Goal: Task Accomplishment & Management: Manage account settings

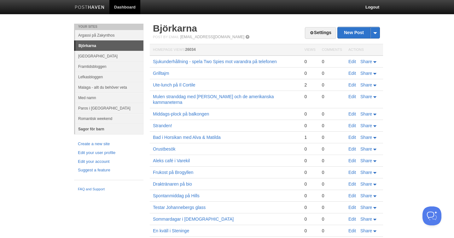
click at [94, 129] on link "Sagor för barn" at bounding box center [109, 129] width 68 height 10
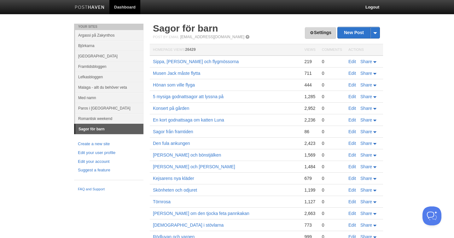
click at [327, 33] on link "Settings" at bounding box center [320, 33] width 31 height 12
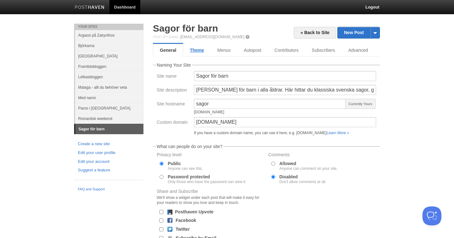
click at [200, 50] on link "Theme" at bounding box center [196, 50] width 27 height 13
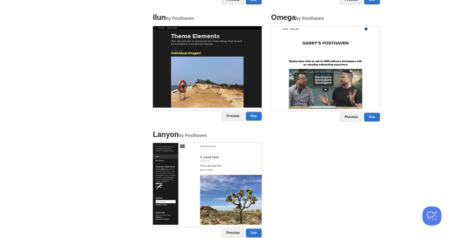
scroll to position [982, 0]
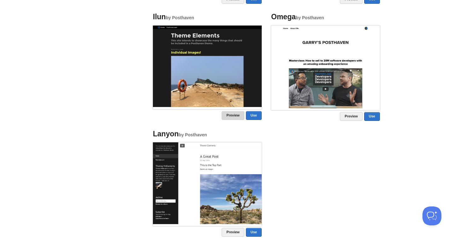
click at [233, 114] on link "Preview" at bounding box center [233, 115] width 23 height 9
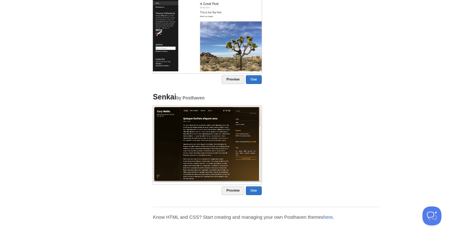
scroll to position [1129, 0]
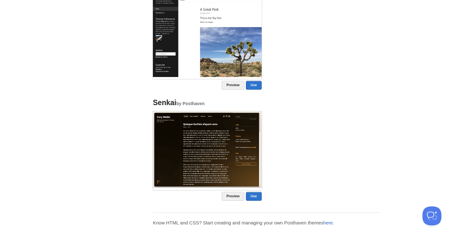
click at [332, 220] on link "here" at bounding box center [328, 222] width 9 height 5
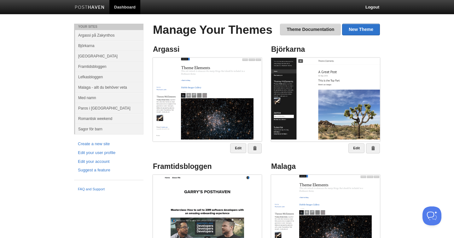
click at [302, 30] on link "Theme Documentation" at bounding box center [310, 30] width 61 height 12
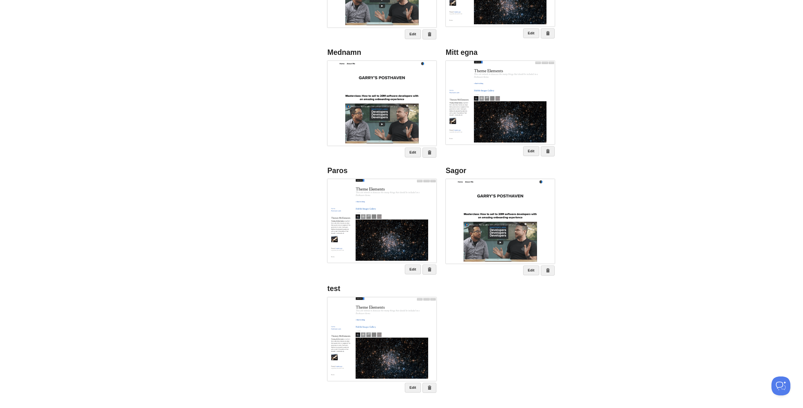
scroll to position [233, 0]
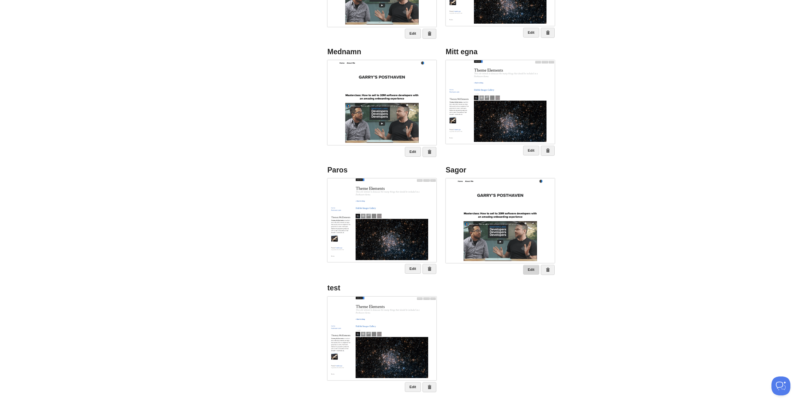
click at [454, 238] on link "Edit" at bounding box center [531, 270] width 16 height 10
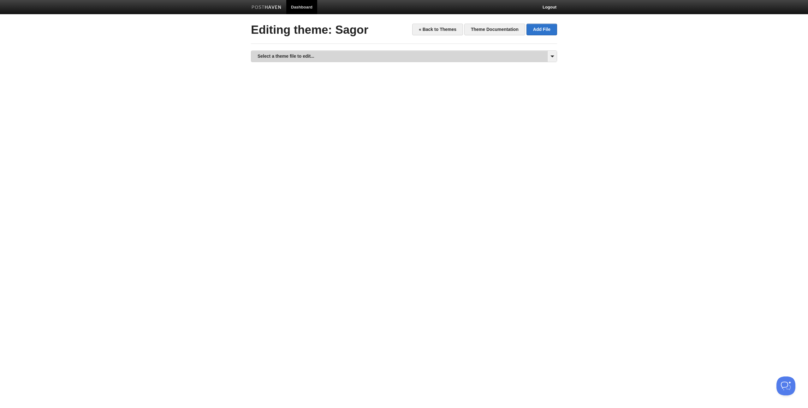
click at [296, 54] on link "Select a theme file to edit..." at bounding box center [403, 56] width 305 height 11
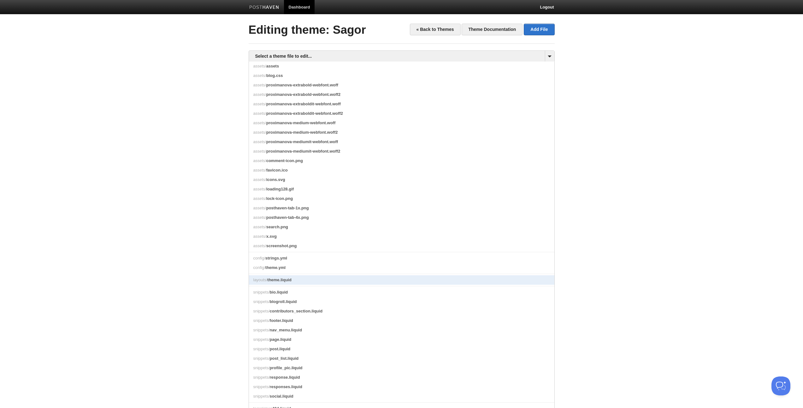
click at [276, 238] on span "theme.liquid" at bounding box center [279, 280] width 24 height 5
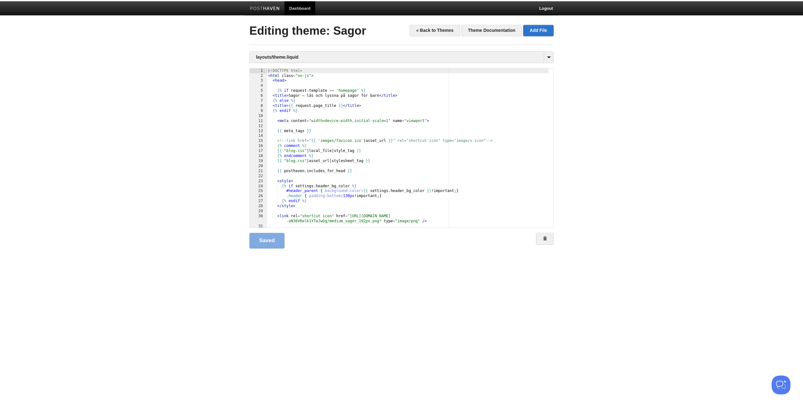
scroll to position [0, 0]
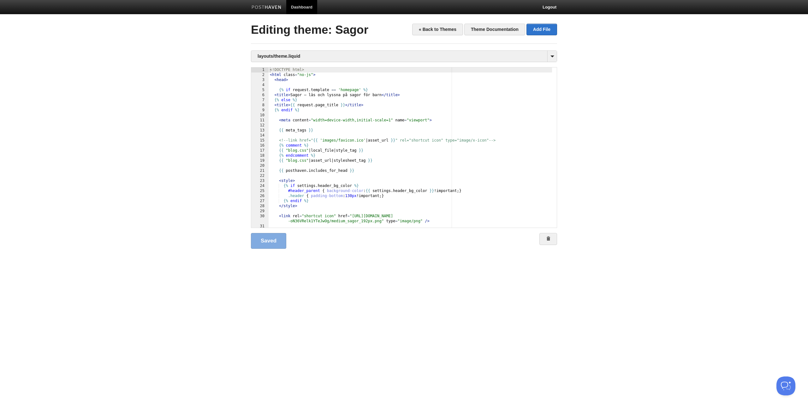
click at [433, 168] on div "<! DOCTYPE html > < html class = "no-js" > < head > {% if request . template ==…" at bounding box center [410, 153] width 283 height 170
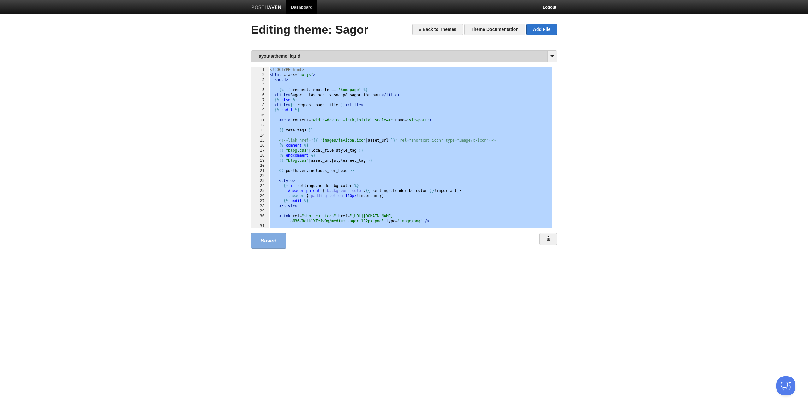
click at [305, 56] on link "layouts/theme.liquid" at bounding box center [403, 56] width 305 height 11
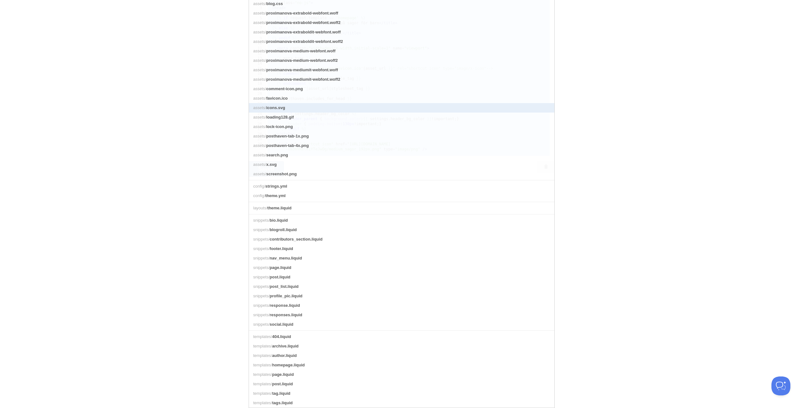
scroll to position [86, 0]
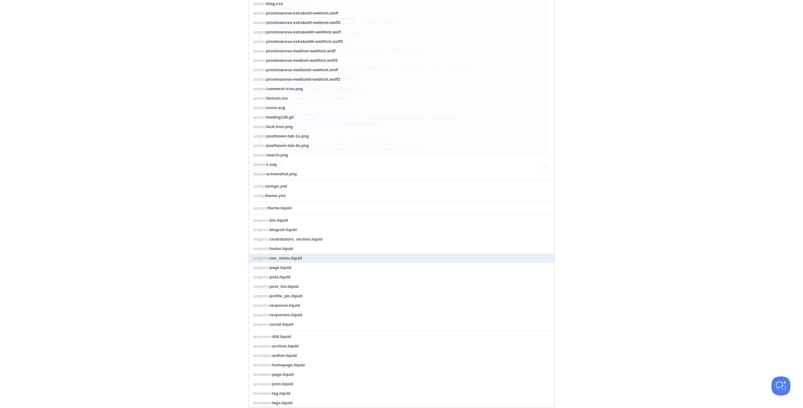
click at [307, 238] on link "snippets/ nav_menu.liquid" at bounding box center [401, 258] width 305 height 9
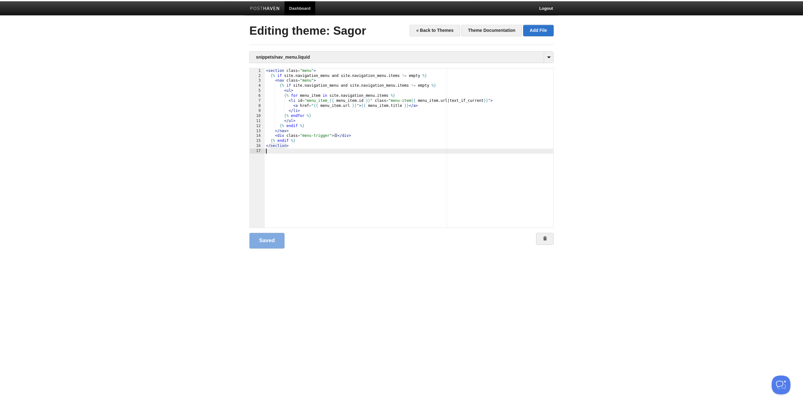
scroll to position [0, 0]
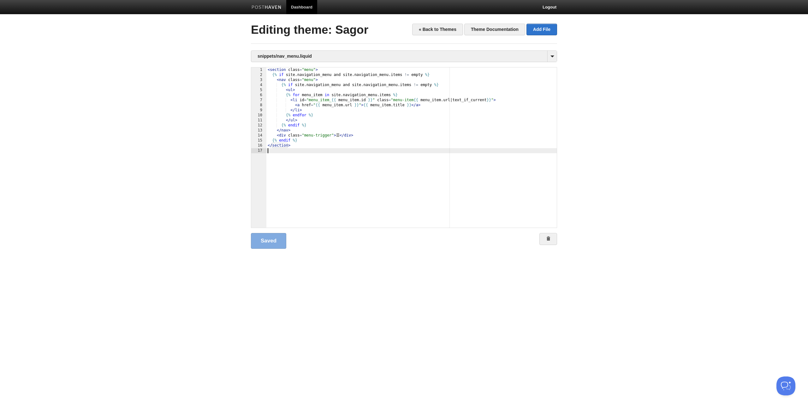
click at [317, 187] on div "< section class = "menu" > {% if site . navigation_menu and site . navigation_m…" at bounding box center [411, 153] width 290 height 170
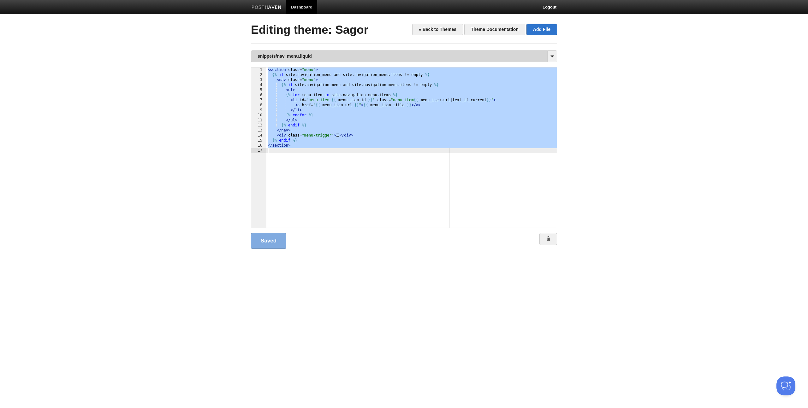
click at [311, 55] on link "snippets/nav_menu.liquid" at bounding box center [403, 56] width 305 height 11
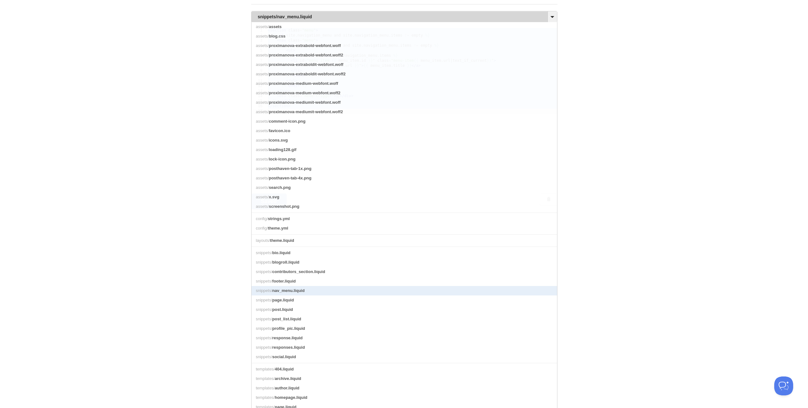
scroll to position [0, 0]
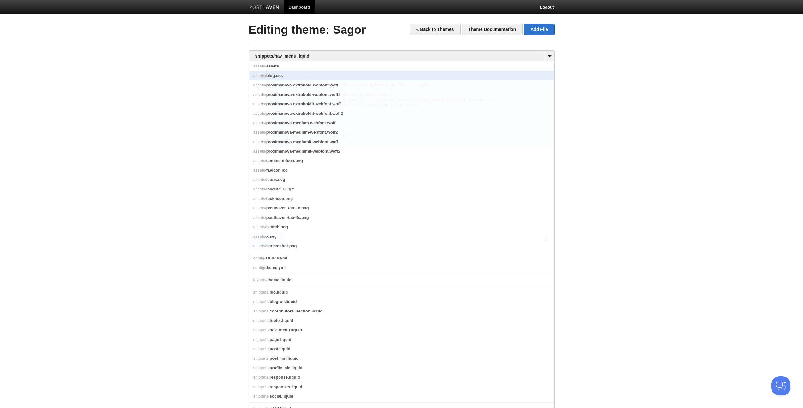
click at [283, 77] on span "blog.css" at bounding box center [274, 75] width 17 height 5
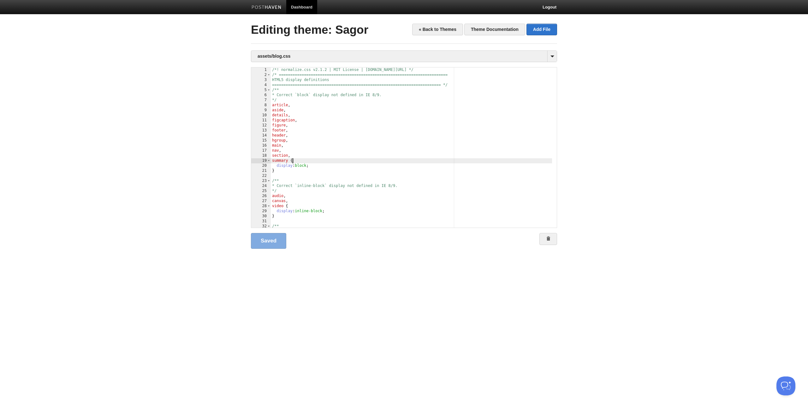
scroll to position [0, 0]
click at [368, 159] on div "/*! normalize.css v2.1.2 | MIT License | git.io/normalize */ /* ===============…" at bounding box center [411, 153] width 281 height 170
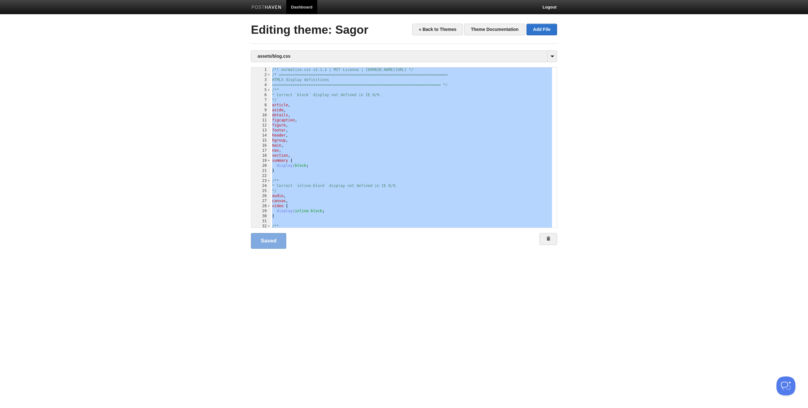
click at [426, 238] on html "Dashboard Logout Your Sites Argassi på Zakynthos Björkarna Edinburgh Framtidsbl…" at bounding box center [404, 134] width 808 height 269
click at [400, 147] on div "/*! normalize.css v2.1.2 | MIT License | git.io/normalize */ /* ===============…" at bounding box center [411, 153] width 281 height 170
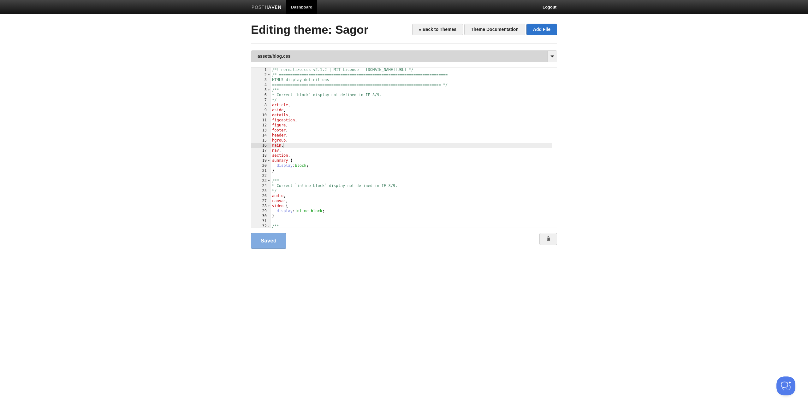
click at [296, 52] on link "assets/blog.css" at bounding box center [403, 56] width 305 height 11
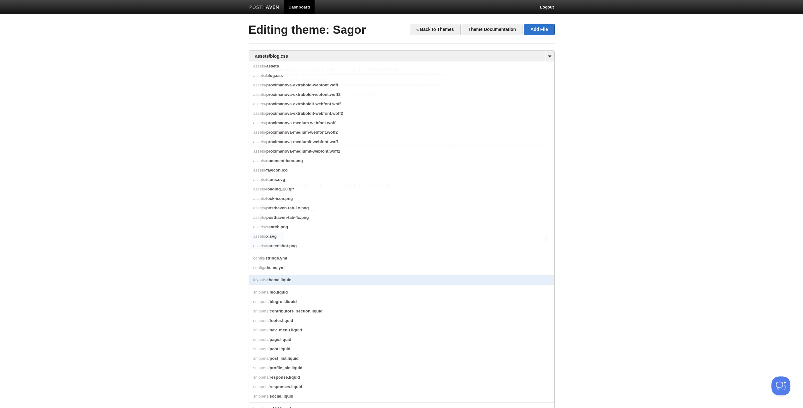
click at [329, 238] on link "layouts/ theme.liquid" at bounding box center [401, 279] width 305 height 9
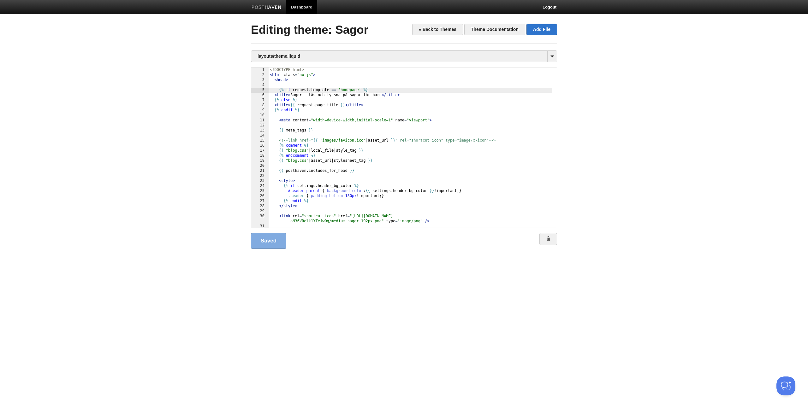
scroll to position [0, 0]
drag, startPoint x: 374, startPoint y: 89, endPoint x: 257, endPoint y: 90, distance: 117.1
click at [257, 90] on div " 1 2 3 4 5 6 7 8 9 10 11 12 13 14 15 16 17 18 19 20 21 22 23 24 25 26 27 28 2…" at bounding box center [404, 147] width 306 height 161
drag, startPoint x: 304, startPoint y: 111, endPoint x: 265, endPoint y: 110, distance: 39.2
click at [265, 110] on div " 1 2 3 4 5 6 7 8 9 10 11 12 13 14 15 16 17 18 19 20 21 22 23 24 25 26 27 28 2…" at bounding box center [404, 147] width 306 height 161
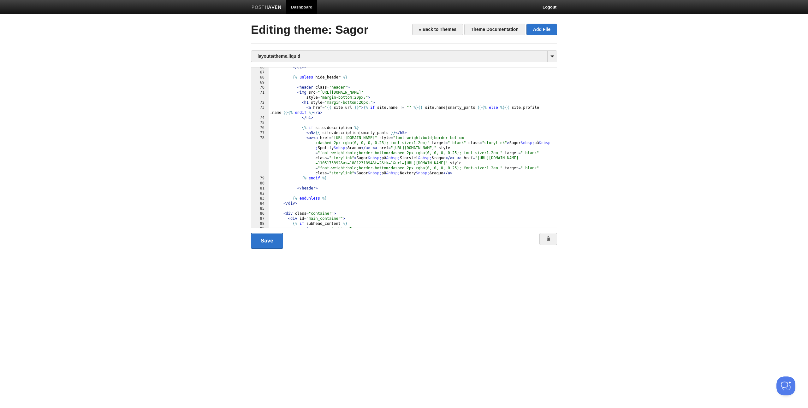
scroll to position [322, 0]
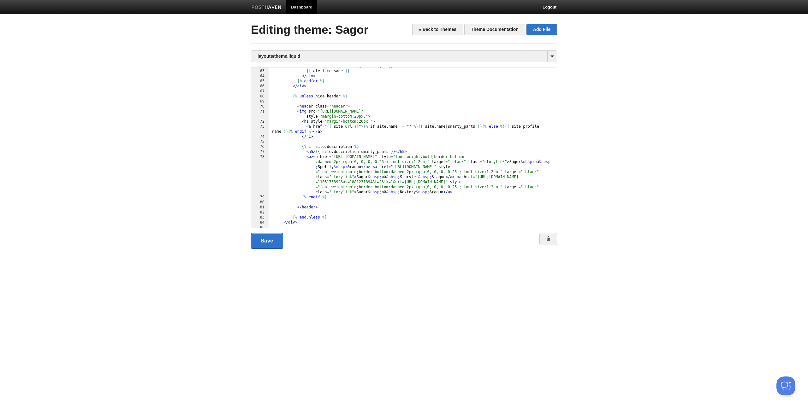
click at [326, 209] on div "< div class = "alert alert- {{ alert . type }} " > {{ alert . message }} </ div…" at bounding box center [410, 149] width 283 height 170
type textarea ""
click at [352, 102] on div "< div class = "alert alert- {{ alert . type }} " > {{ alert . message }} </ div…" at bounding box center [410, 149] width 283 height 170
click at [268, 238] on link "Save" at bounding box center [267, 241] width 32 height 16
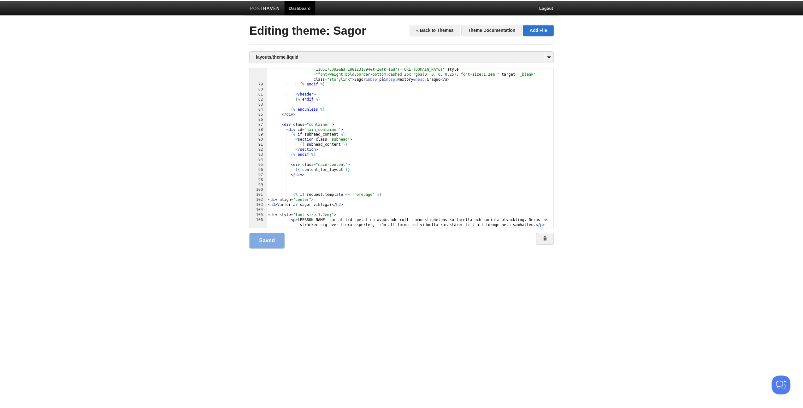
scroll to position [454, 0]
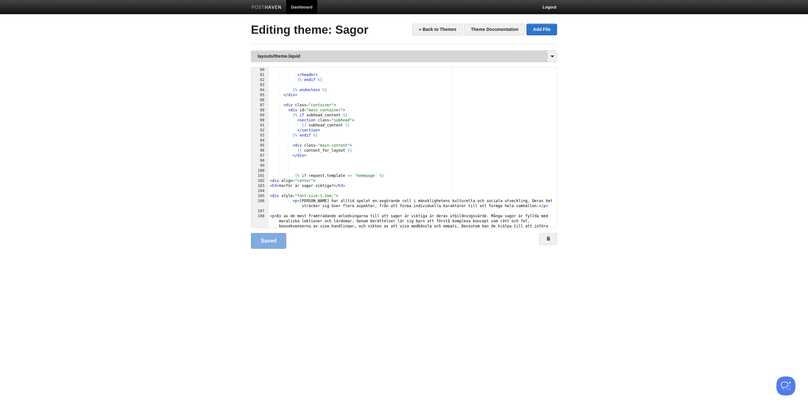
click at [293, 59] on link "layouts/theme.liquid" at bounding box center [403, 56] width 305 height 11
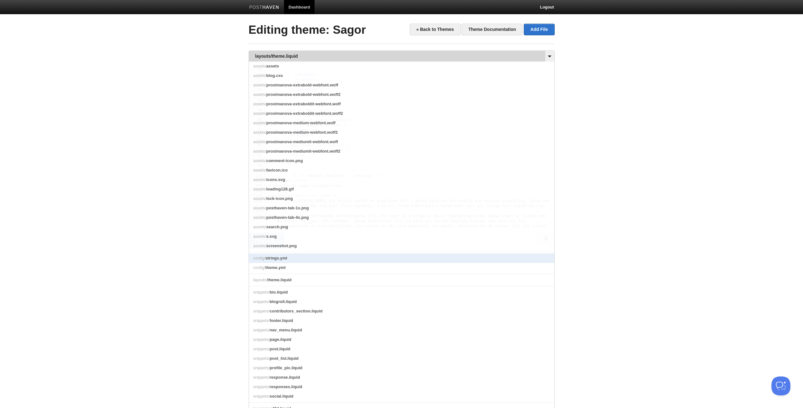
scroll to position [1, 0]
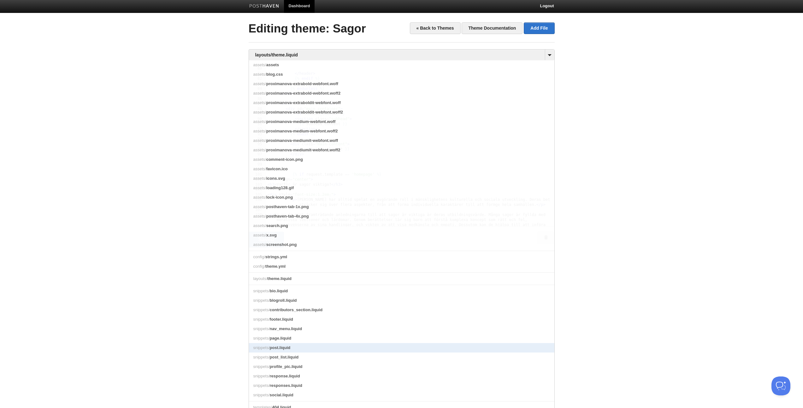
click at [293, 238] on link "snippets/ post.liquid" at bounding box center [401, 347] width 305 height 9
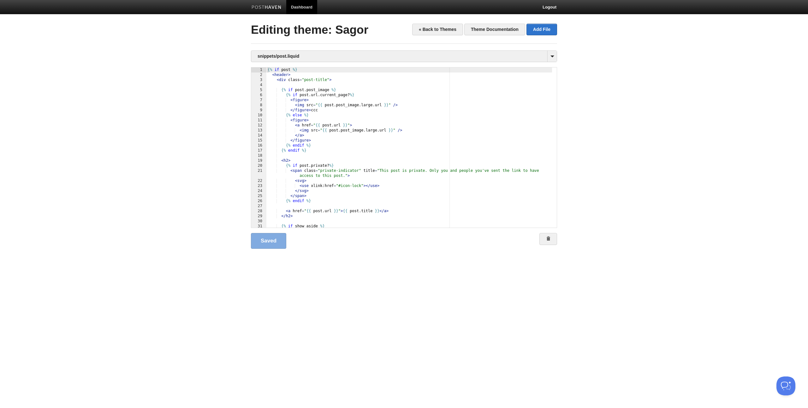
click at [283, 80] on div "{% if post %} < header > < div class = "post-title" > {% if post . post_image %…" at bounding box center [409, 153] width 286 height 170
click at [359, 139] on div "{% if post %} < header > < div class = "post-title" > {% if post . post_image %…" at bounding box center [409, 153] width 286 height 170
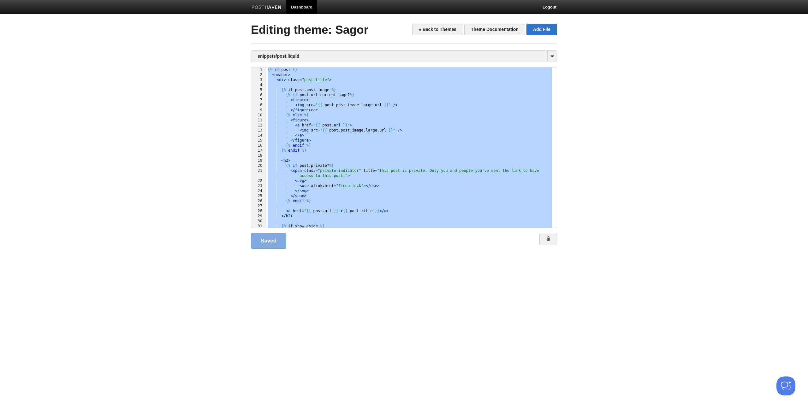
click at [356, 171] on div "{% if post %} < header > < div class = "post-title" > {% if post . post_image %…" at bounding box center [409, 153] width 286 height 170
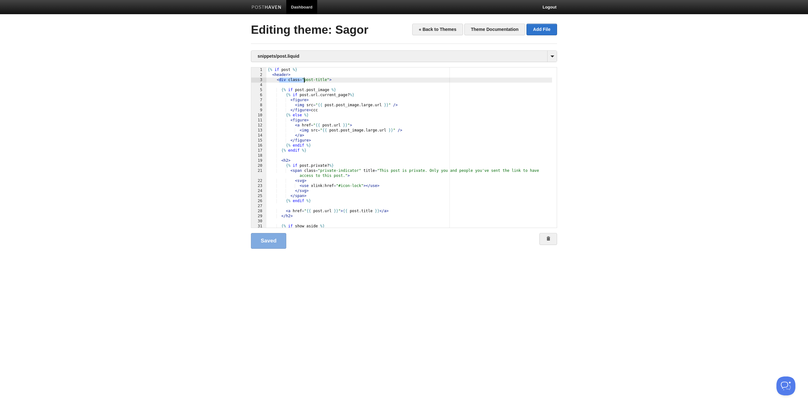
drag, startPoint x: 279, startPoint y: 80, endPoint x: 303, endPoint y: 79, distance: 24.6
click at [303, 79] on div "{% if post %} < header > < div class = "post-title" > {% if post . post_image %…" at bounding box center [409, 153] width 286 height 170
click at [329, 81] on div "{% if post %} < header > < div class = "post-title" > {% if post . post_image %…" at bounding box center [409, 153] width 286 height 170
click at [287, 159] on div "{% if post %} < header > < div class = "post-title" > {% if post . post_image %…" at bounding box center [409, 153] width 286 height 170
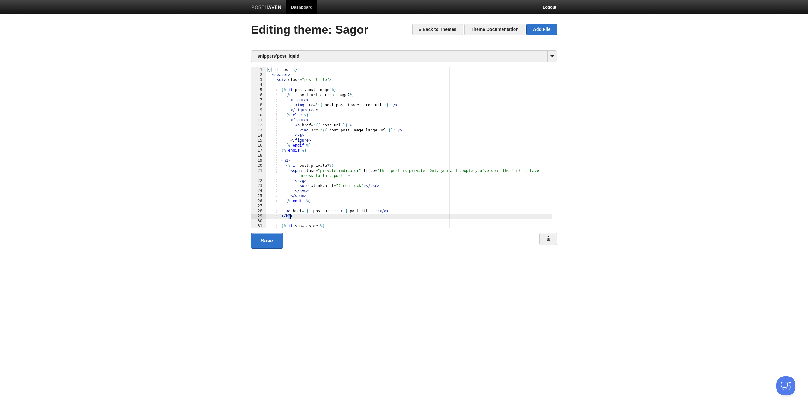
click at [289, 215] on div "{% if post %} < header > < div class = "post-title" > {% if post . post_image %…" at bounding box center [409, 153] width 286 height 170
type textarea ""
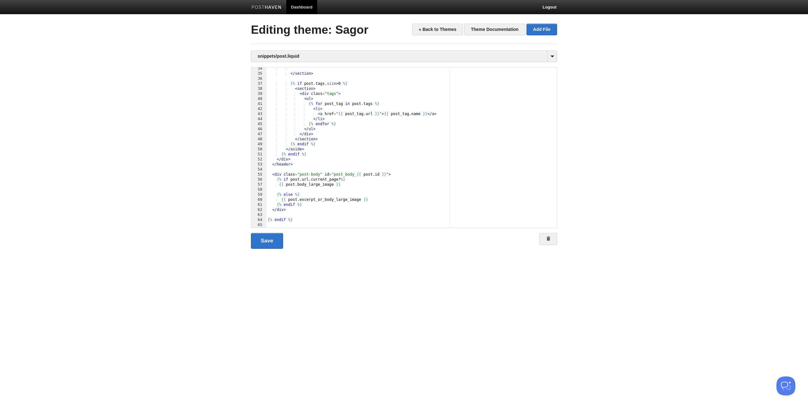
scroll to position [173, 0]
click at [268, 238] on link "Save" at bounding box center [267, 241] width 32 height 16
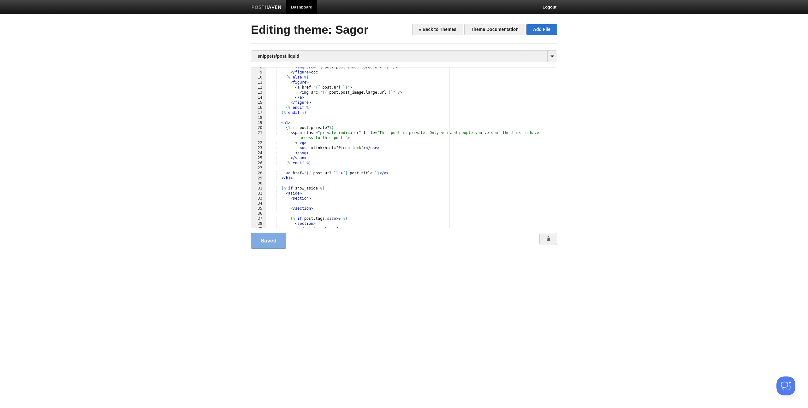
scroll to position [38, 0]
click at [337, 143] on div "< img src = " {{ post . post_image . large . url }} " /> </ figure > ccc {% els…" at bounding box center [409, 150] width 286 height 170
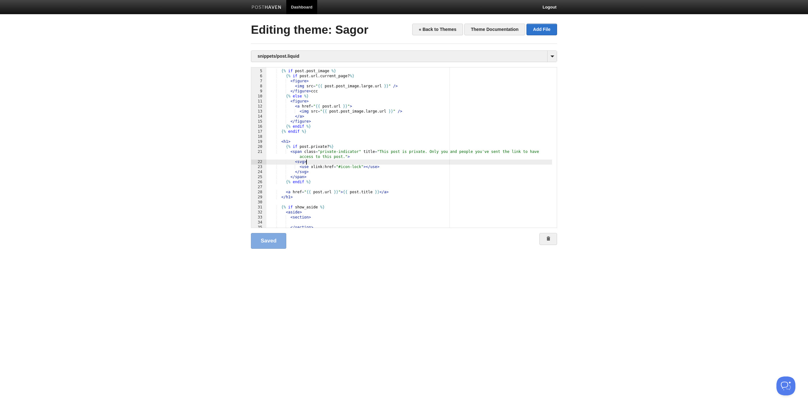
scroll to position [0, 0]
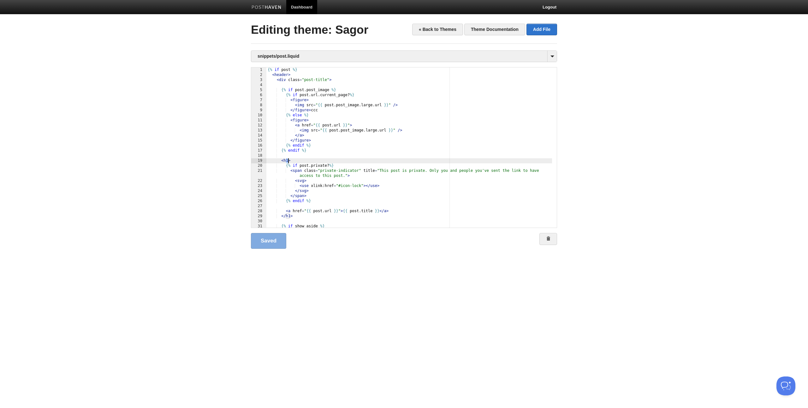
click at [287, 160] on div "{% if post %} < header > < div class = "post-title" > {% if post . post_image %…" at bounding box center [409, 153] width 286 height 170
click at [290, 216] on div "{% if post %} < header > < div class = "post-title" > {% if post . post_image %…" at bounding box center [409, 153] width 286 height 170
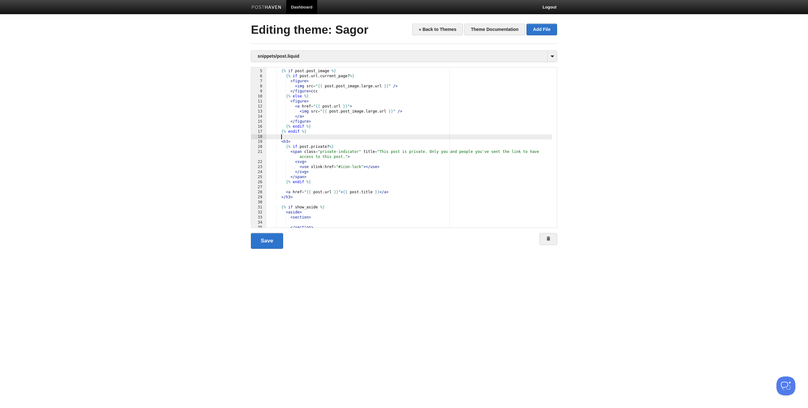
click at [300, 135] on div "{% if post . post_image %} {% if post . url . current_page ? %} < figure > < im…" at bounding box center [409, 149] width 286 height 170
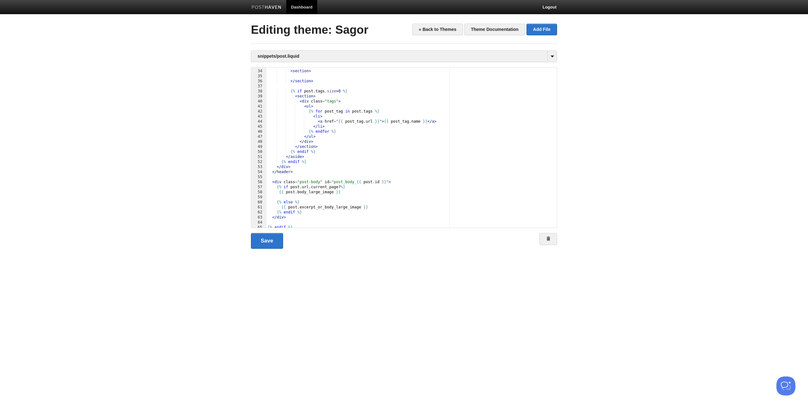
scroll to position [170, 0]
drag, startPoint x: 308, startPoint y: 201, endPoint x: 266, endPoint y: 201, distance: 42.0
click at [266, 201] on div " 33 34 35 36 37 38 39 40 41 42 43 44 45 46 47 48 49 50 51 52 53 54 55 56 57 5…" at bounding box center [404, 147] width 306 height 161
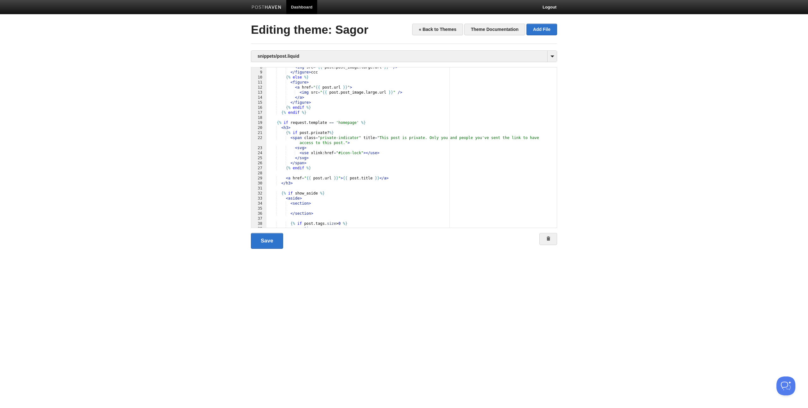
scroll to position [38, 0]
click at [305, 184] on div "< img src = " {{ post . post_image . large . url }} " /> </ figure > ccc {% els…" at bounding box center [409, 150] width 286 height 170
paste textarea
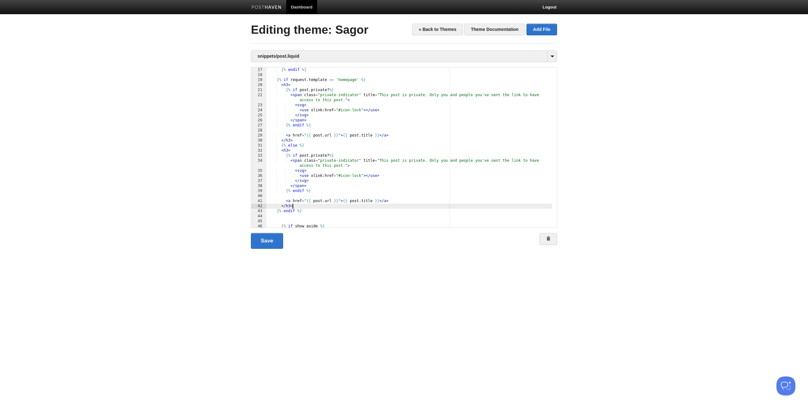
scroll to position [100, 0]
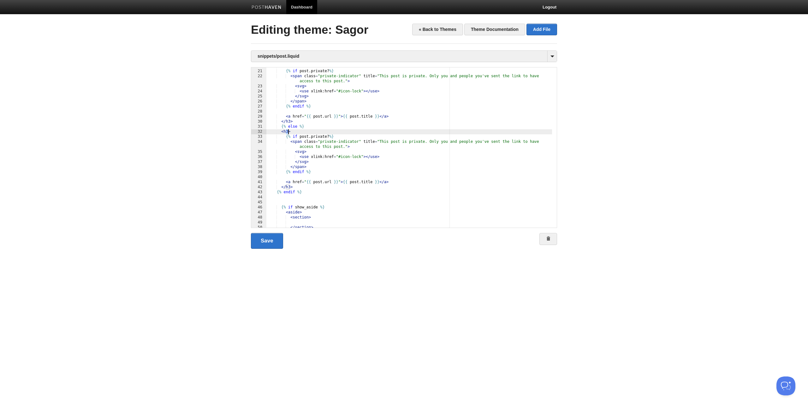
click at [287, 131] on div "< h3 > {% if post . private ? %} < span class = "private-indicator" title = "Th…" at bounding box center [409, 149] width 286 height 170
click at [289, 186] on div "< h3 > {% if post . private ? %} < span class = "private-indicator" title = "Th…" at bounding box center [409, 149] width 286 height 170
type textarea ""
click at [269, 238] on link "Save" at bounding box center [267, 241] width 32 height 16
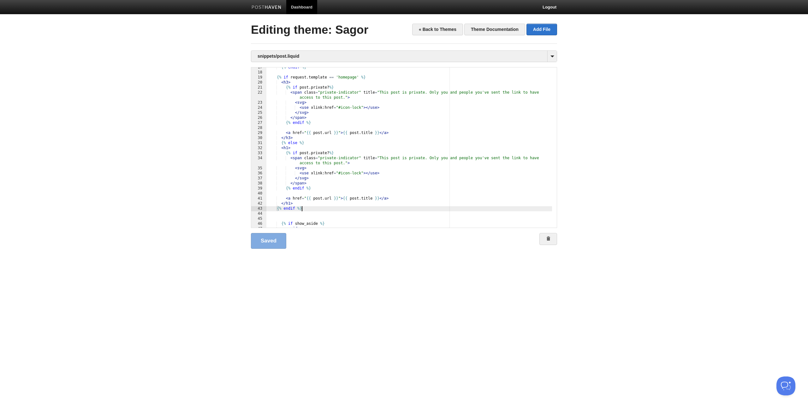
scroll to position [0, 0]
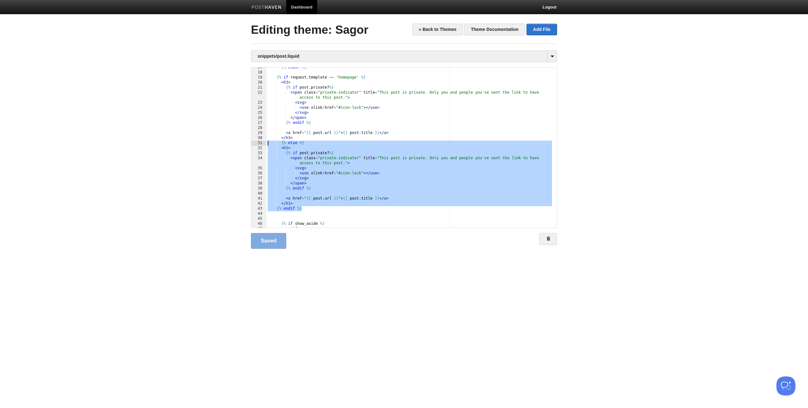
drag, startPoint x: 311, startPoint y: 209, endPoint x: 221, endPoint y: 142, distance: 111.2
click at [221, 142] on body "Dashboard Logout Your Sites Argassi på [GEOGRAPHIC_DATA] Björkarna [GEOGRAPHIC_…" at bounding box center [404, 134] width 808 height 269
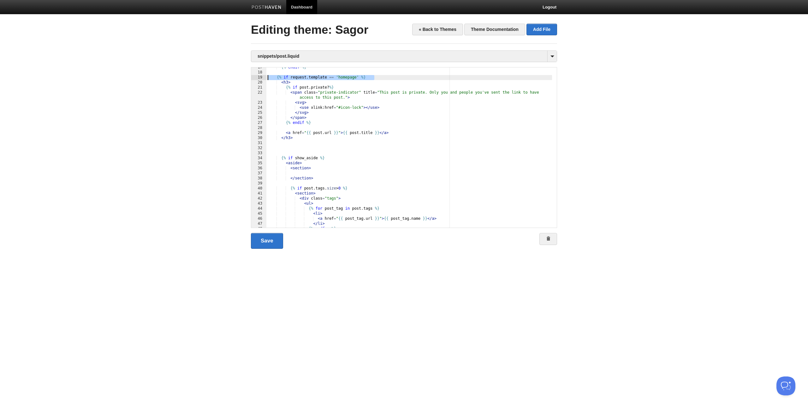
drag, startPoint x: 375, startPoint y: 77, endPoint x: 233, endPoint y: 77, distance: 142.0
click at [233, 77] on body "Dashboard Logout Your Sites Argassi på [GEOGRAPHIC_DATA] Björkarna [GEOGRAPHIC_…" at bounding box center [404, 134] width 808 height 269
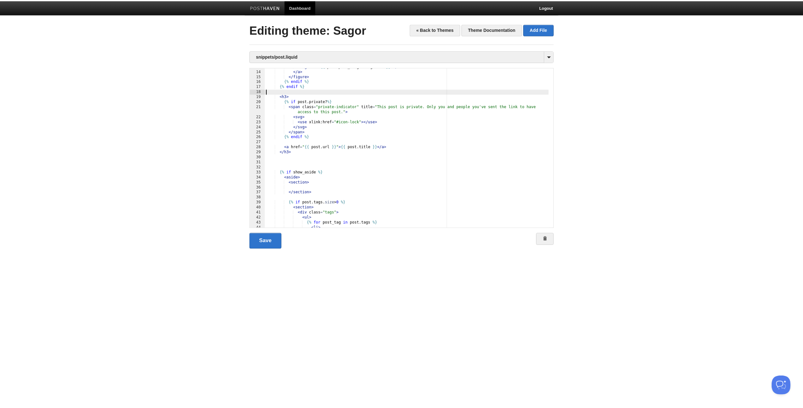
scroll to position [64, 0]
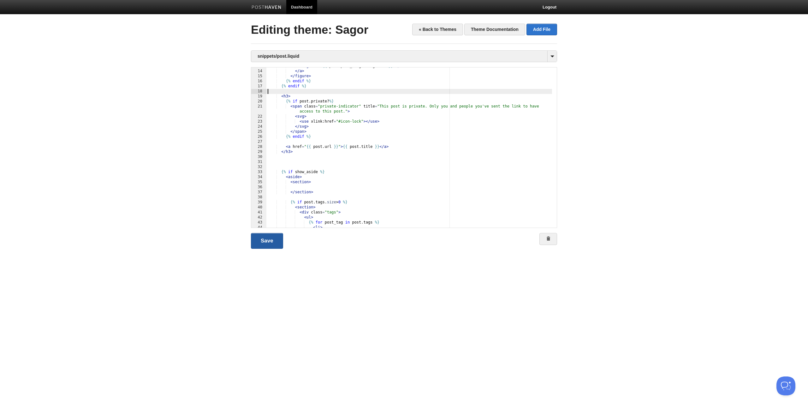
click at [271, 238] on link "Save" at bounding box center [267, 241] width 32 height 16
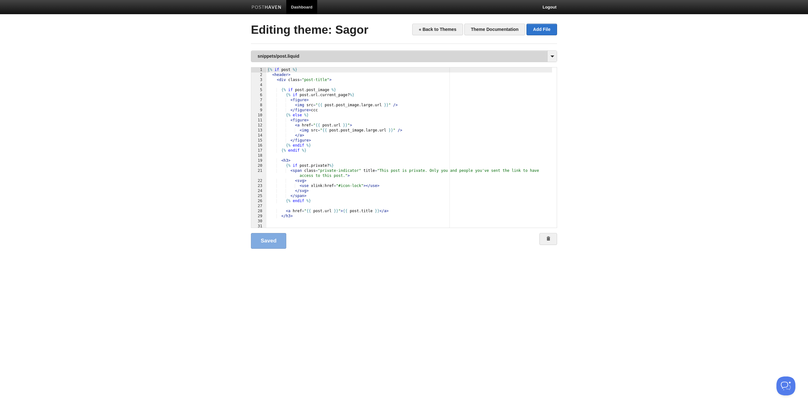
click at [287, 55] on link "snippets/post.liquid" at bounding box center [403, 56] width 305 height 11
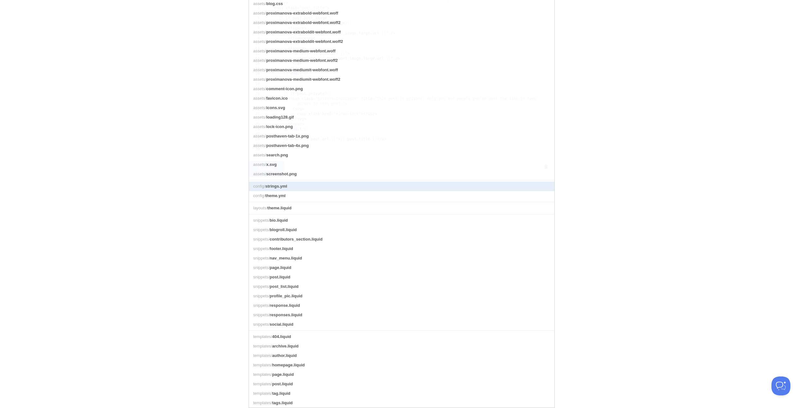
scroll to position [86, 0]
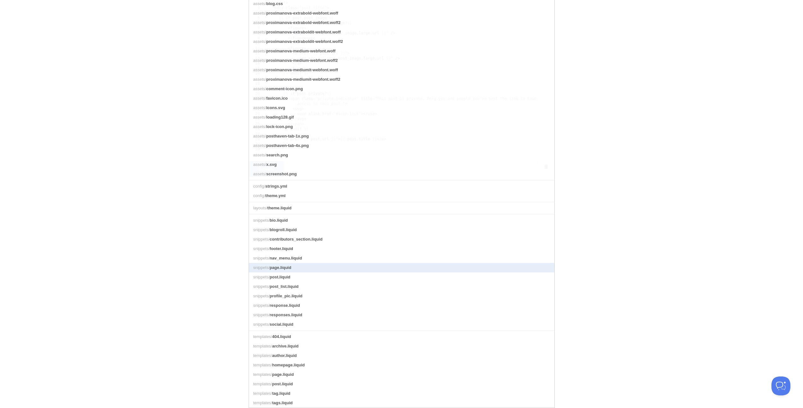
click at [330, 238] on link "snippets/ page.liquid" at bounding box center [401, 267] width 305 height 9
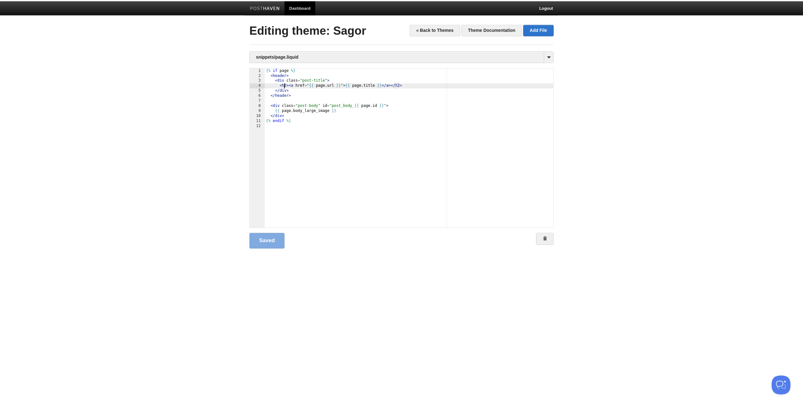
scroll to position [0, 0]
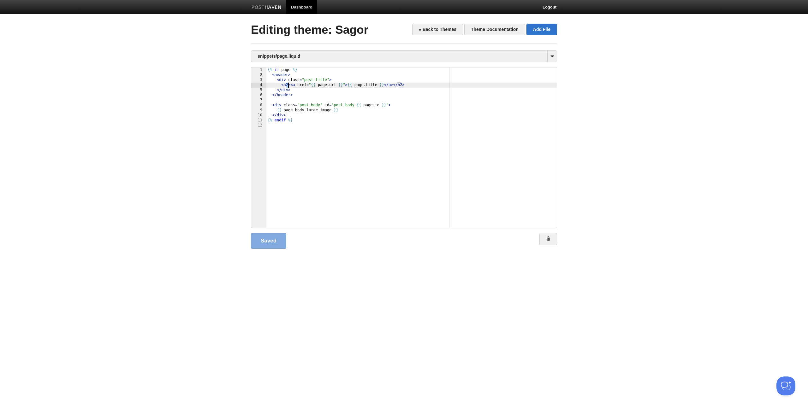
click at [287, 85] on div "{% if page %} < header > < div class = "post-title" > < h2 > < a href = " {{ pa…" at bounding box center [411, 153] width 290 height 170
click at [401, 84] on div "{% if page %} < header > < div class = "post-title" > < h1 > < a href = " {{ pa…" at bounding box center [411, 153] width 290 height 170
type textarea ""
click at [263, 238] on link "Save" at bounding box center [267, 241] width 32 height 16
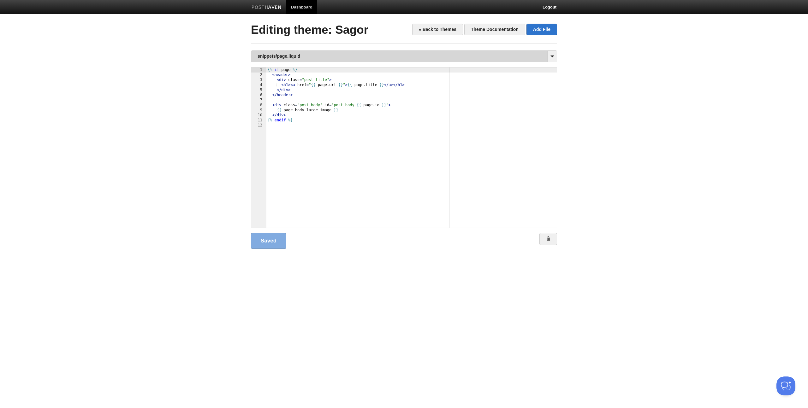
click at [280, 56] on link "snippets/page.liquid" at bounding box center [403, 56] width 305 height 11
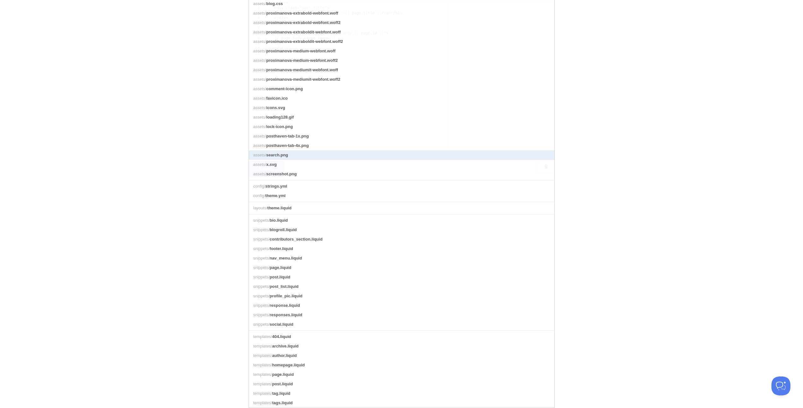
scroll to position [86, 0]
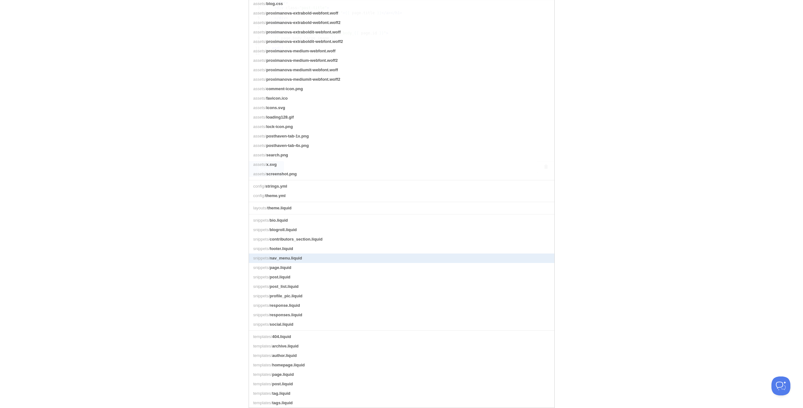
click at [313, 238] on link "snippets/ nav_menu.liquid" at bounding box center [401, 258] width 305 height 9
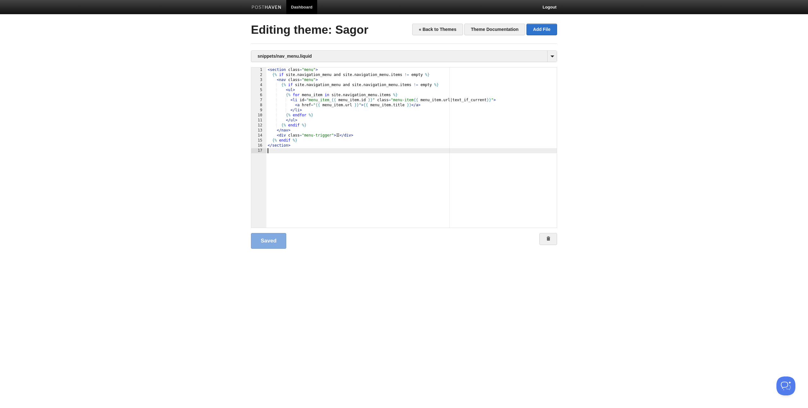
click at [364, 174] on div "< section class = "menu" > {% if site . navigation_menu and site . navigation_m…" at bounding box center [411, 153] width 290 height 170
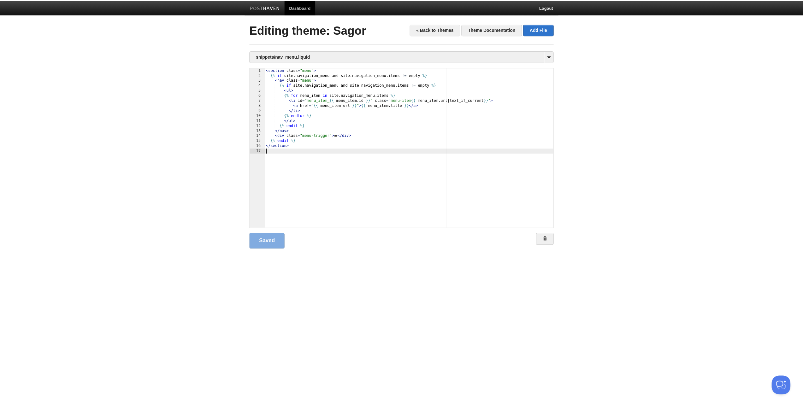
scroll to position [0, 0]
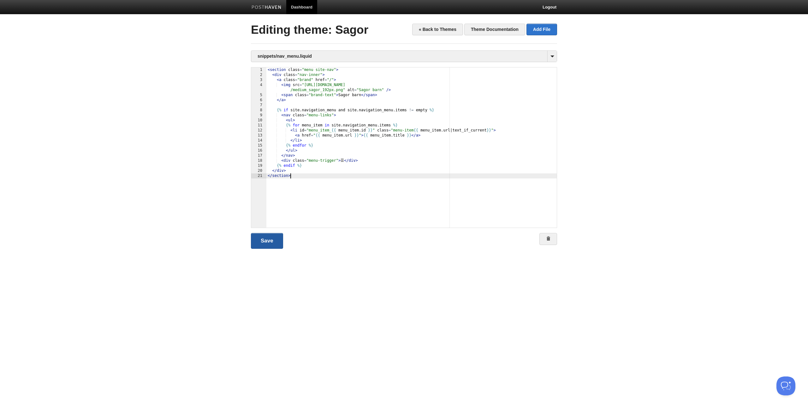
click at [279, 238] on link "Save" at bounding box center [267, 241] width 32 height 16
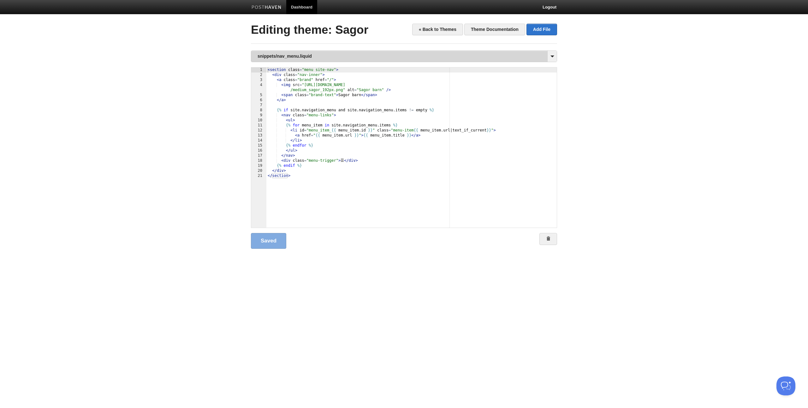
click at [306, 58] on link "snippets/nav_menu.liquid" at bounding box center [403, 56] width 305 height 11
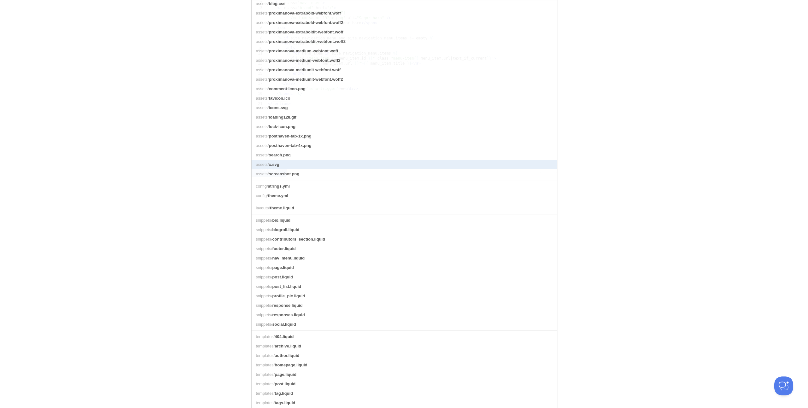
scroll to position [0, 0]
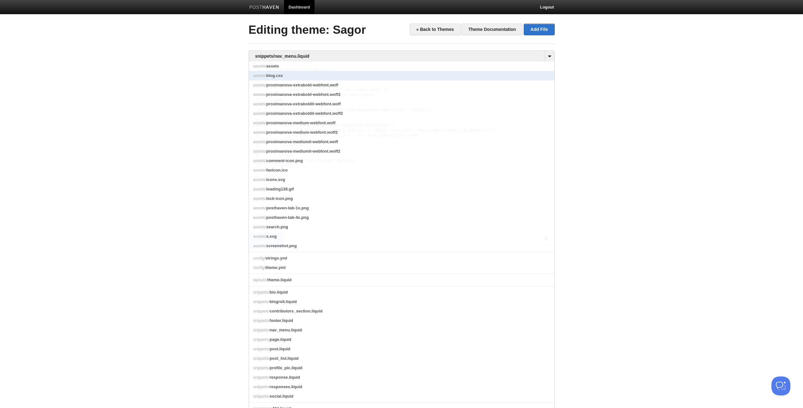
click at [284, 75] on link "assets/ blog.css" at bounding box center [401, 75] width 305 height 9
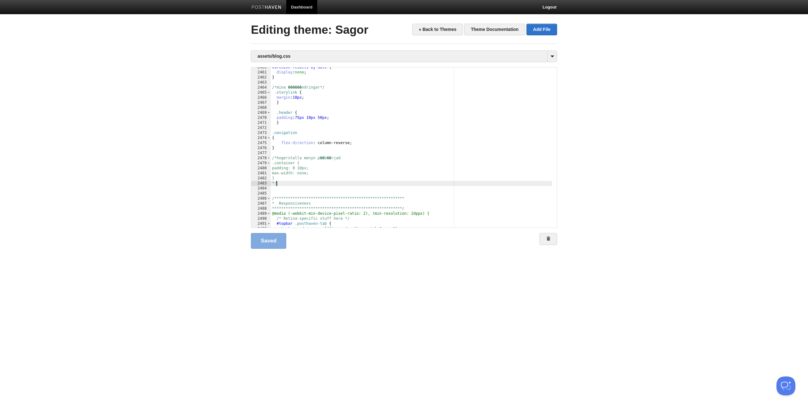
scroll to position [0, 0]
click at [290, 183] on div "**********" at bounding box center [411, 150] width 281 height 170
type textarea ""
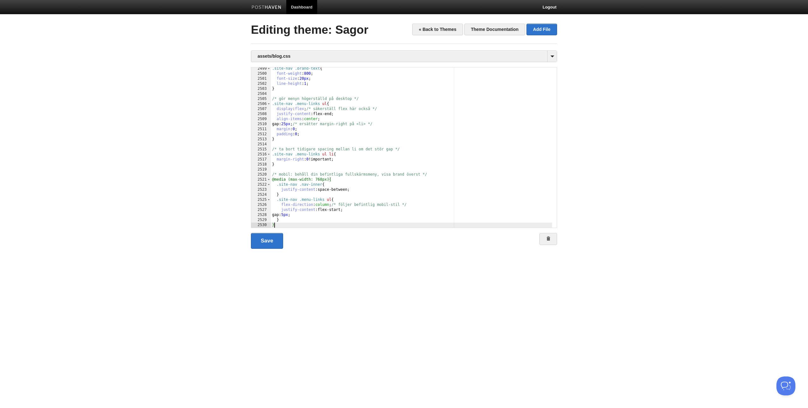
scroll to position [12710, 0]
click at [266, 238] on link "Save" at bounding box center [267, 241] width 32 height 16
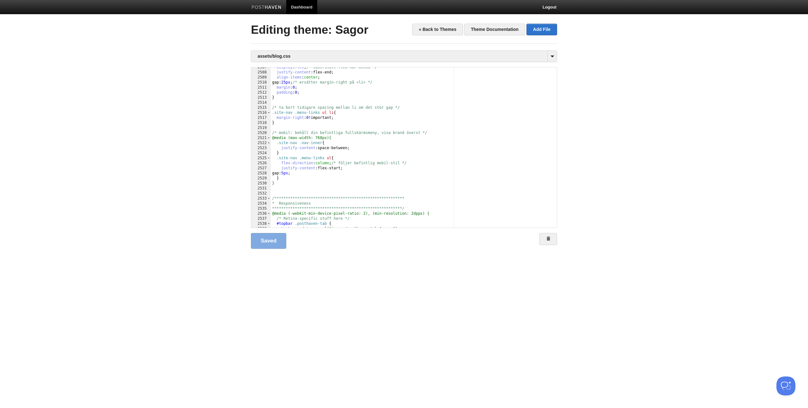
scroll to position [0, 0]
click at [280, 122] on div "**********" at bounding box center [411, 150] width 281 height 170
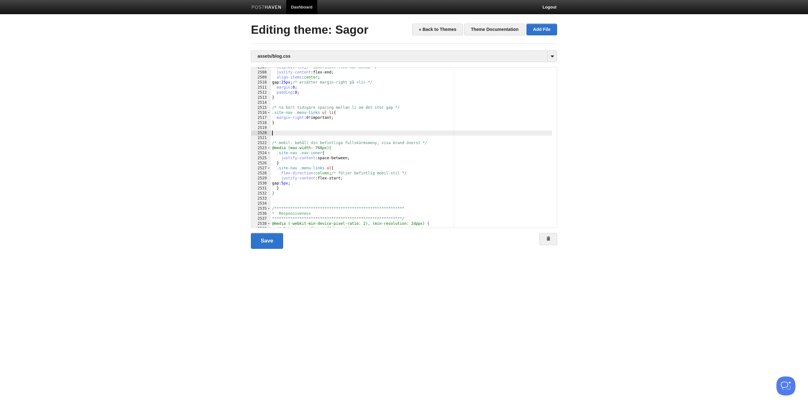
paste textarea
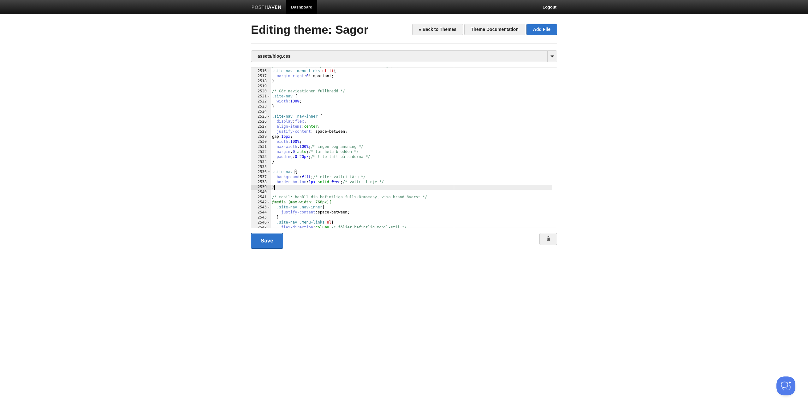
scroll to position [12812, 0]
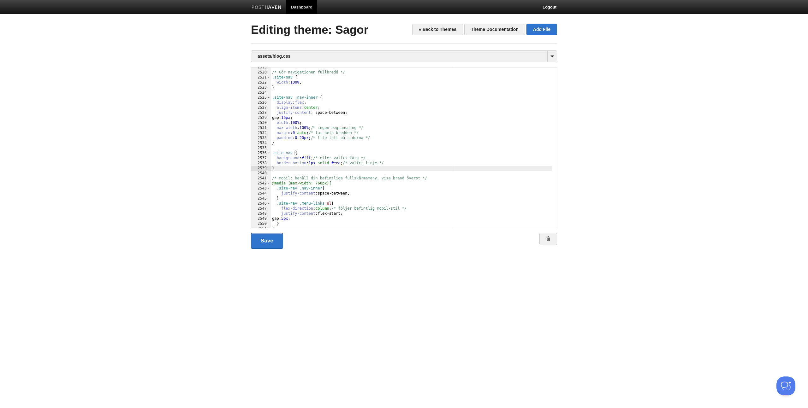
click at [308, 158] on div "/* Gör navigationen fullbredd */ .site-nav { width : 100 % ; } .site-nav .nav-i…" at bounding box center [411, 150] width 281 height 170
type textarea ""
click at [269, 238] on link "Save" at bounding box center [267, 241] width 32 height 16
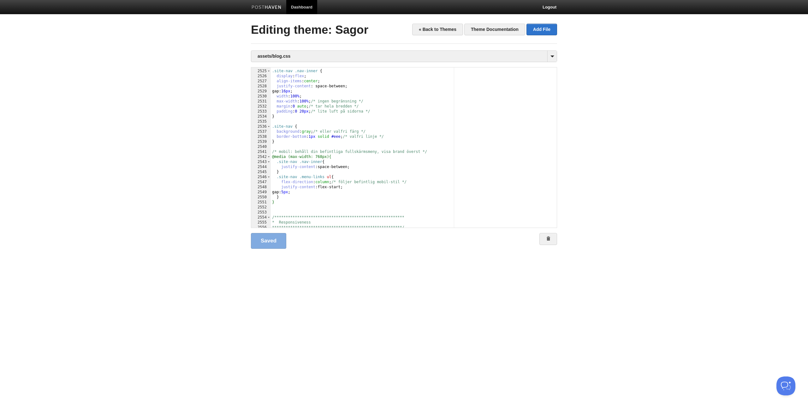
scroll to position [0, 0]
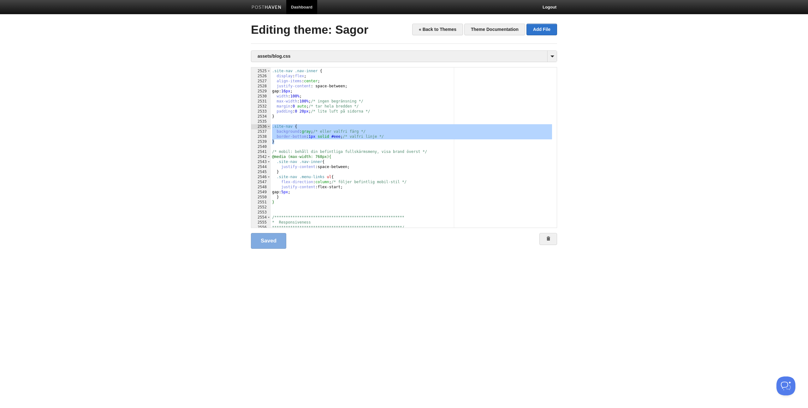
drag, startPoint x: 277, startPoint y: 142, endPoint x: 254, endPoint y: 124, distance: 29.3
click at [254, 124] on div "**********" at bounding box center [404, 147] width 306 height 161
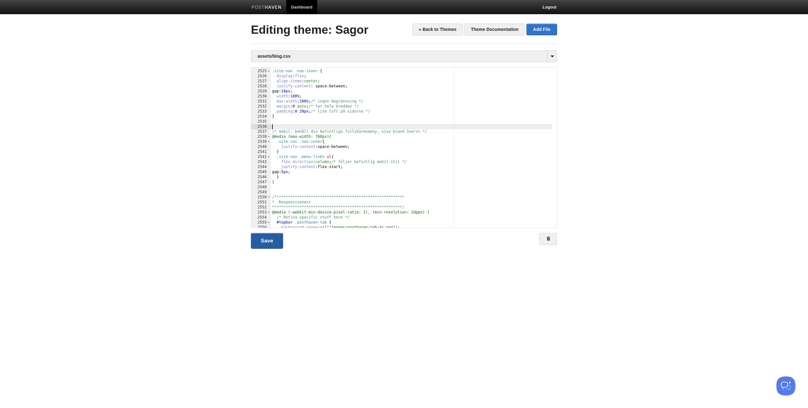
click at [270, 238] on link "Save" at bounding box center [267, 241] width 32 height 16
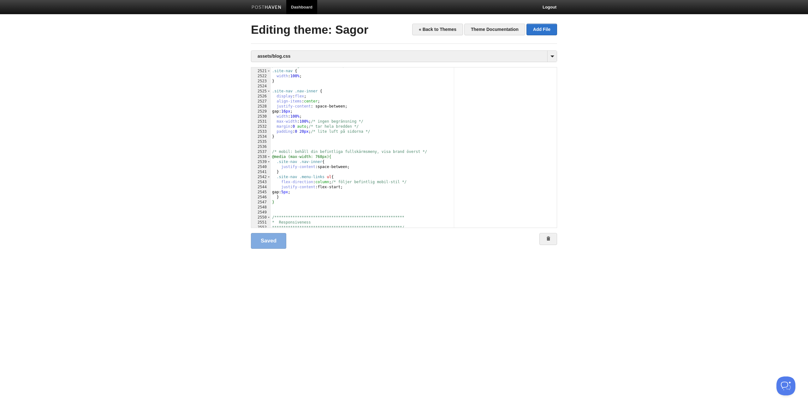
click at [291, 139] on div "**********" at bounding box center [411, 149] width 281 height 170
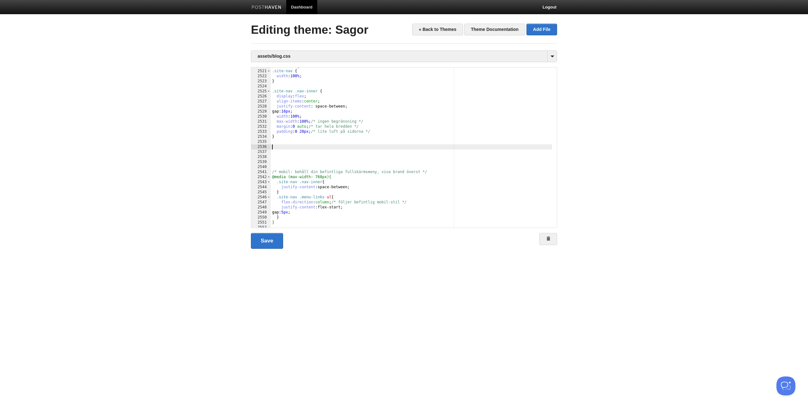
type textarea ""
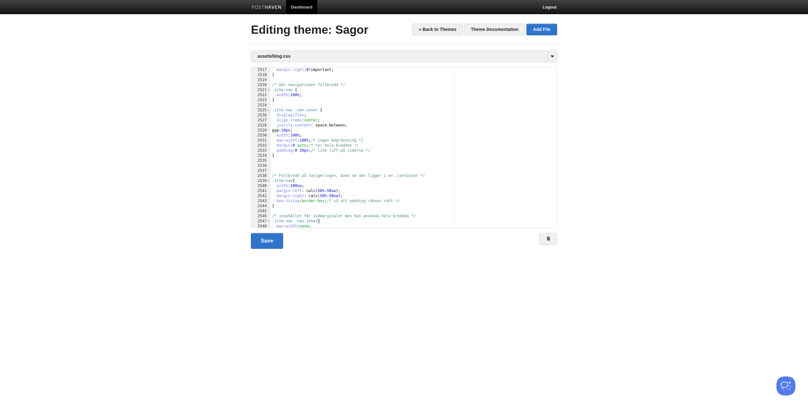
scroll to position [12800, 0]
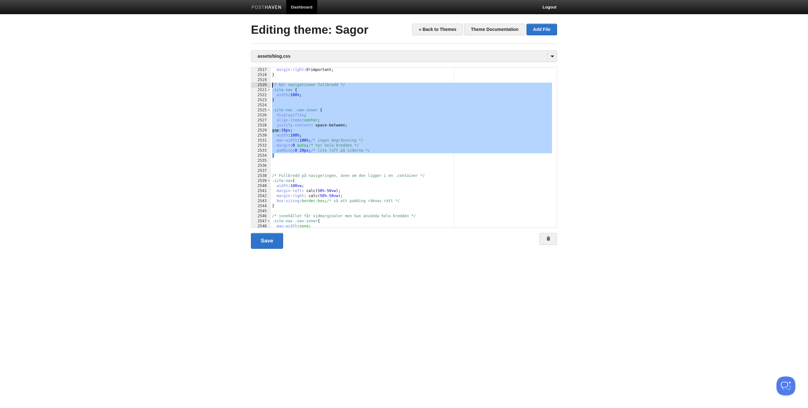
drag, startPoint x: 280, startPoint y: 157, endPoint x: 245, endPoint y: 86, distance: 79.2
click at [245, 86] on body "Dashboard Logout Your Sites Argassi på Zakynthos Björkarna Edinburgh Framtidsbl…" at bounding box center [404, 134] width 808 height 269
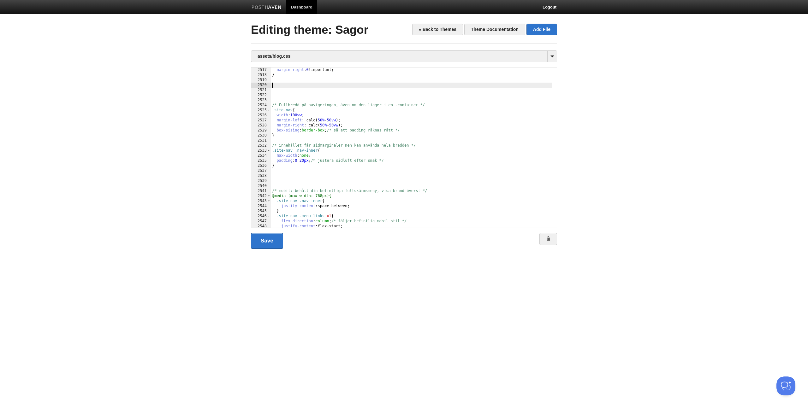
scroll to position [12762, 0]
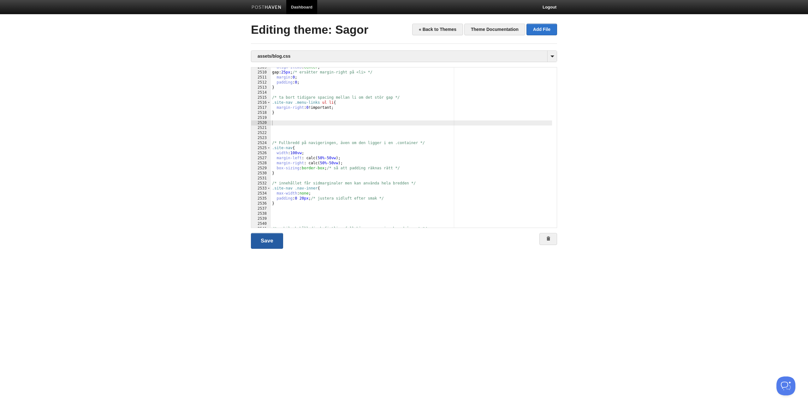
click at [272, 238] on link "Save" at bounding box center [267, 241] width 32 height 16
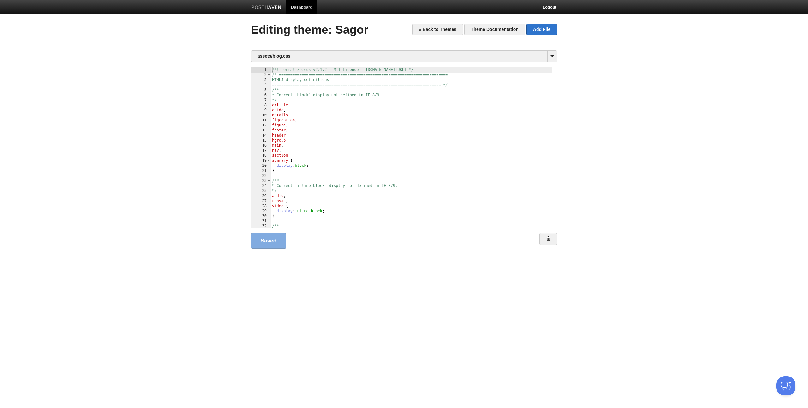
click at [337, 128] on div "/*! normalize.css v2.1.2 | MIT License | git.io/normalize */ /* ===============…" at bounding box center [411, 153] width 281 height 170
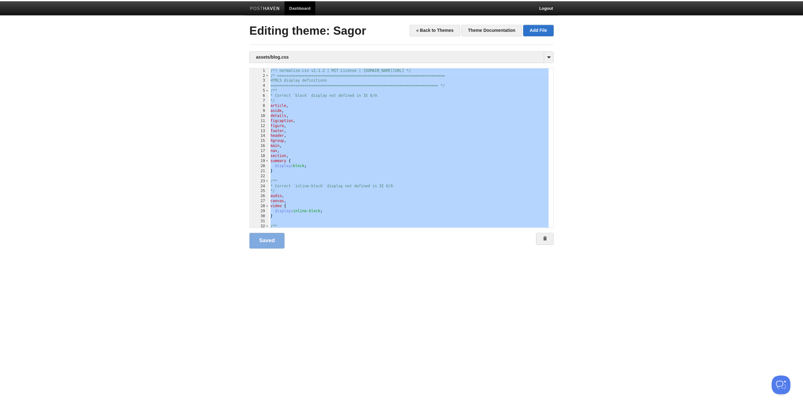
scroll to position [12761, 0]
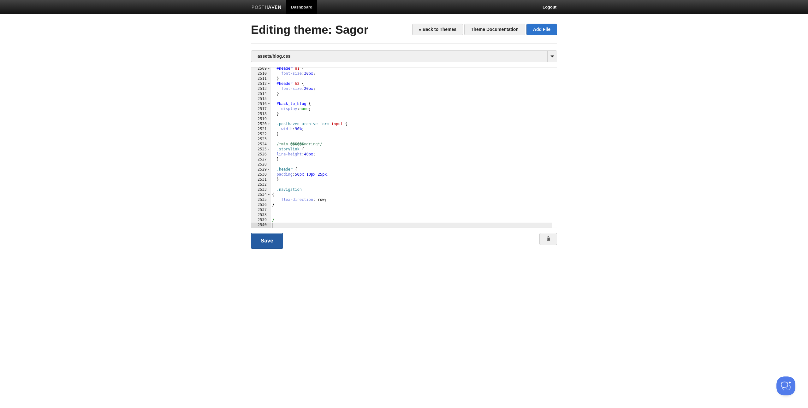
click at [266, 238] on link "Save" at bounding box center [267, 241] width 32 height 16
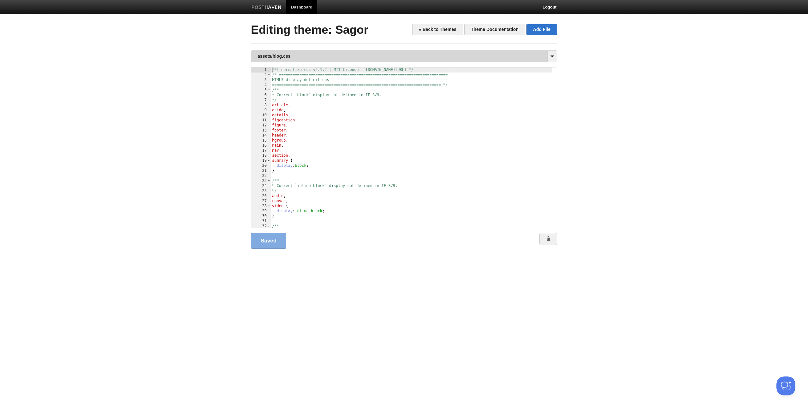
click at [273, 56] on link "assets/blog.css" at bounding box center [403, 56] width 305 height 11
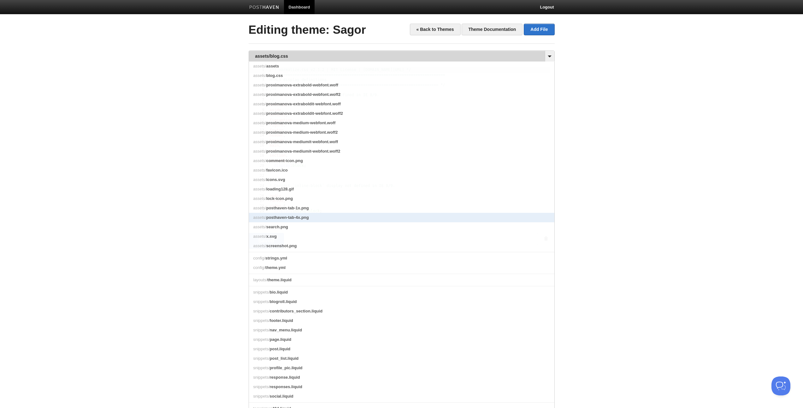
scroll to position [12, 0]
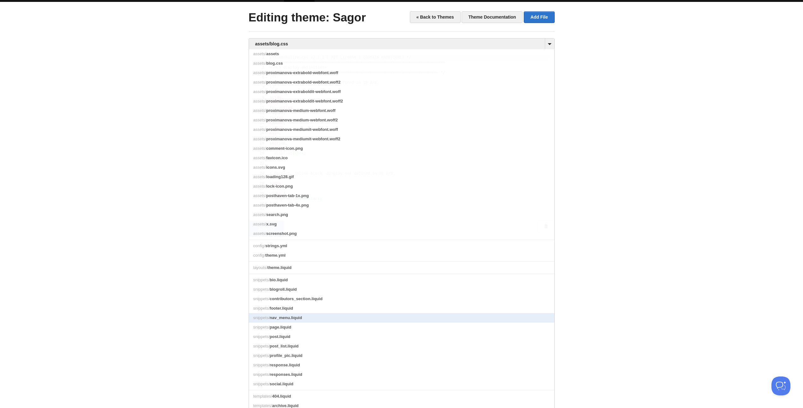
click at [297, 238] on span "nav_menu.liquid" at bounding box center [286, 318] width 33 height 5
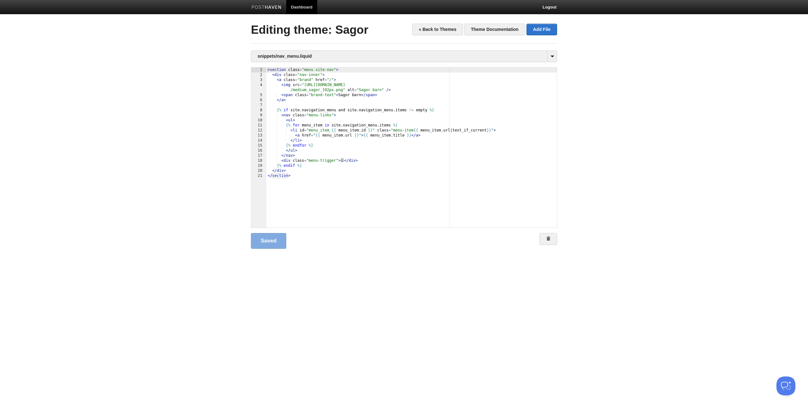
click at [401, 94] on div "< section class = "menu site-nav" > < div class = "nav-inner" > < a class = "br…" at bounding box center [411, 153] width 290 height 170
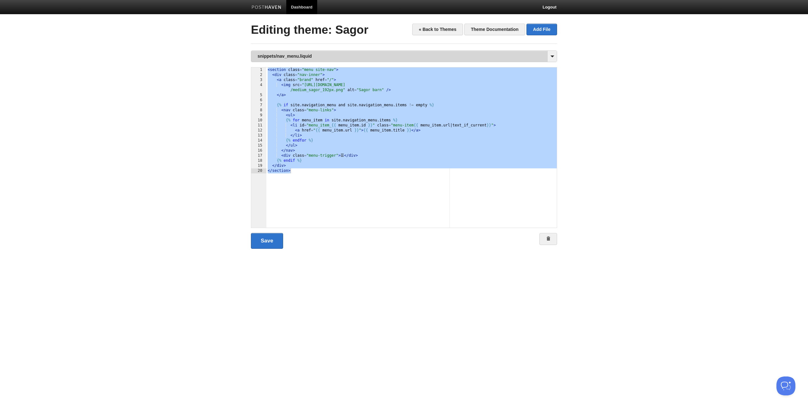
click at [307, 54] on link "snippets/nav_menu.liquid" at bounding box center [403, 56] width 305 height 11
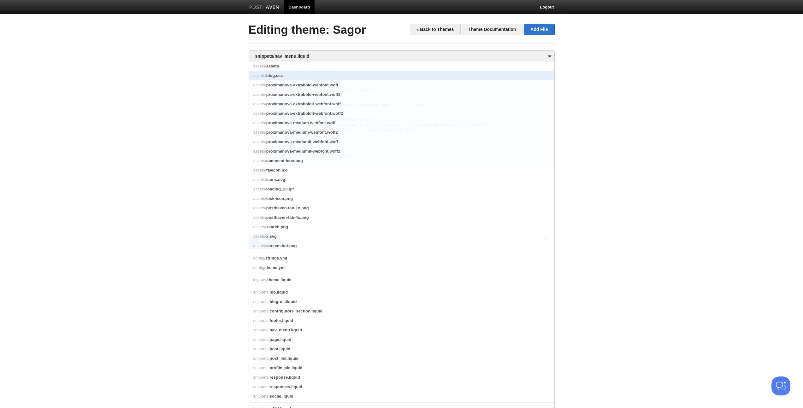
click at [290, 72] on link "assets/ blog.css" at bounding box center [401, 75] width 305 height 9
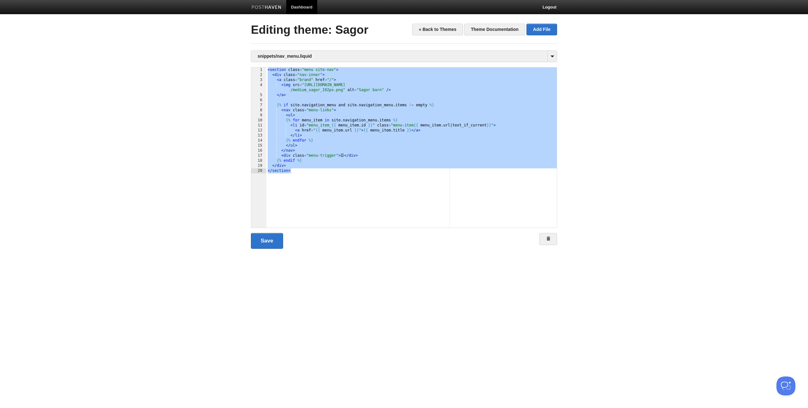
click at [454, 159] on body "Dashboard Logout Your Sites Argassi på Zakynthos Björkarna Edinburgh Framtidsbl…" at bounding box center [404, 134] width 808 height 269
click at [267, 238] on link "Save" at bounding box center [267, 241] width 32 height 16
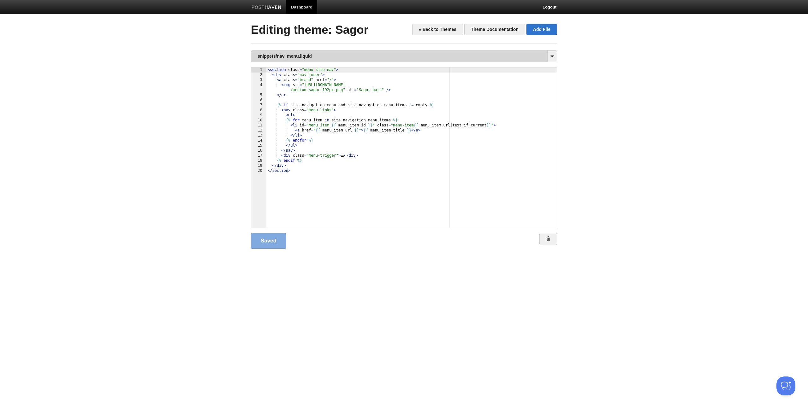
click at [275, 54] on link "snippets/nav_menu.liquid" at bounding box center [403, 56] width 305 height 11
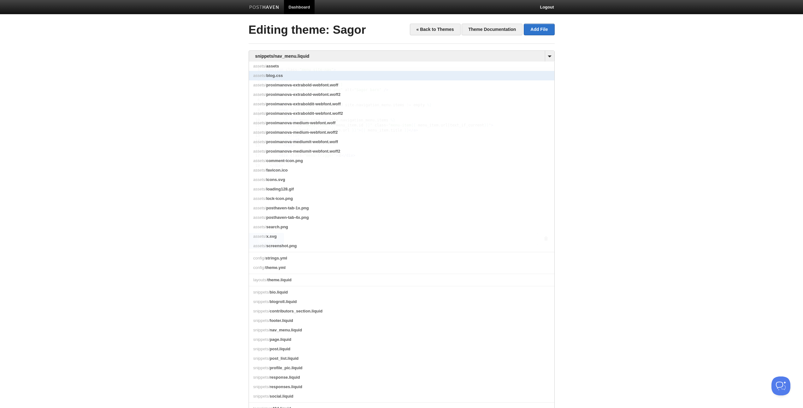
click at [292, 78] on link "assets/ blog.css" at bounding box center [401, 75] width 305 height 9
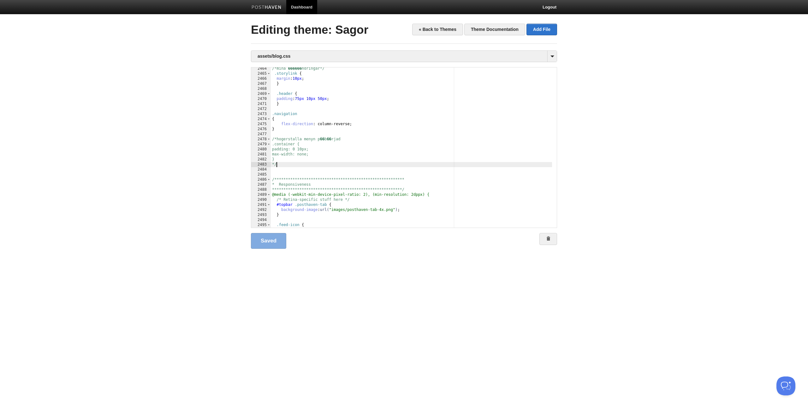
scroll to position [0, 0]
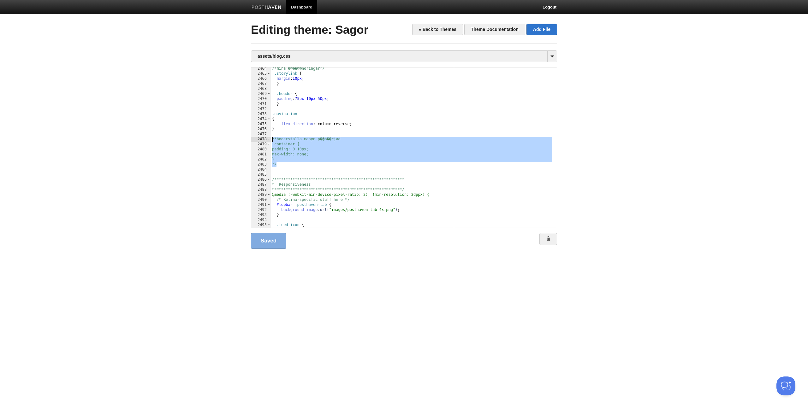
drag, startPoint x: 284, startPoint y: 165, endPoint x: 244, endPoint y: 140, distance: 47.6
click at [244, 140] on body "Dashboard Logout Your Sites Argassi på Zakynthos Björkarna Edinburgh Framtidsbl…" at bounding box center [404, 134] width 808 height 269
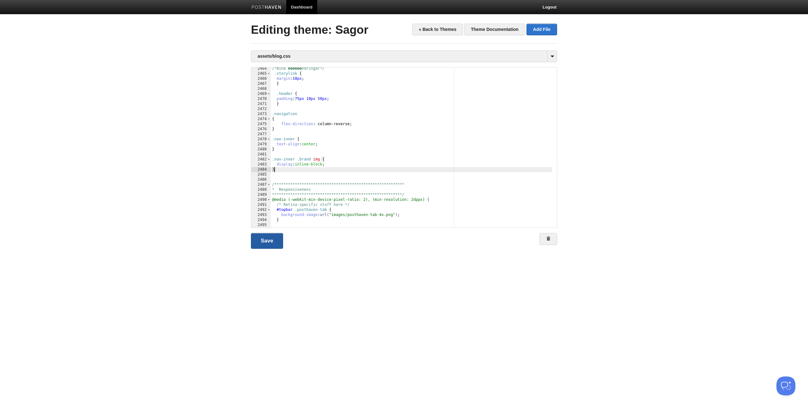
click at [271, 238] on link "Save" at bounding box center [267, 241] width 32 height 16
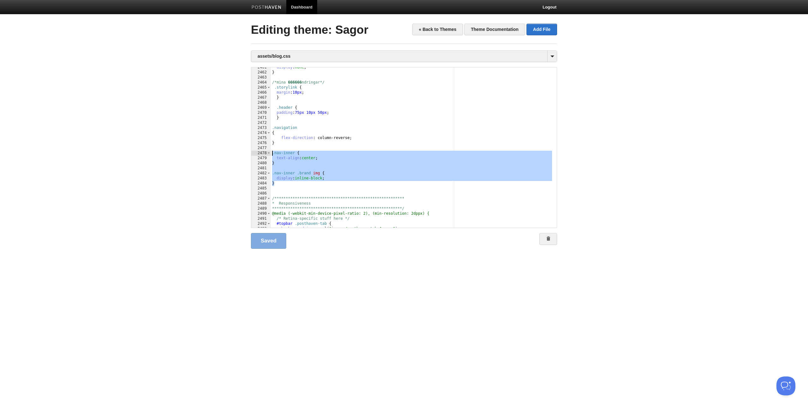
drag, startPoint x: 283, startPoint y: 183, endPoint x: 249, endPoint y: 155, distance: 44.4
click at [249, 155] on div "« Back to Themes Theme Documentation Add File Editing theme: Sagor assets/blog.…" at bounding box center [404, 147] width 316 height 246
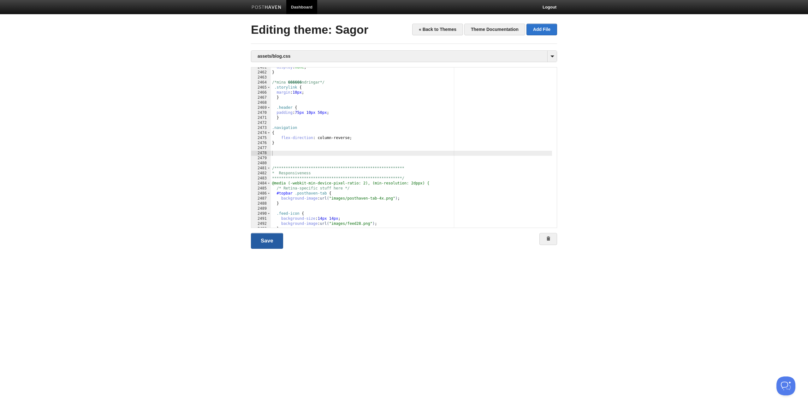
click at [271, 238] on link "Save" at bounding box center [267, 241] width 32 height 16
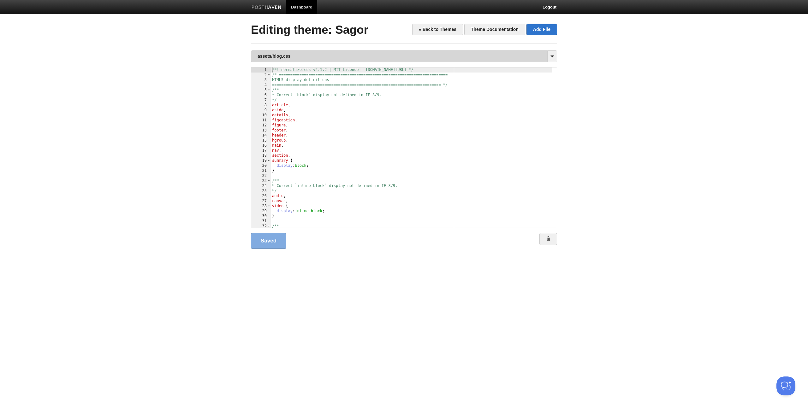
click at [310, 58] on link "assets/blog.css" at bounding box center [403, 56] width 305 height 11
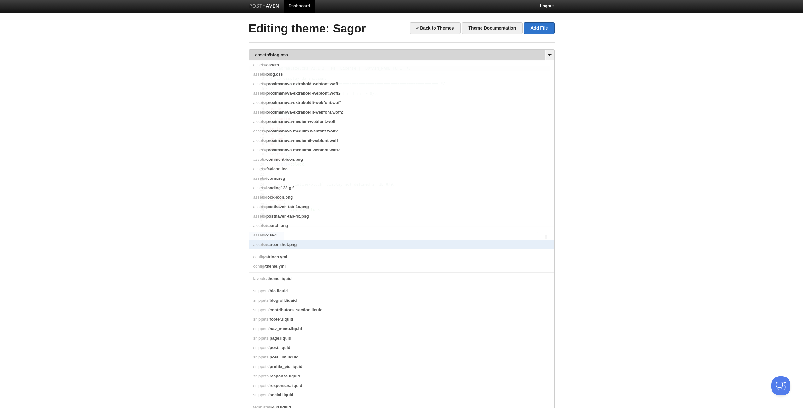
scroll to position [86, 0]
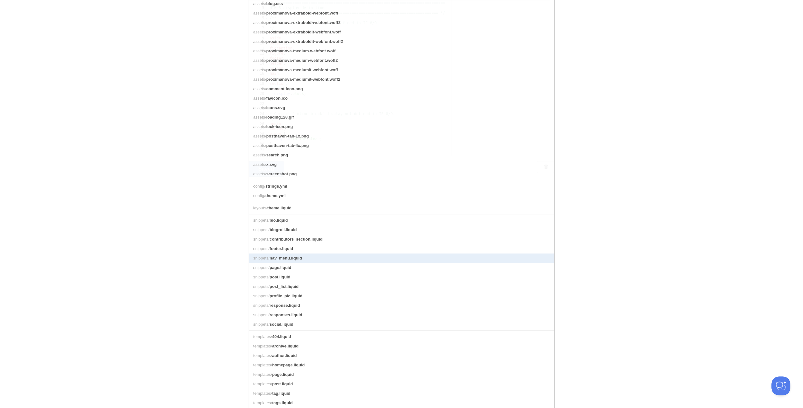
click at [319, 238] on link "snippets/ nav_menu.liquid" at bounding box center [401, 258] width 305 height 9
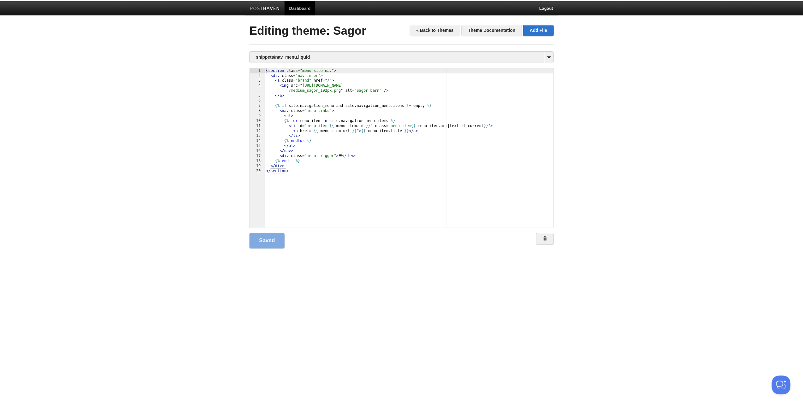
scroll to position [0, 0]
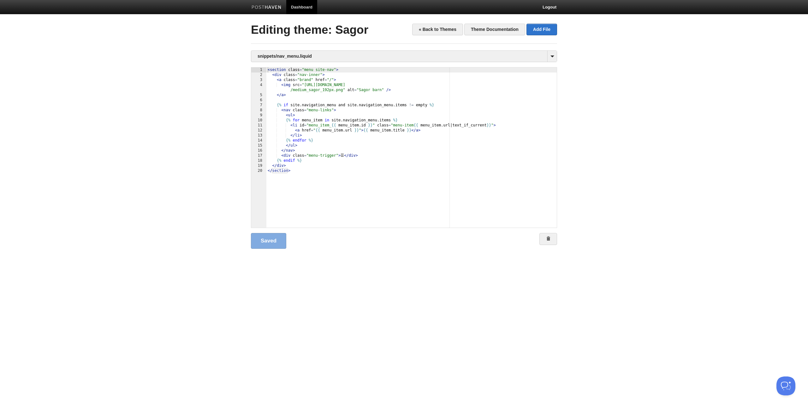
click at [294, 98] on div "< section class = "menu site-nav" > < div class = "nav-inner" > < a class = "br…" at bounding box center [411, 153] width 290 height 170
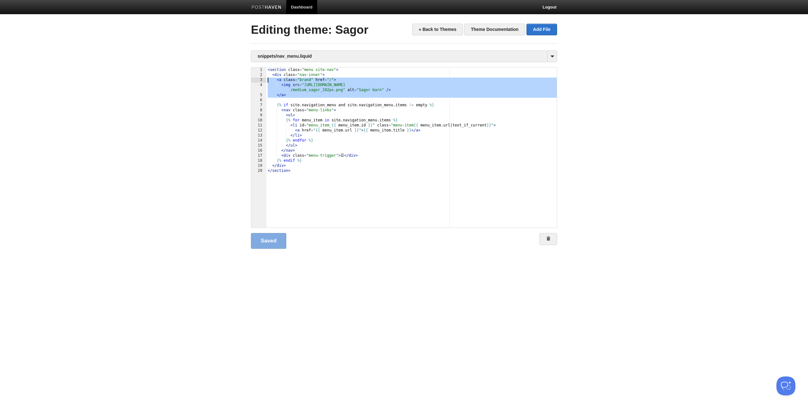
drag, startPoint x: 304, startPoint y: 100, endPoint x: 240, endPoint y: 81, distance: 66.6
click at [240, 81] on body "Dashboard Logout Your Sites Argassi på Zakynthos Björkarna Edinburgh Framtidsbl…" at bounding box center [404, 134] width 808 height 269
click at [371, 86] on div "< section class = "menu site-nav" > < div class = "nav-inner" > < a class = "br…" at bounding box center [411, 153] width 290 height 170
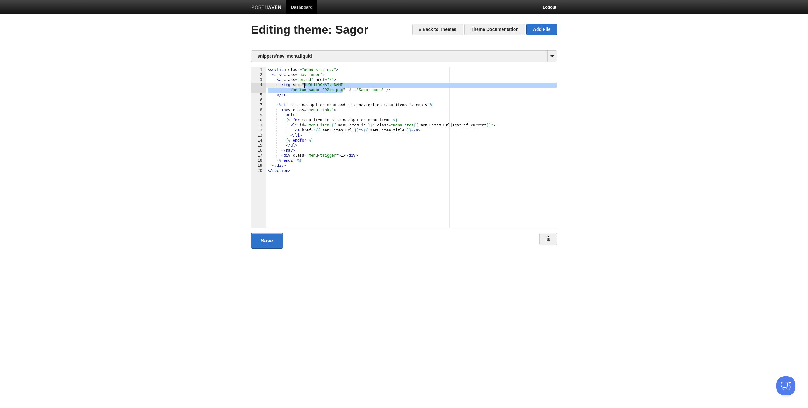
drag, startPoint x: 343, startPoint y: 90, endPoint x: 304, endPoint y: 83, distance: 39.1
click at [304, 83] on div "< section class = "menu site-nav" > < div class = "nav-inner" > < a class = "br…" at bounding box center [411, 153] width 290 height 170
click at [285, 93] on div "< section class = "menu site-nav" > < div class = "nav-inner" > < a class = "br…" at bounding box center [411, 153] width 290 height 170
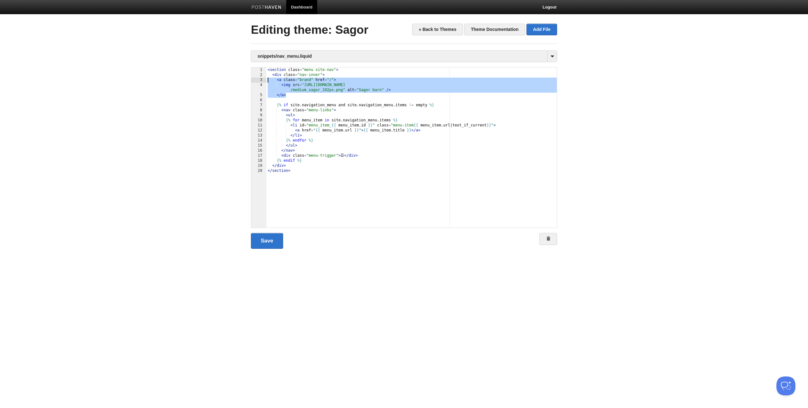
drag, startPoint x: 283, startPoint y: 95, endPoint x: 223, endPoint y: 82, distance: 62.0
click at [223, 82] on body "Dashboard Logout Your Sites Argassi på Zakynthos Björkarna Edinburgh Framtidsbl…" at bounding box center [404, 134] width 808 height 269
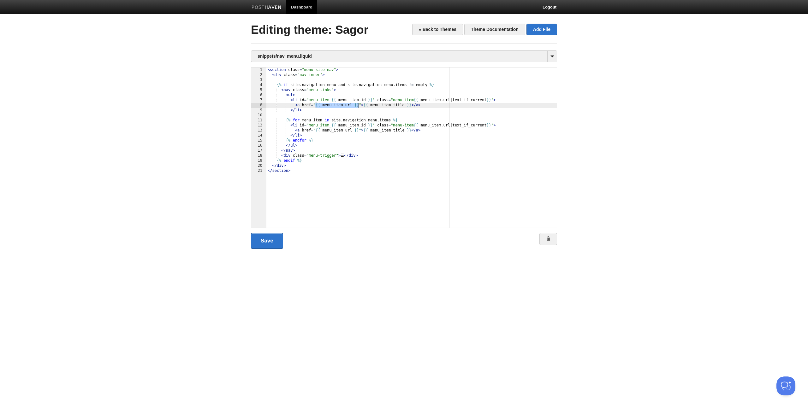
drag, startPoint x: 315, startPoint y: 105, endPoint x: 358, endPoint y: 106, distance: 43.2
click at [358, 106] on div "< section class = "menu site-nav" > < div class = "nav-inner" > {% if site . na…" at bounding box center [411, 153] width 290 height 170
drag, startPoint x: 372, startPoint y: 100, endPoint x: 331, endPoint y: 102, distance: 41.1
click at [331, 102] on div "< section class = "menu site-nav" > < div class = "nav-inner" > {% if site . na…" at bounding box center [411, 153] width 290 height 170
drag, startPoint x: 387, startPoint y: 100, endPoint x: 468, endPoint y: 102, distance: 81.4
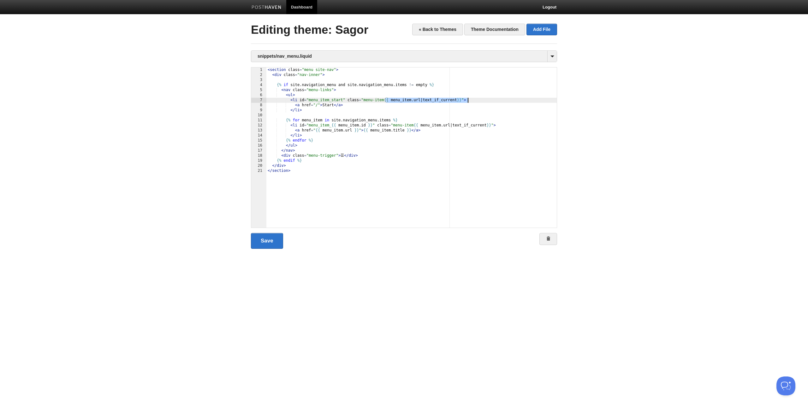
click at [454, 102] on div "< section class = "menu site-nav" > < div class = "nav-inner" > {% if site . na…" at bounding box center [411, 153] width 290 height 170
type textarea ""
click at [275, 238] on link "Save" at bounding box center [267, 241] width 32 height 16
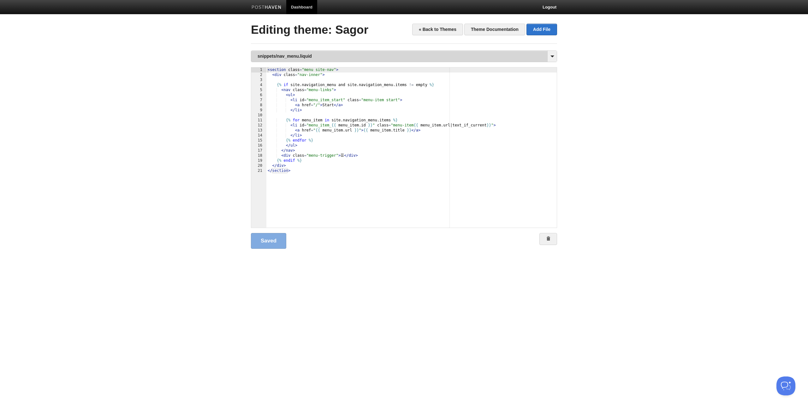
click at [305, 53] on link "snippets/nav_menu.liquid" at bounding box center [403, 56] width 305 height 11
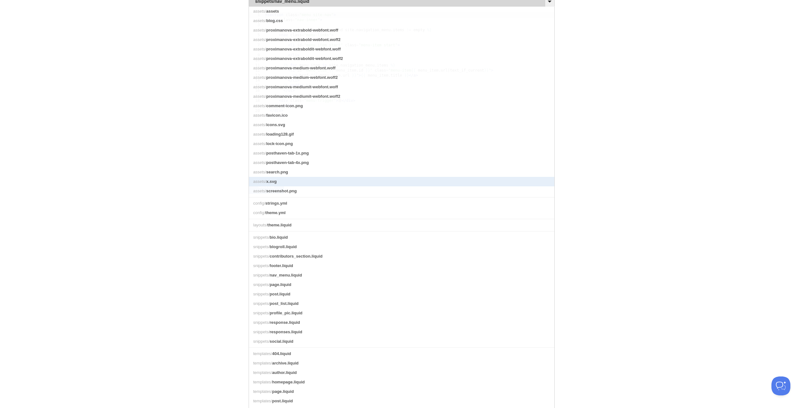
scroll to position [56, 0]
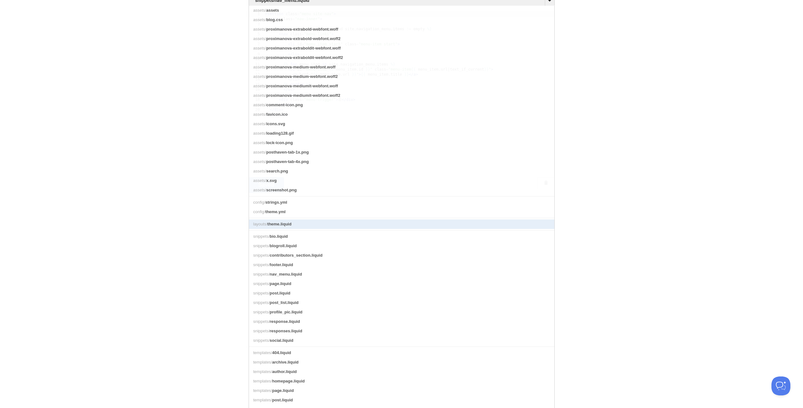
click at [311, 229] on link "layouts/ theme.liquid" at bounding box center [401, 224] width 305 height 9
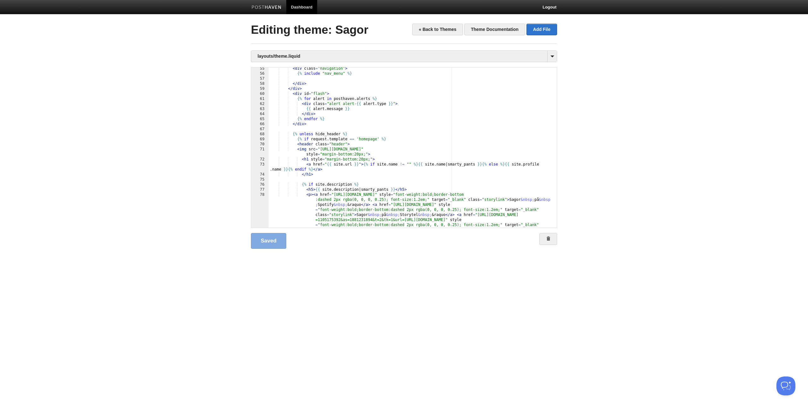
scroll to position [303, 0]
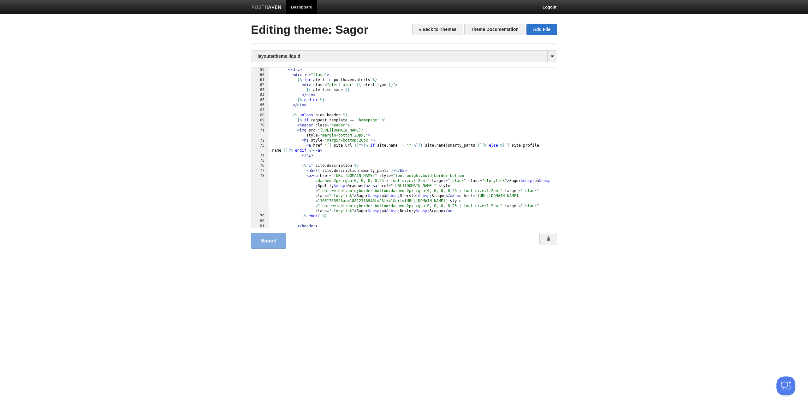
click at [320, 129] on div "</ div > < div id = "flash" > {% for alert in posthaven . alerts %} < div class…" at bounding box center [410, 153] width 283 height 170
click at [270, 238] on link "Save" at bounding box center [267, 241] width 32 height 16
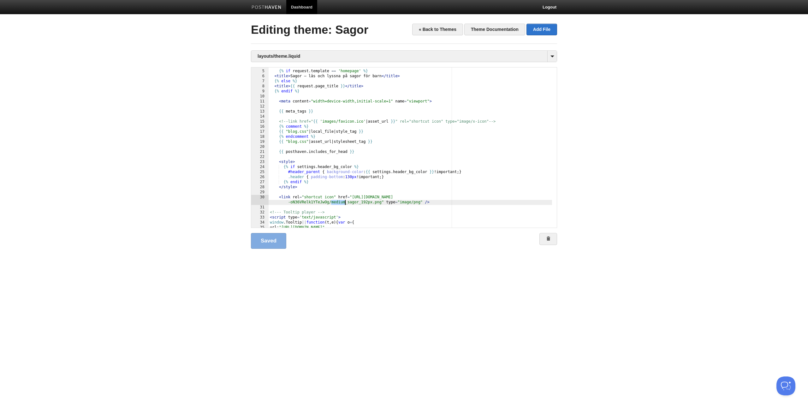
drag, startPoint x: 332, startPoint y: 202, endPoint x: 344, endPoint y: 202, distance: 12.3
click at [344, 202] on div "{% if request . template == 'homepage' %} < title > Sagor – läs och lyssna på s…" at bounding box center [410, 149] width 283 height 170
type textarea ""
click at [276, 238] on link "Save" at bounding box center [267, 241] width 32 height 16
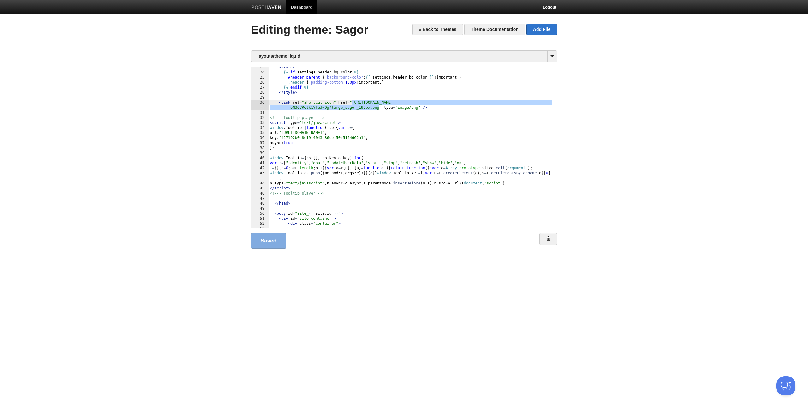
drag, startPoint x: 379, startPoint y: 107, endPoint x: 352, endPoint y: 104, distance: 26.8
click at [352, 104] on div "< style > {% if settings . header_bg_color %} #header_parent { background-color…" at bounding box center [410, 150] width 283 height 170
click at [330, 110] on div "< style > {% if settings . header_bg_color %} #header_parent { background-color…" at bounding box center [410, 150] width 283 height 170
click at [342, 108] on div "< style > {% if settings . header_bg_color %} #header_parent { background-color…" at bounding box center [410, 150] width 283 height 170
click at [332, 108] on div "< style > {% if settings . header_bg_color %} #header_parent { background-color…" at bounding box center [410, 150] width 283 height 170
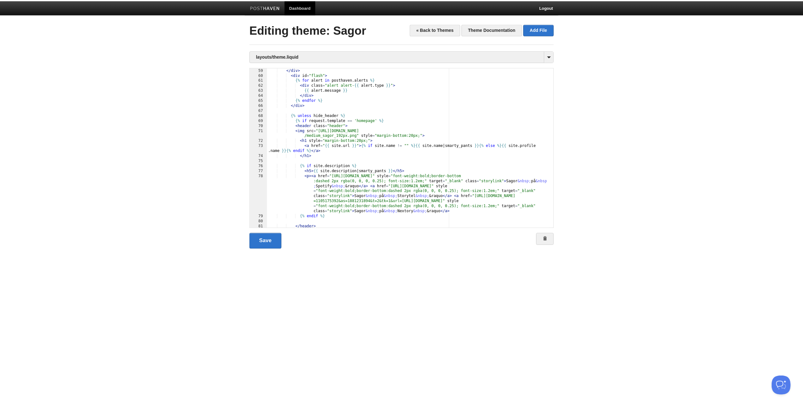
scroll to position [322, 0]
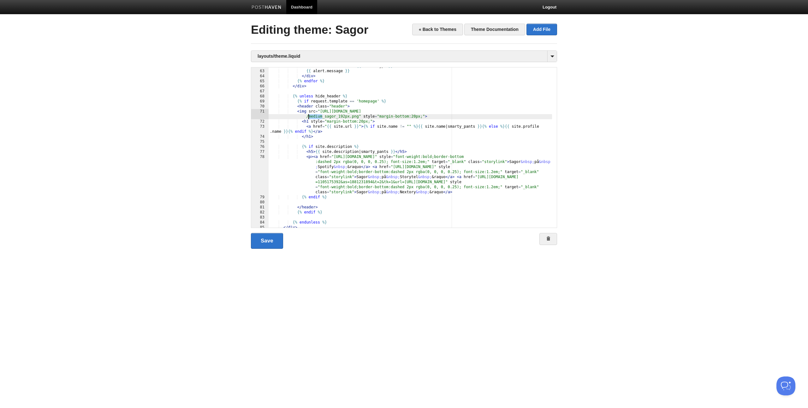
drag, startPoint x: 322, startPoint y: 117, endPoint x: 309, endPoint y: 118, distance: 12.9
click at [309, 118] on div "< div class = "alert alert- {{ alert . type }} " > {{ alert . message }} </ div…" at bounding box center [410, 149] width 283 height 170
type textarea ""
click at [277, 238] on link "Save" at bounding box center [267, 241] width 32 height 16
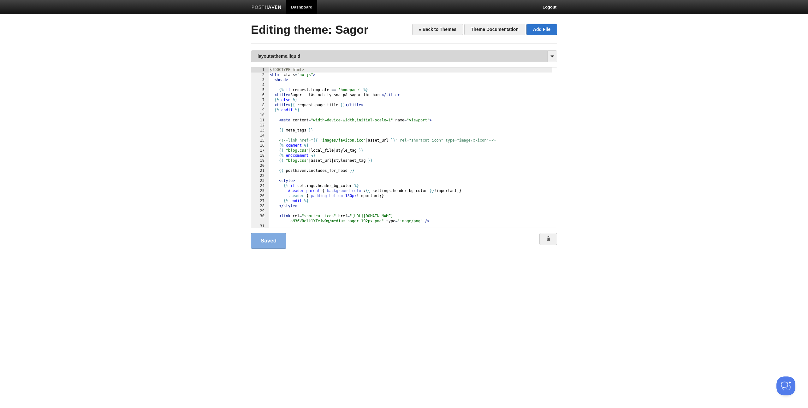
click at [278, 57] on link "layouts/theme.liquid" at bounding box center [403, 56] width 305 height 11
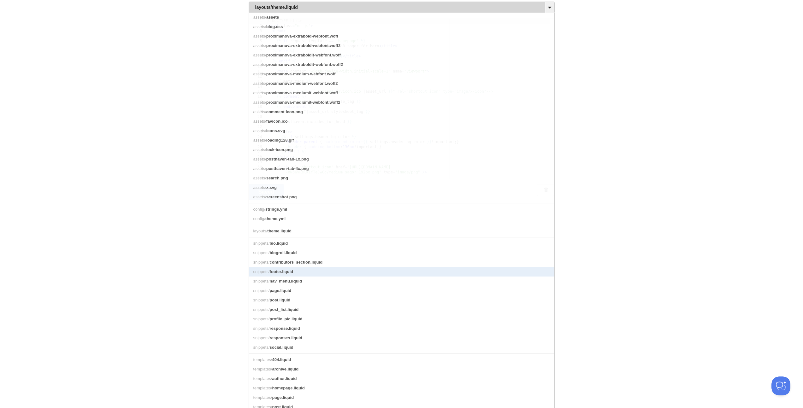
scroll to position [86, 0]
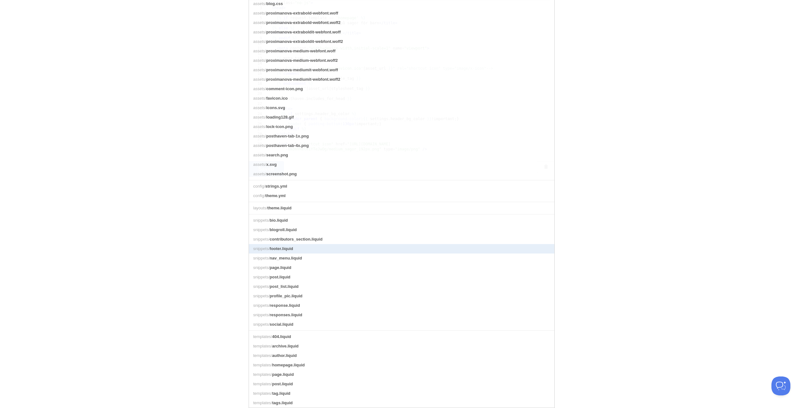
click at [311, 238] on link "snippets/ footer.liquid" at bounding box center [401, 248] width 305 height 9
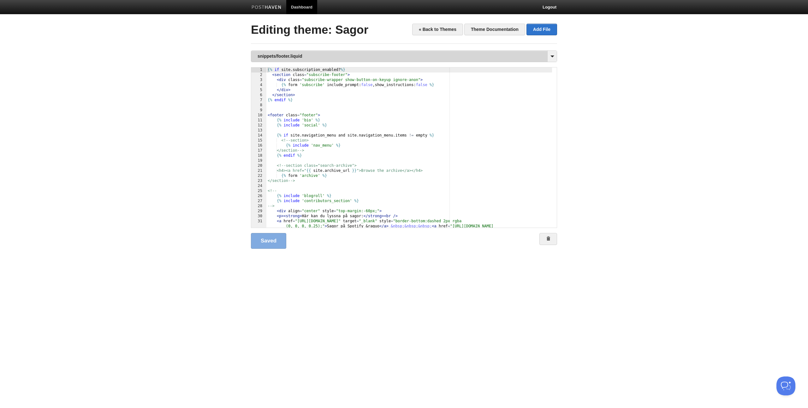
click at [297, 53] on link "snippets/footer.liquid" at bounding box center [403, 56] width 305 height 11
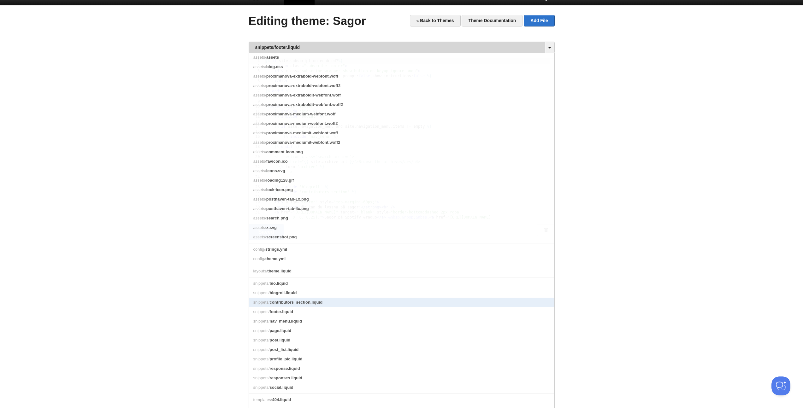
scroll to position [51, 0]
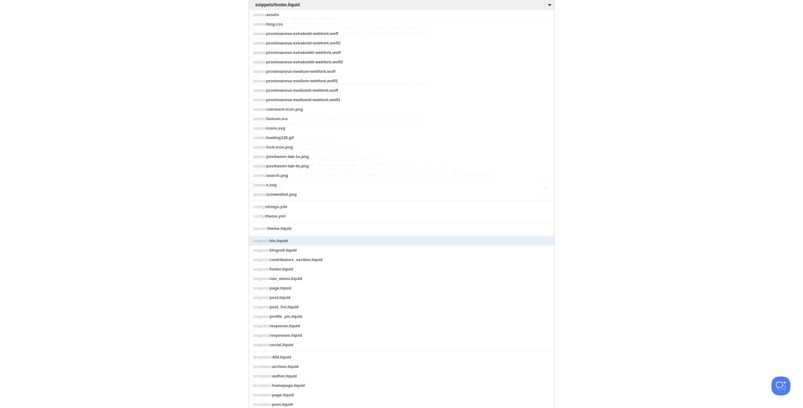
click at [270, 238] on span "bio.liquid" at bounding box center [279, 241] width 18 height 5
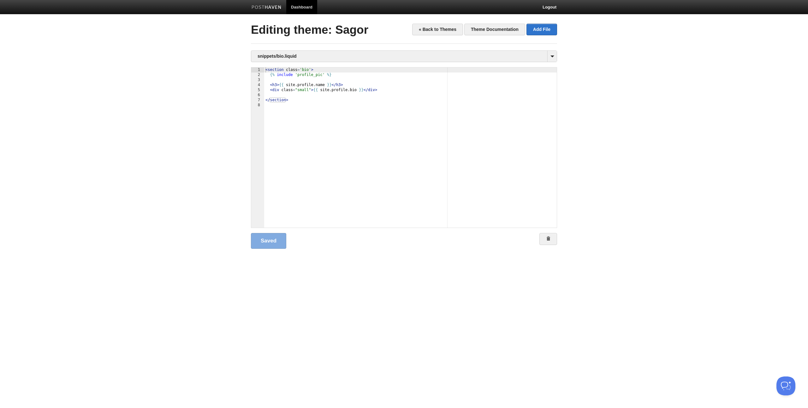
click at [270, 73] on div "< section class = 'bio' > {% include 'profile_pic' %} < h3 > {{ site . profile …" at bounding box center [410, 153] width 293 height 170
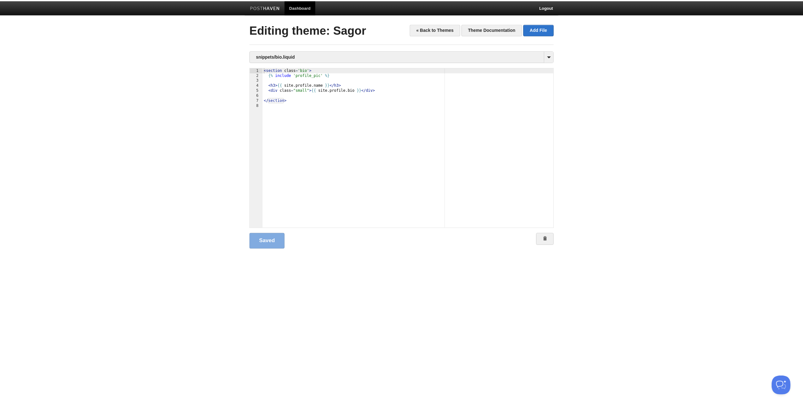
scroll to position [0, 0]
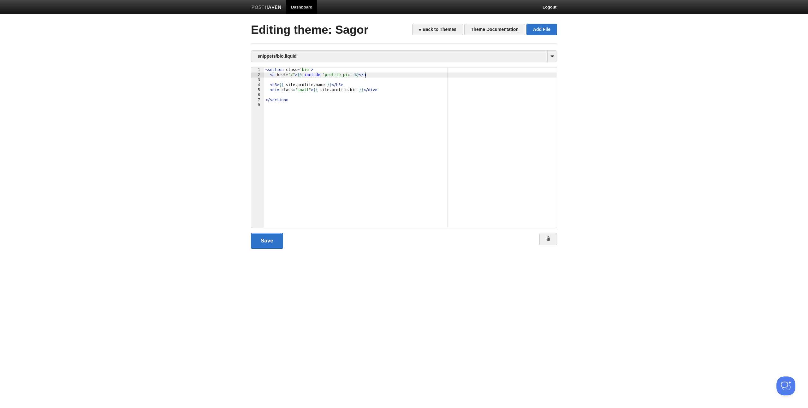
type textarea ""
click at [270, 238] on link "Save" at bounding box center [267, 241] width 32 height 16
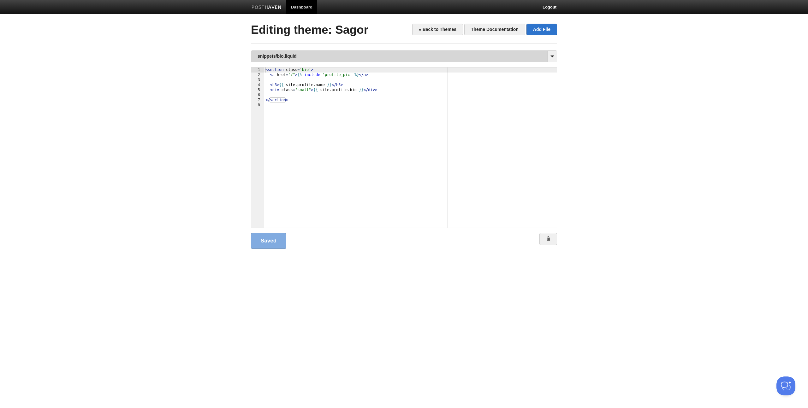
click at [326, 53] on link "snippets/bio.liquid" at bounding box center [403, 56] width 305 height 11
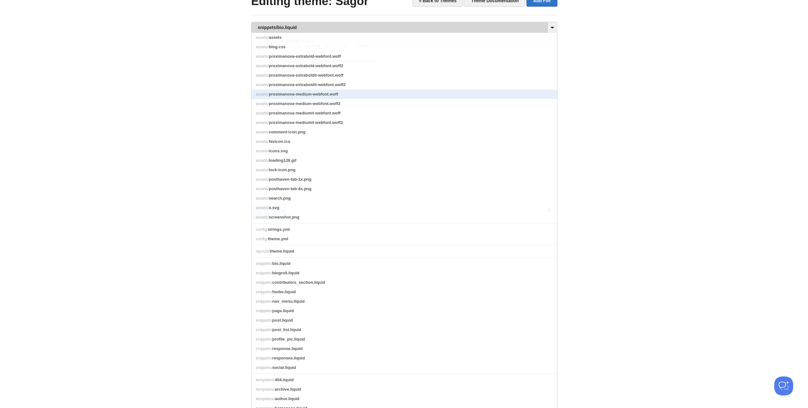
scroll to position [0, 0]
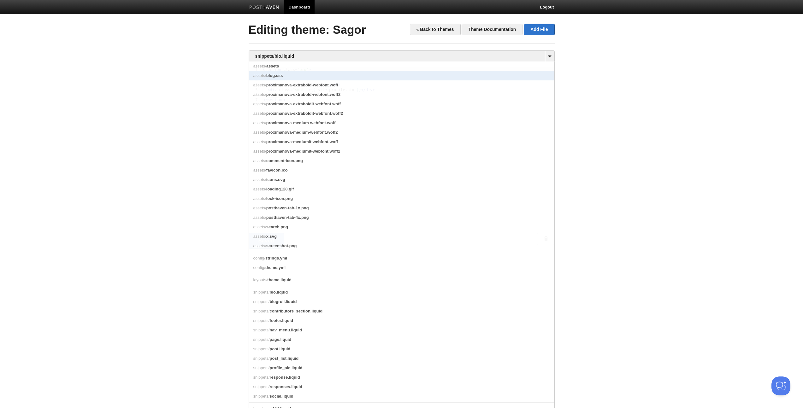
click at [291, 75] on link "assets/ blog.css" at bounding box center [401, 75] width 305 height 9
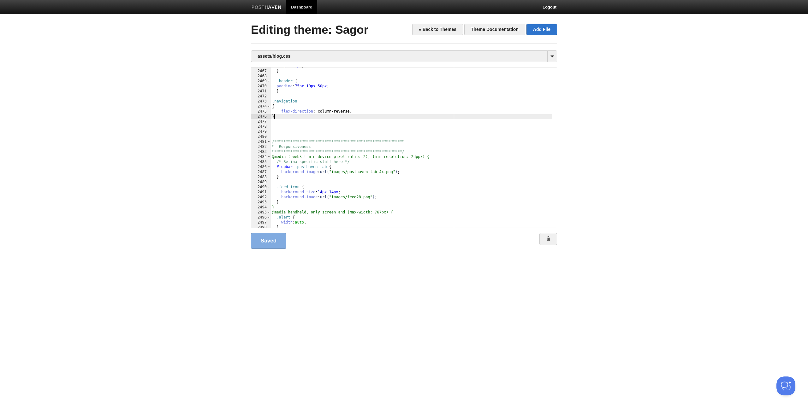
scroll to position [0, 0]
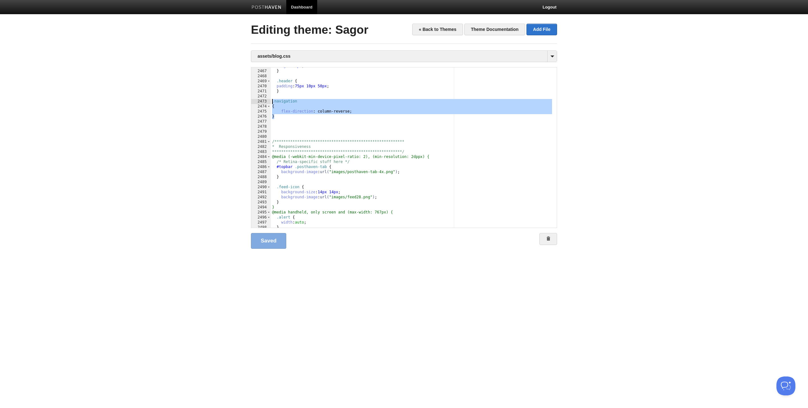
drag, startPoint x: 277, startPoint y: 117, endPoint x: 252, endPoint y: 102, distance: 29.7
click at [252, 102] on div "**********" at bounding box center [404, 147] width 306 height 161
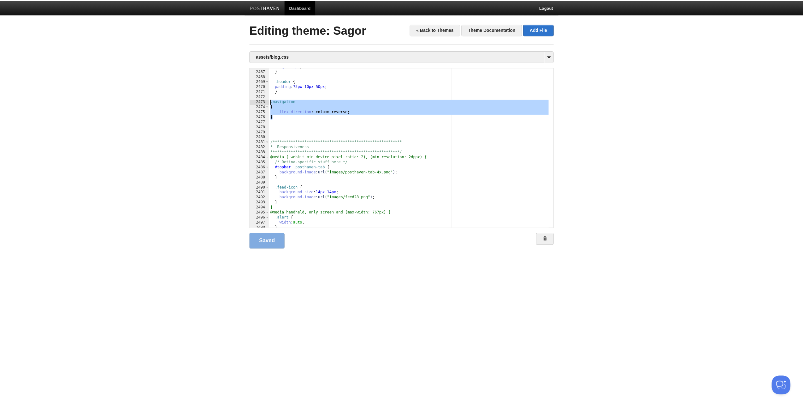
scroll to position [12546, 0]
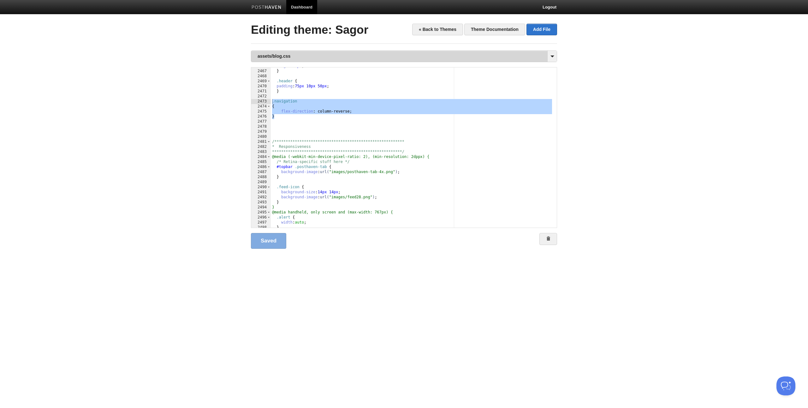
click at [285, 58] on link "assets/blog.css" at bounding box center [403, 56] width 305 height 11
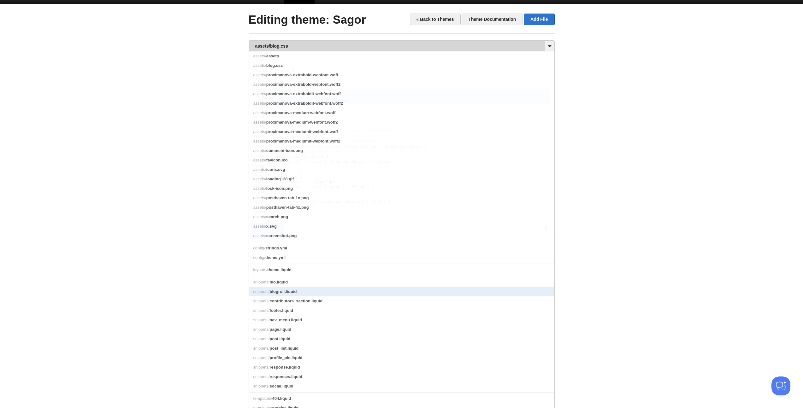
scroll to position [10, 0]
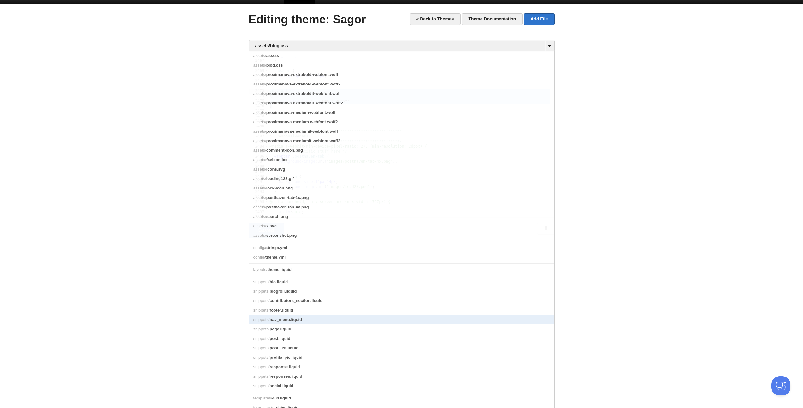
click at [285, 238] on span "nav_menu.liquid" at bounding box center [286, 319] width 33 height 5
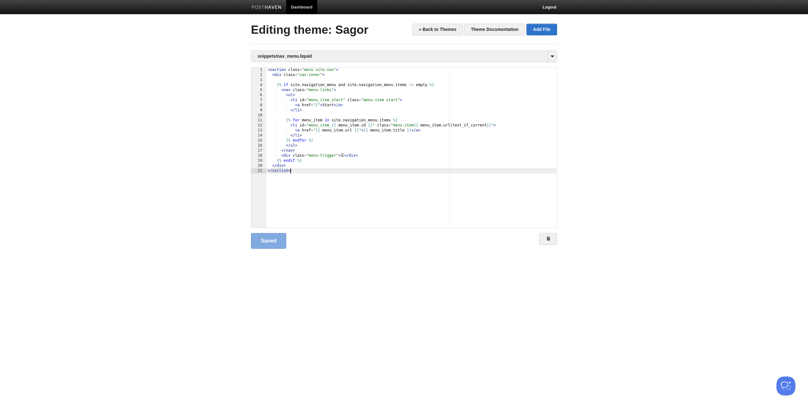
click at [349, 177] on div "< section class = "menu site-nav" > < div class = "nav-inner" > {% if site . na…" at bounding box center [411, 153] width 290 height 170
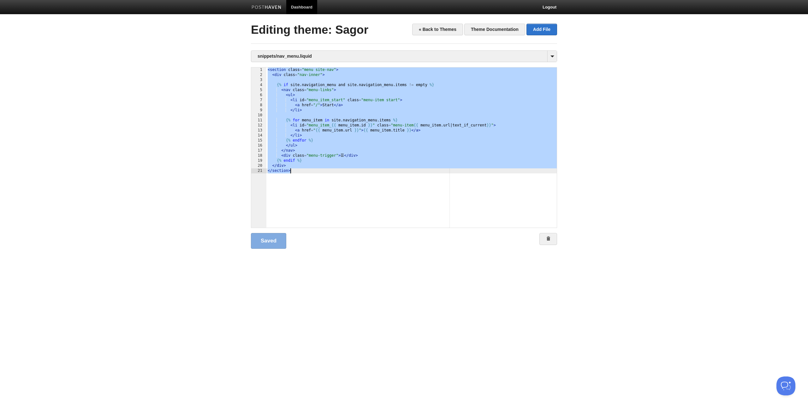
click at [454, 195] on div "< section class = "menu site-nav" > < div class = "nav-inner" > {% if site . na…" at bounding box center [411, 153] width 290 height 170
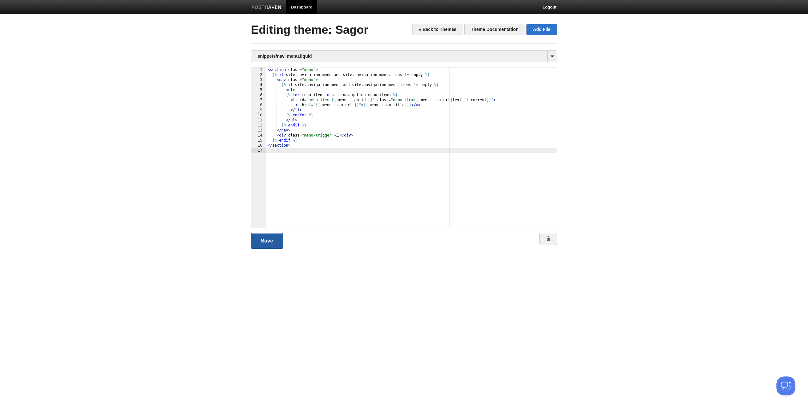
click at [264, 238] on link "Save" at bounding box center [267, 241] width 32 height 16
click at [302, 97] on div "< section class = "menu" > {% if site . navigation_menu and site . navigation_m…" at bounding box center [411, 153] width 290 height 170
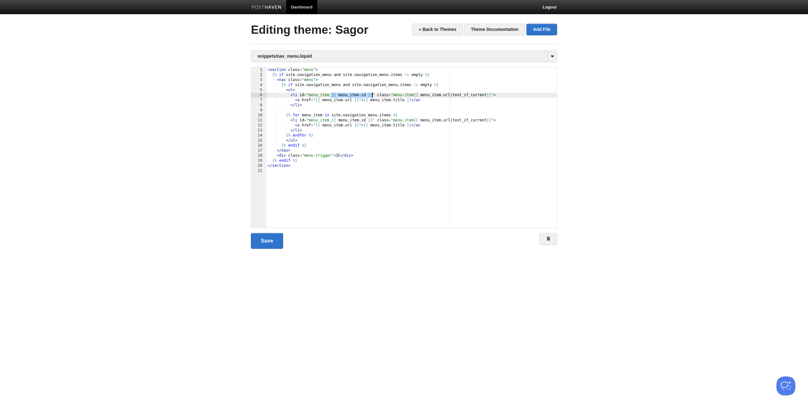
drag, startPoint x: 332, startPoint y: 95, endPoint x: 372, endPoint y: 96, distance: 40.4
click at [372, 96] on div "< section class = "menu" > {% if site . navigation_menu and site . navigation_m…" at bounding box center [411, 153] width 290 height 170
drag, startPoint x: 386, startPoint y: 94, endPoint x: 467, endPoint y: 95, distance: 81.1
click at [454, 95] on div "< section class = "menu" > {% if site . navigation_menu and site . navigation_m…" at bounding box center [411, 153] width 290 height 170
drag, startPoint x: 315, startPoint y: 100, endPoint x: 358, endPoint y: 101, distance: 43.2
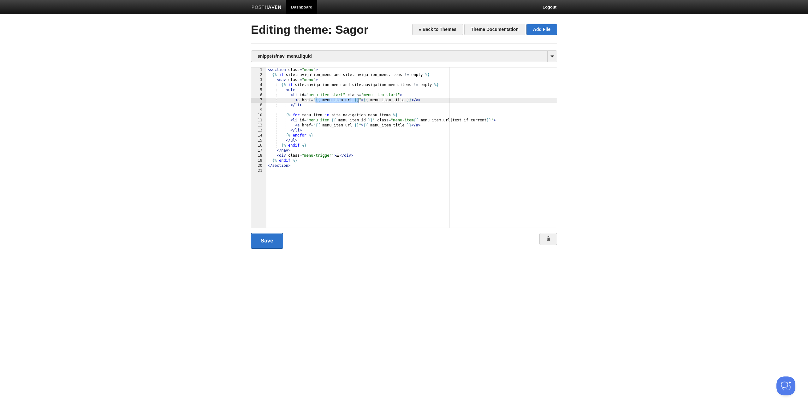
click at [358, 101] on div "< section class = "menu" > {% if site . navigation_menu and site . navigation_m…" at bounding box center [411, 153] width 290 height 170
type textarea ""
click at [267, 238] on link "Save" at bounding box center [267, 241] width 32 height 16
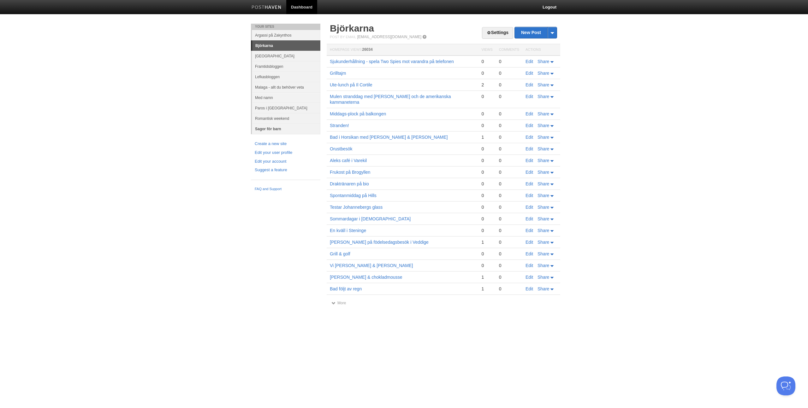
click at [272, 129] on link "Sagor för barn" at bounding box center [286, 129] width 68 height 10
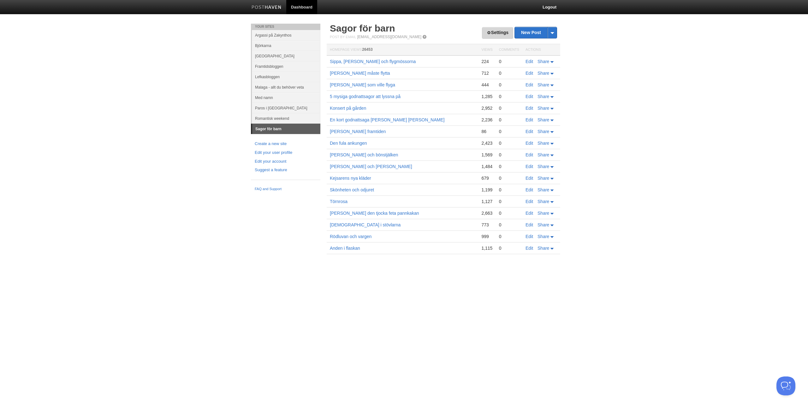
click at [504, 34] on link "Settings" at bounding box center [497, 33] width 31 height 12
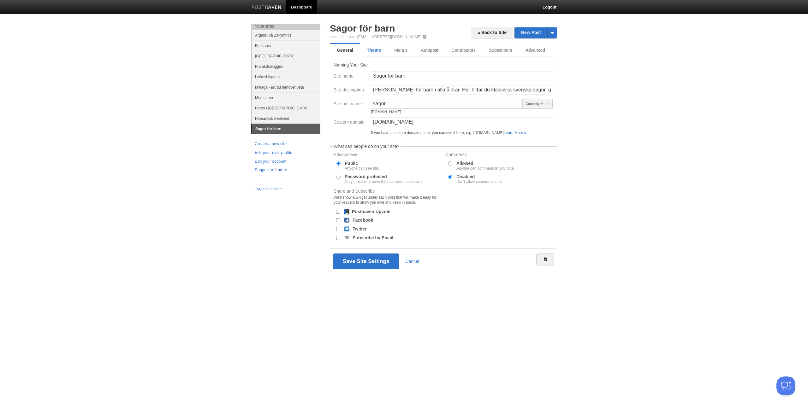
click at [368, 46] on link "Theme" at bounding box center [373, 50] width 27 height 13
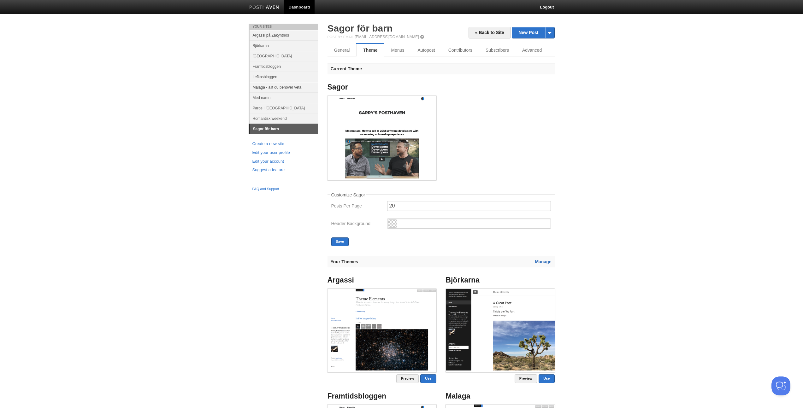
click at [543, 260] on link "Manage" at bounding box center [543, 261] width 16 height 5
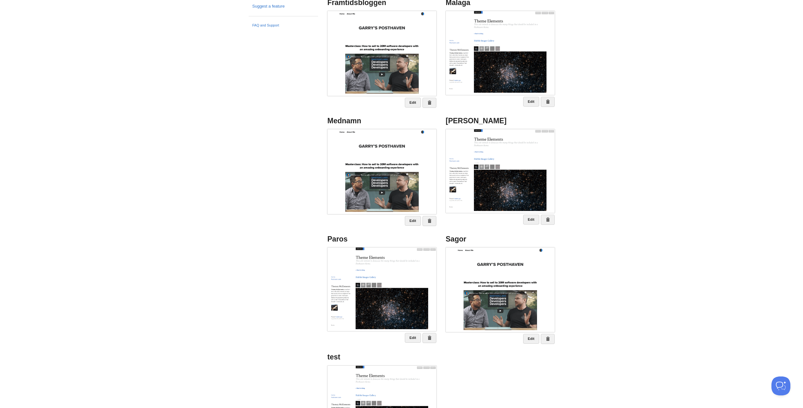
scroll to position [176, 0]
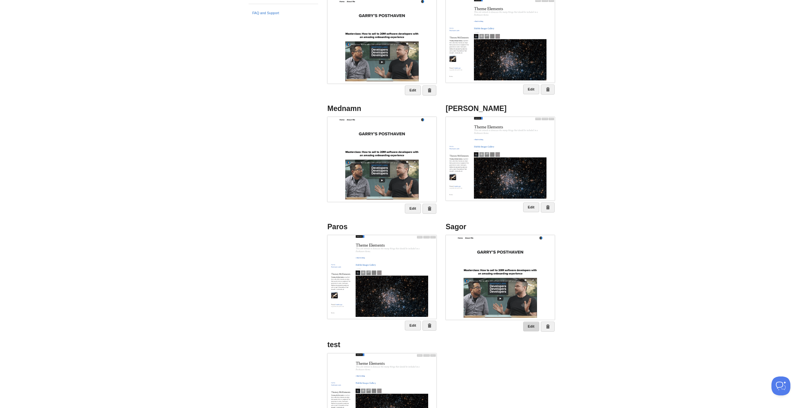
click at [529, 324] on link "Edit" at bounding box center [531, 327] width 16 height 10
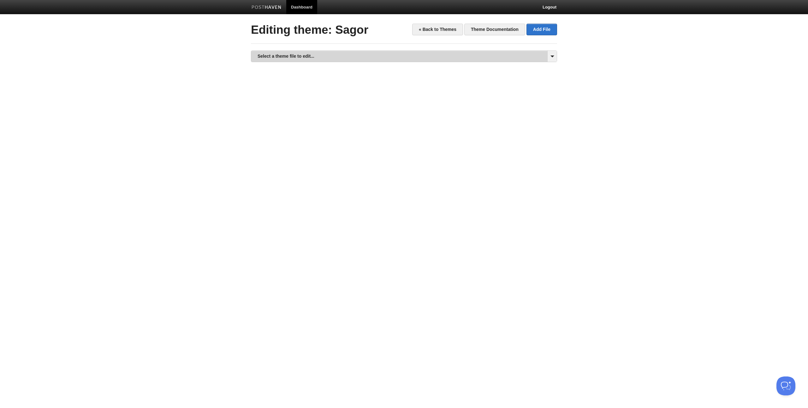
click at [301, 59] on link "Select a theme file to edit..." at bounding box center [403, 56] width 305 height 11
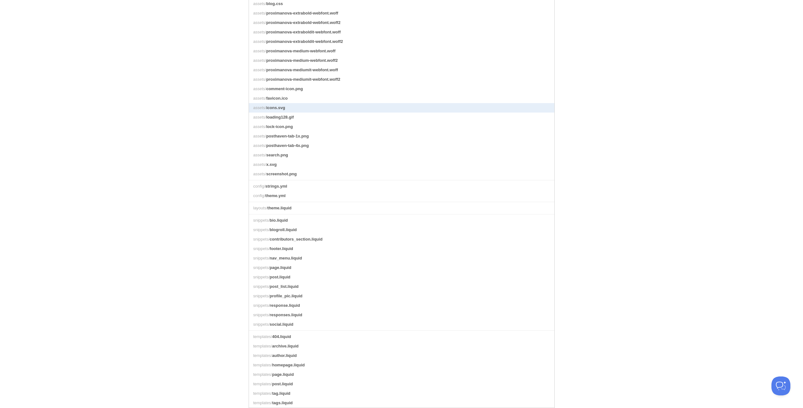
scroll to position [86, 0]
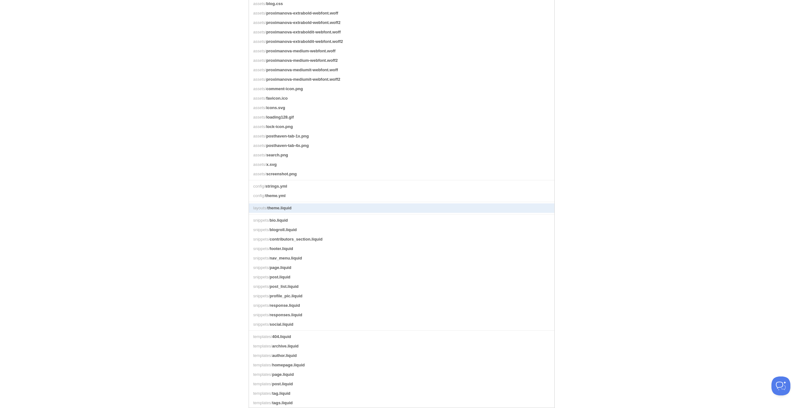
click at [305, 204] on link "layouts/ theme.liquid" at bounding box center [401, 208] width 305 height 9
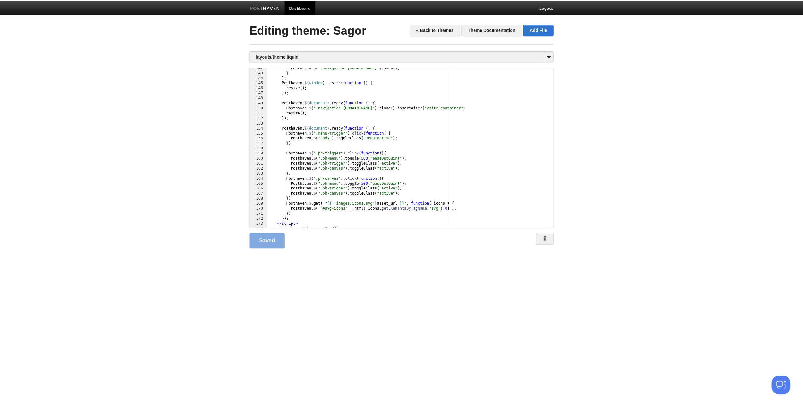
scroll to position [865, 0]
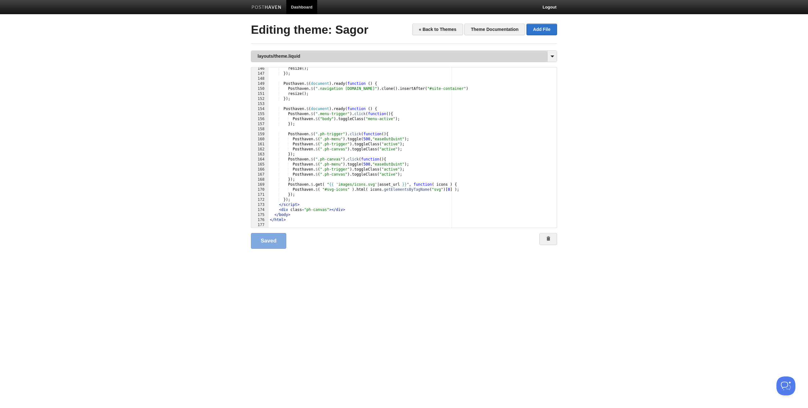
click at [304, 59] on link "layouts/theme.liquid" at bounding box center [403, 56] width 305 height 11
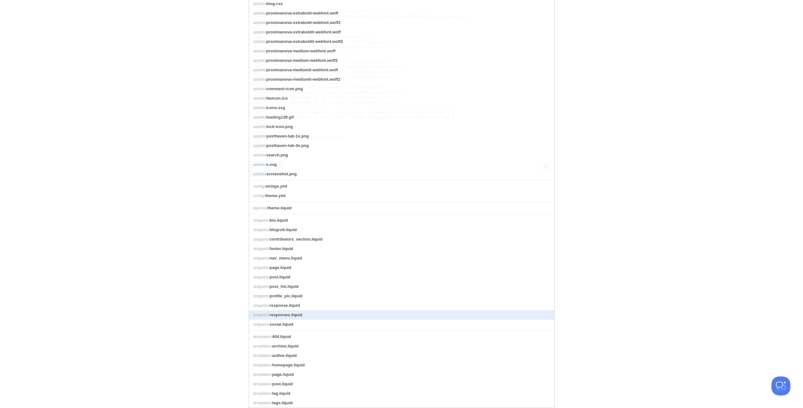
scroll to position [86, 0]
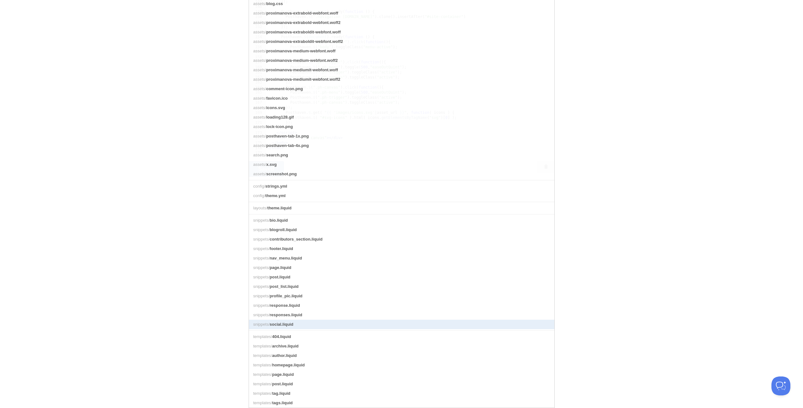
click at [311, 322] on link "snippets/ social.liquid" at bounding box center [401, 324] width 305 height 9
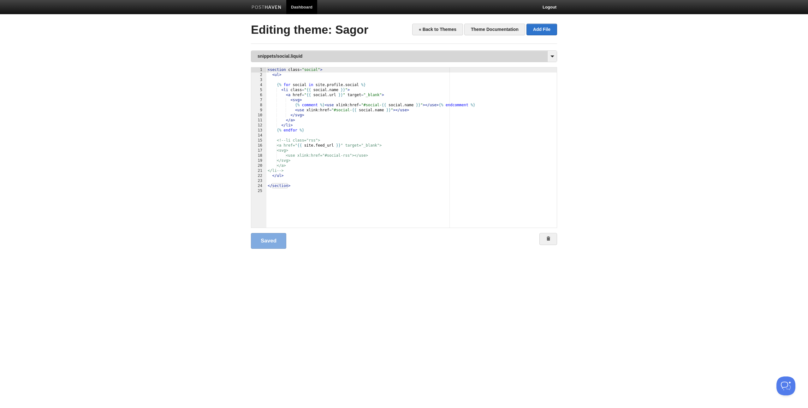
click at [269, 55] on link "snippets/social.liquid" at bounding box center [403, 56] width 305 height 11
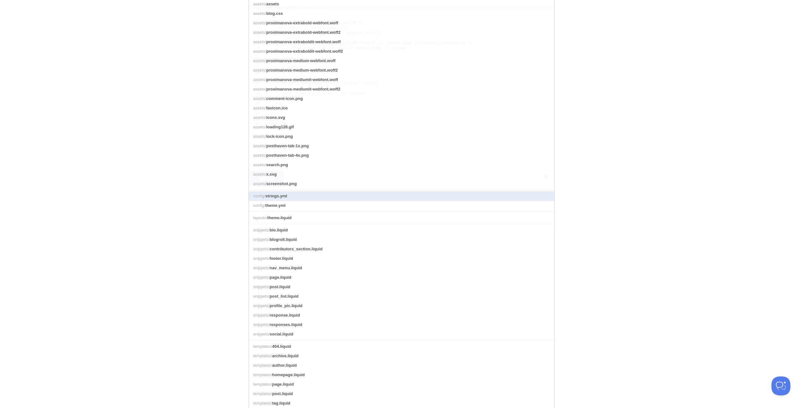
scroll to position [86, 0]
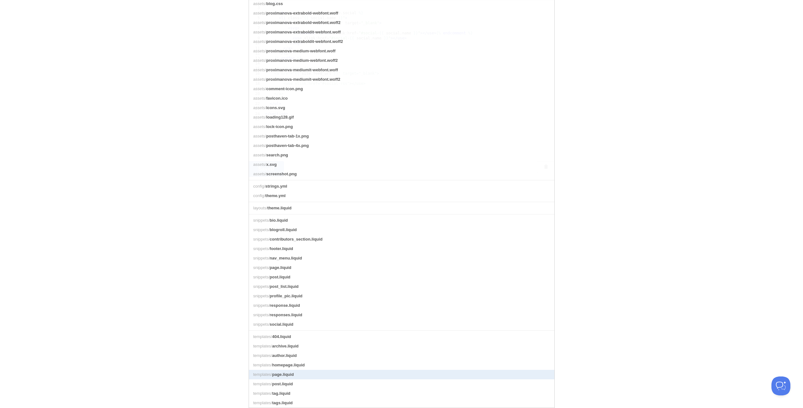
click at [287, 376] on span "page.liquid" at bounding box center [283, 374] width 22 height 5
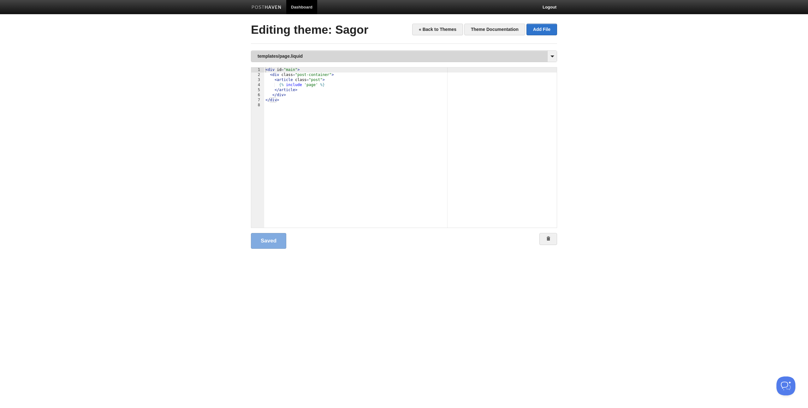
click at [324, 59] on link "templates/page.liquid" at bounding box center [403, 56] width 305 height 11
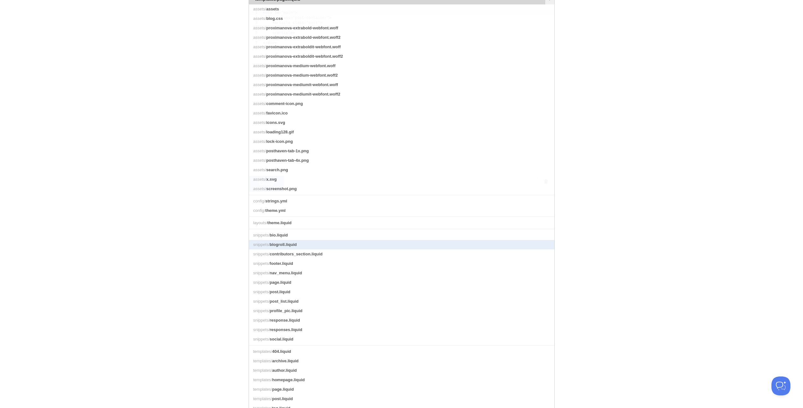
scroll to position [86, 0]
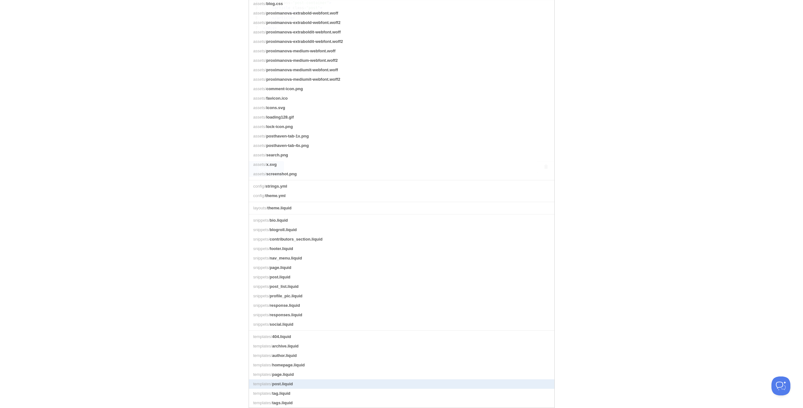
click at [284, 385] on span "post.liquid" at bounding box center [282, 384] width 21 height 5
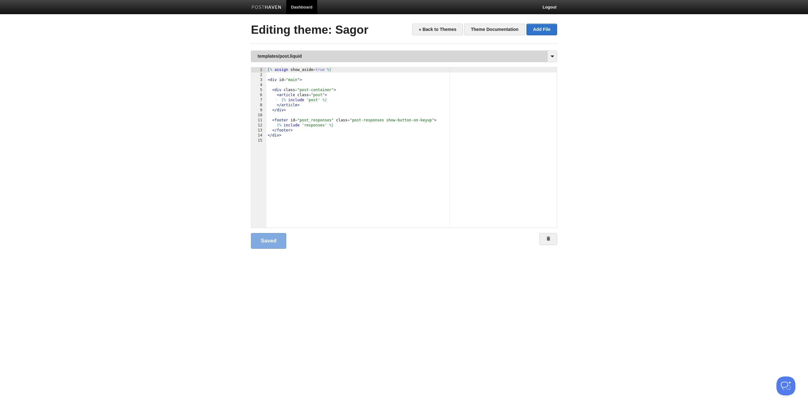
click at [321, 52] on link "templates/post.liquid" at bounding box center [403, 56] width 305 height 11
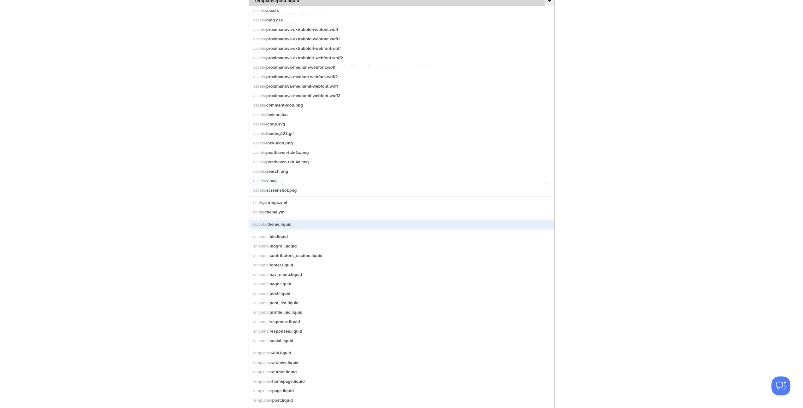
scroll to position [56, 0]
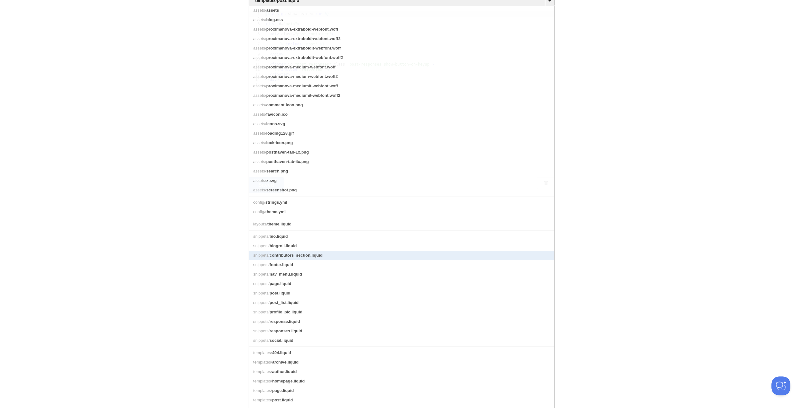
click at [317, 258] on span "contributors_section.liquid" at bounding box center [296, 255] width 53 height 5
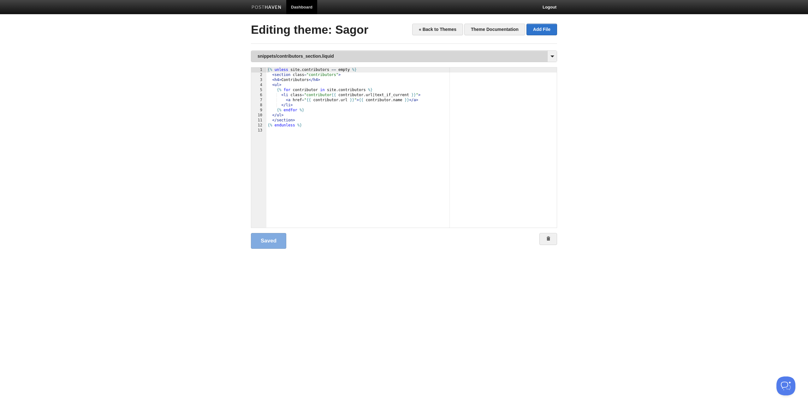
click at [304, 55] on link "snippets/contributors_section.liquid" at bounding box center [403, 56] width 305 height 11
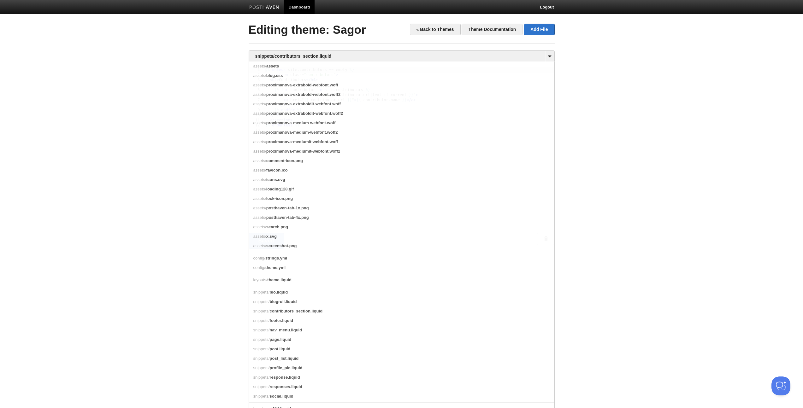
click at [146, 212] on body "Dashboard Logout Your Sites Argassi på [GEOGRAPHIC_DATA] Björkarna [GEOGRAPHIC_…" at bounding box center [401, 134] width 803 height 269
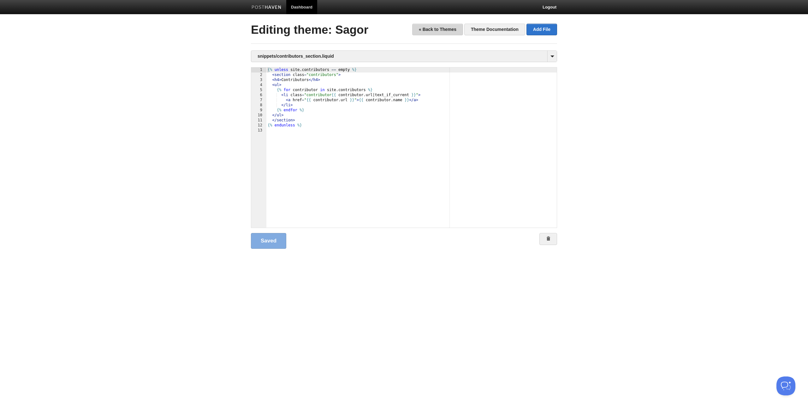
click at [430, 30] on link "« Back to Themes" at bounding box center [437, 30] width 51 height 12
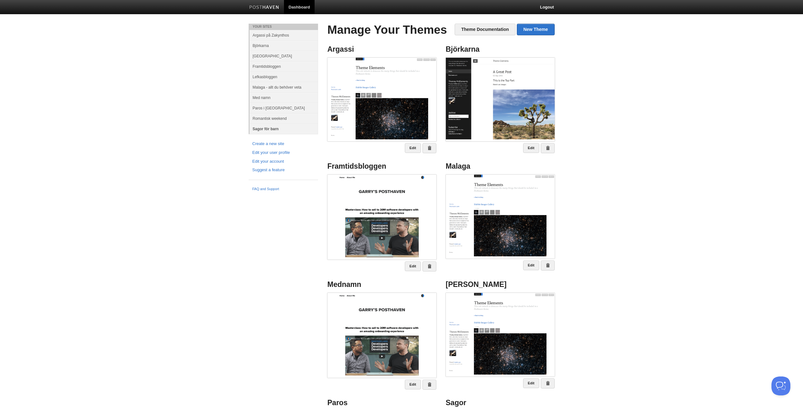
click at [268, 129] on link "Sagor för barn" at bounding box center [284, 129] width 68 height 10
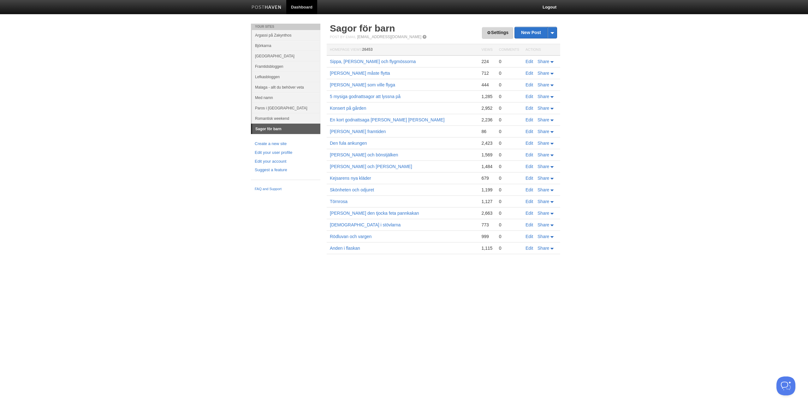
click at [493, 32] on link "Settings" at bounding box center [497, 33] width 31 height 12
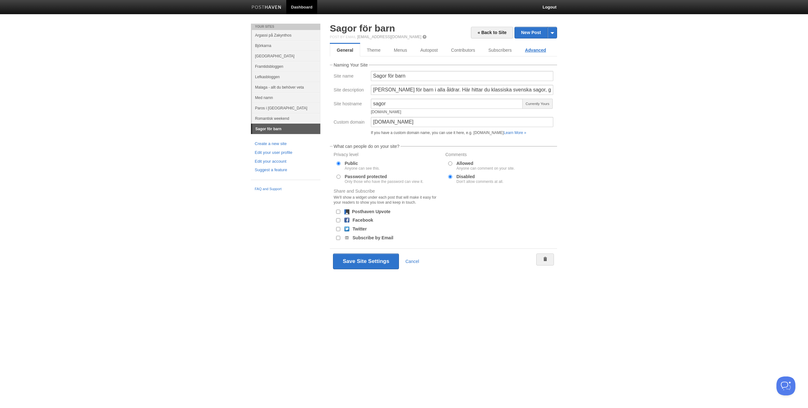
click at [531, 48] on link "Advanced" at bounding box center [535, 50] width 34 height 13
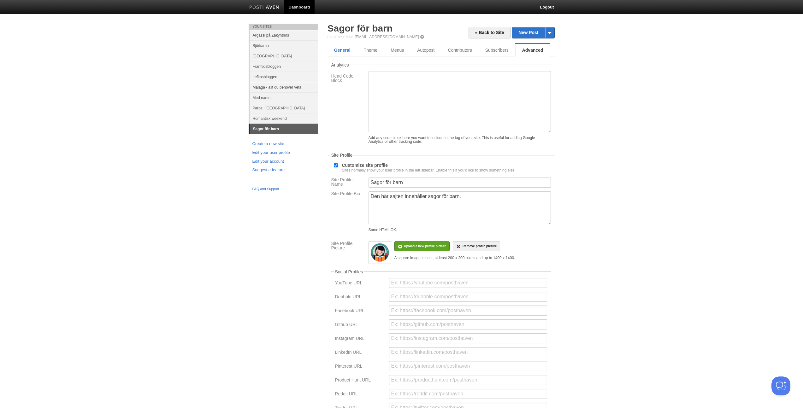
click at [341, 50] on link "General" at bounding box center [343, 50] width 30 height 13
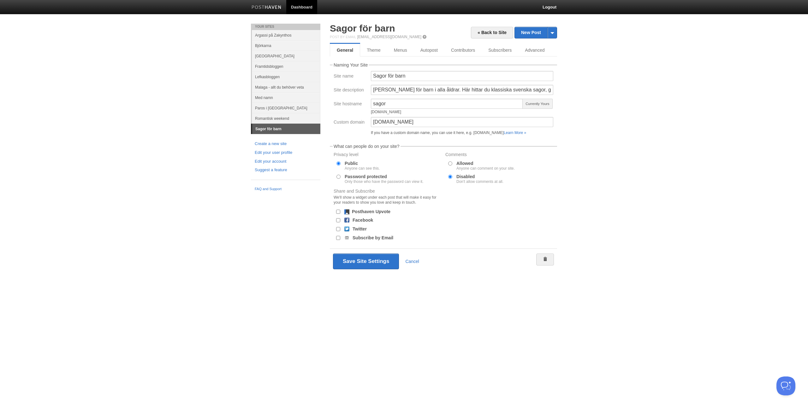
click at [633, 161] on body "Dashboard Logout Your Sites Argassi på [GEOGRAPHIC_DATA] Björkarna [GEOGRAPHIC_…" at bounding box center [404, 146] width 808 height 293
click at [489, 29] on link "« Back to Site" at bounding box center [492, 33] width 42 height 12
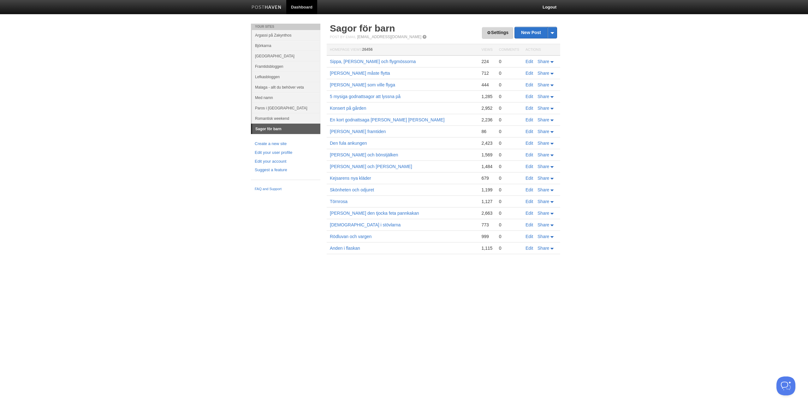
click at [497, 36] on link "Settings" at bounding box center [497, 33] width 31 height 12
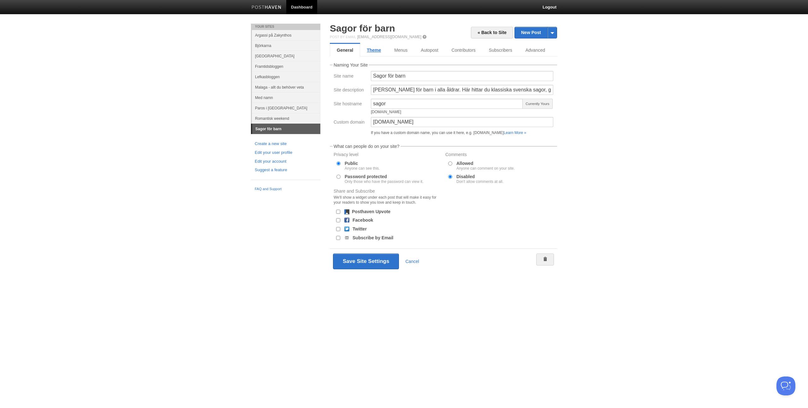
click at [375, 50] on link "Theme" at bounding box center [373, 50] width 27 height 13
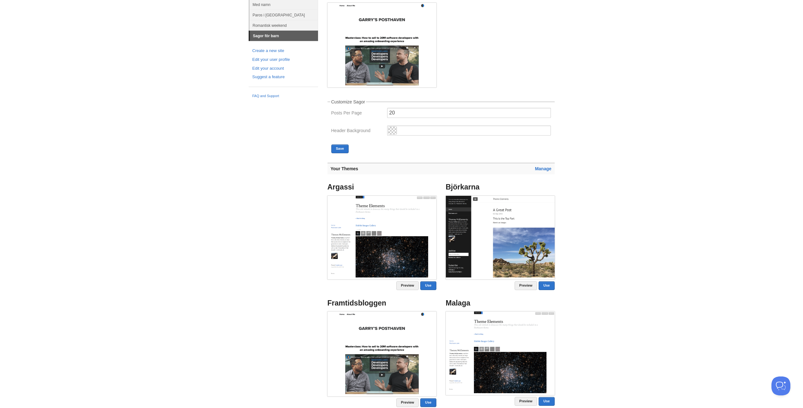
scroll to position [136, 0]
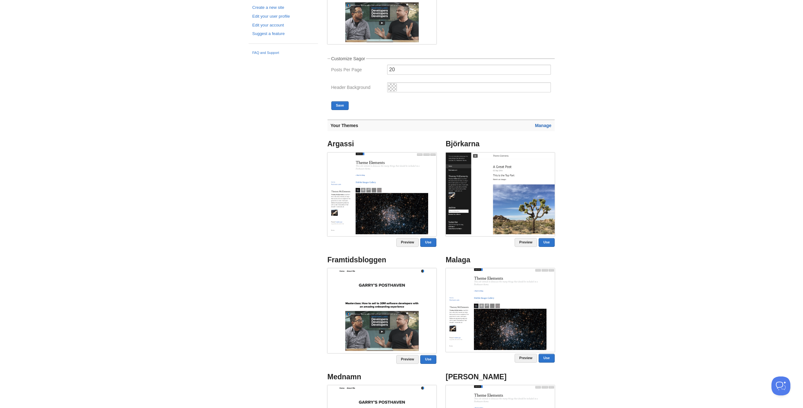
click at [542, 128] on link "Manage" at bounding box center [543, 125] width 16 height 5
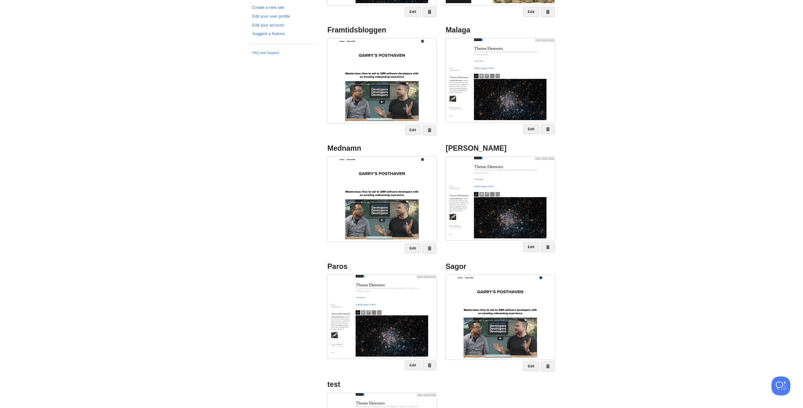
scroll to position [233, 0]
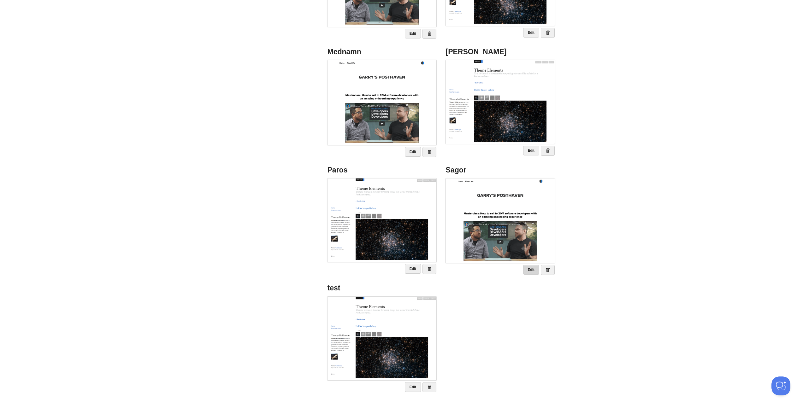
click at [531, 268] on link "Edit" at bounding box center [531, 270] width 16 height 10
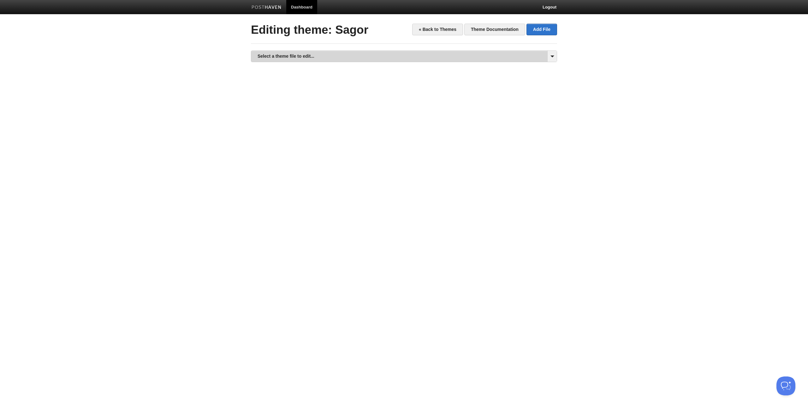
click at [295, 59] on link "Select a theme file to edit..." at bounding box center [403, 56] width 305 height 11
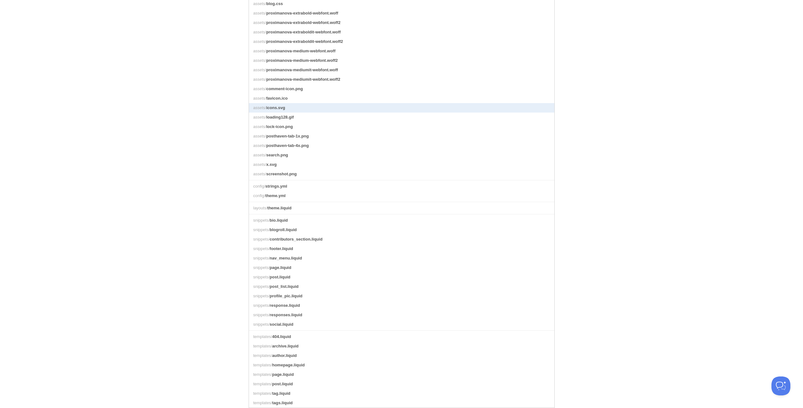
scroll to position [86, 0]
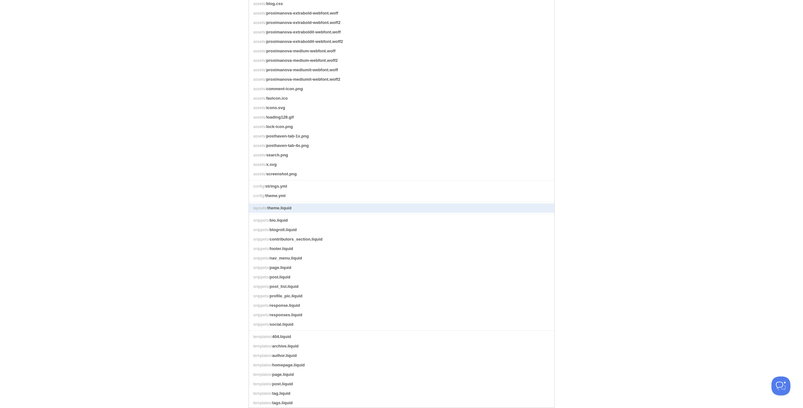
click at [299, 204] on link "layouts/ theme.liquid" at bounding box center [401, 208] width 305 height 9
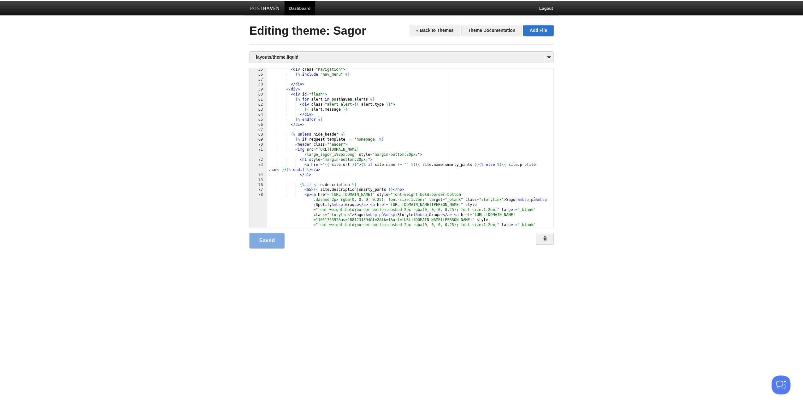
scroll to position [265, 0]
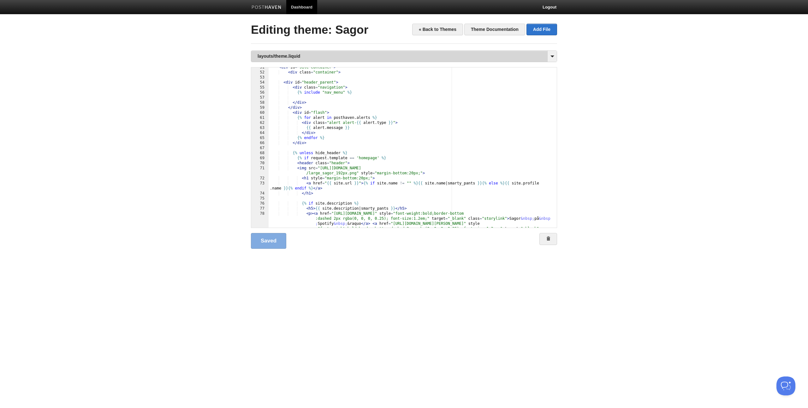
click at [302, 57] on link "layouts/theme.liquid" at bounding box center [403, 56] width 305 height 11
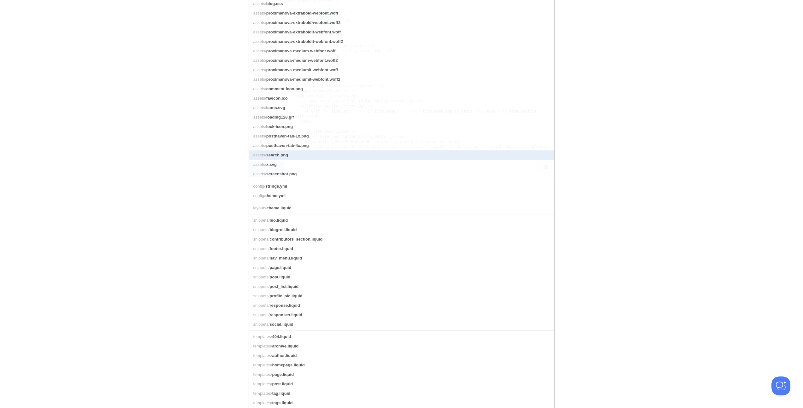
scroll to position [86, 0]
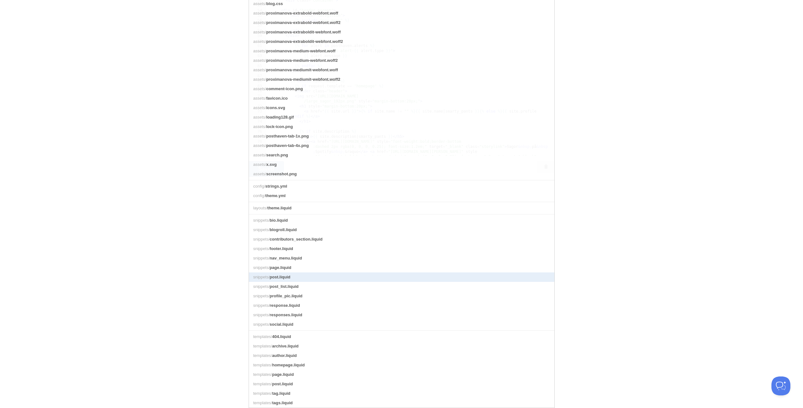
click at [306, 274] on link "snippets/ post.liquid" at bounding box center [401, 277] width 305 height 9
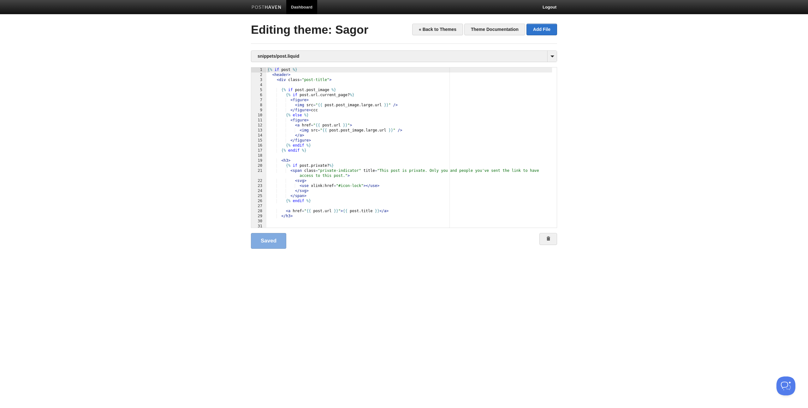
click at [389, 106] on div "{% if post %} < header > < div class = "post-title" > {% if post . post_image %…" at bounding box center [409, 153] width 286 height 170
paste textarea
click at [395, 131] on div "{% if post %} < header > < div class = "post-title" > {% if post . post_image %…" at bounding box center [409, 153] width 286 height 170
type textarea ""
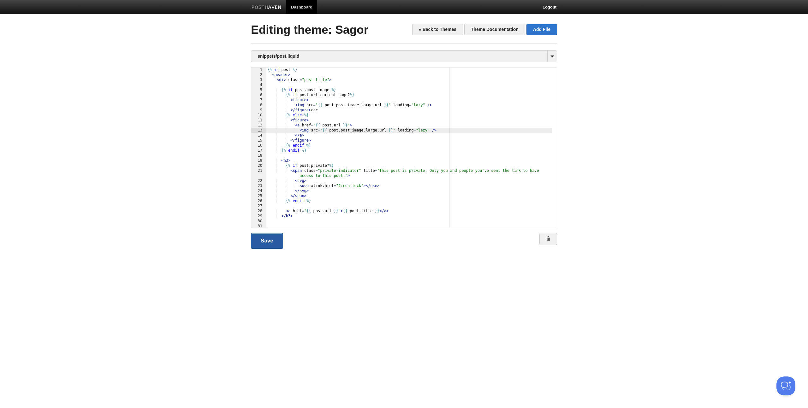
click at [272, 243] on link "Save" at bounding box center [267, 241] width 32 height 16
click at [421, 136] on div "{% if post %} < header > < div class = "post-title" > {% if post . post_image %…" at bounding box center [409, 153] width 286 height 170
click at [427, 128] on div "{% if post %} < header > < div class = "post-title" > {% if post . post_image %…" at bounding box center [409, 153] width 286 height 170
drag, startPoint x: 429, startPoint y: 129, endPoint x: 395, endPoint y: 129, distance: 34.1
click at [395, 129] on div "{% if post %} < header > < div class = "post-title" > {% if post . post_image %…" at bounding box center [409, 153] width 286 height 170
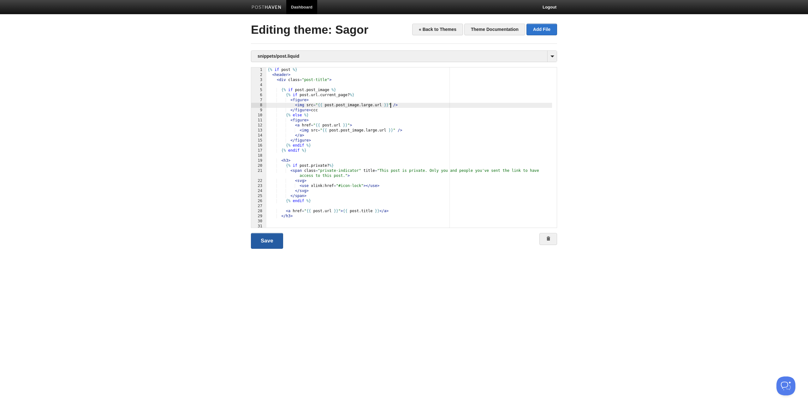
click at [269, 243] on link "Save" at bounding box center [267, 241] width 32 height 16
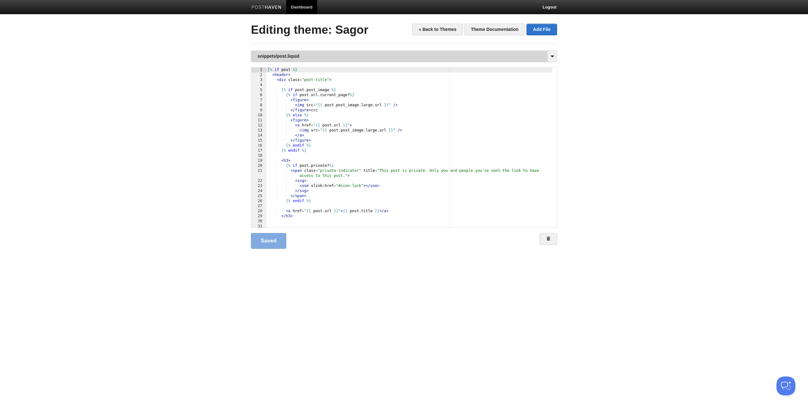
click at [291, 54] on link "snippets/post.liquid" at bounding box center [403, 56] width 305 height 11
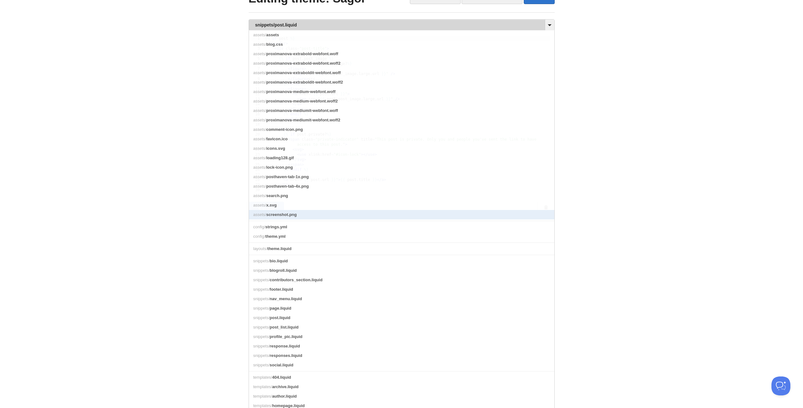
scroll to position [86, 0]
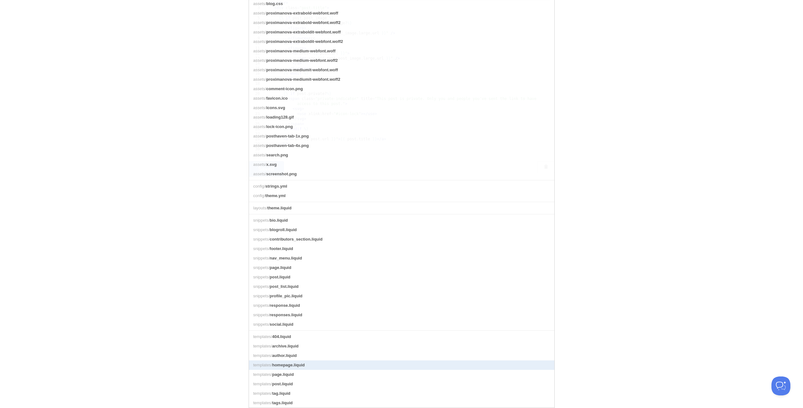
click at [308, 363] on link "templates/ homepage.liquid" at bounding box center [401, 365] width 305 height 9
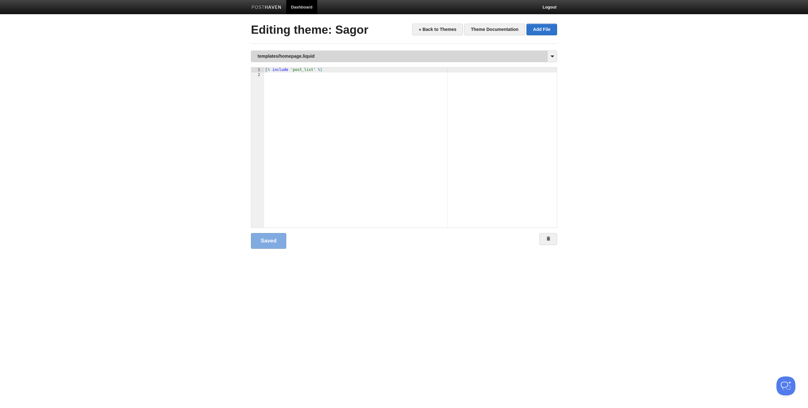
click at [281, 58] on link "templates/homepage.liquid" at bounding box center [403, 56] width 305 height 11
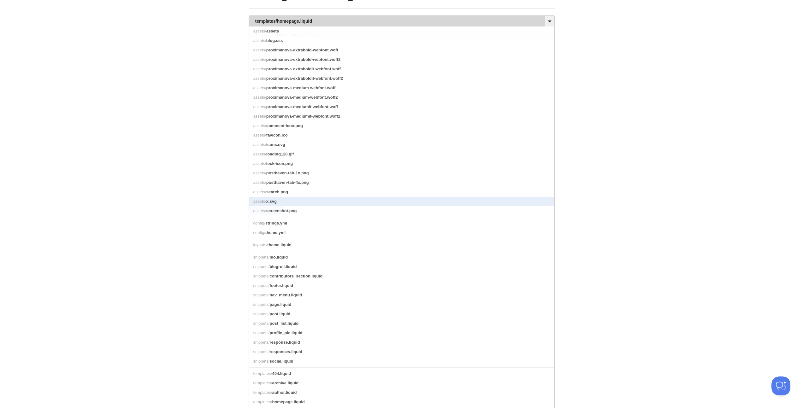
scroll to position [86, 0]
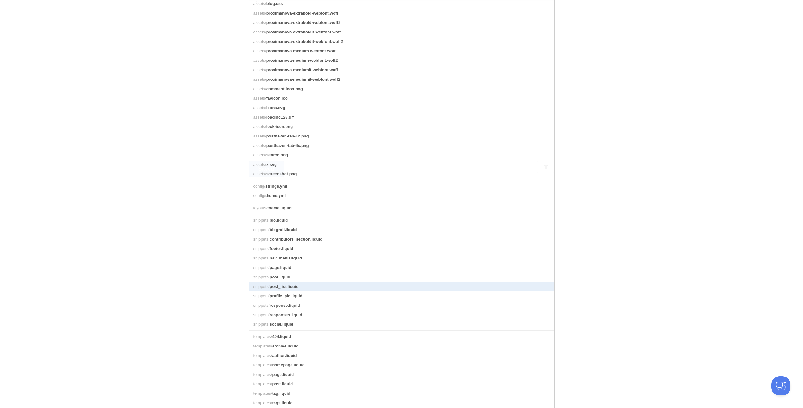
click at [289, 284] on span "post_list.liquid" at bounding box center [284, 286] width 29 height 5
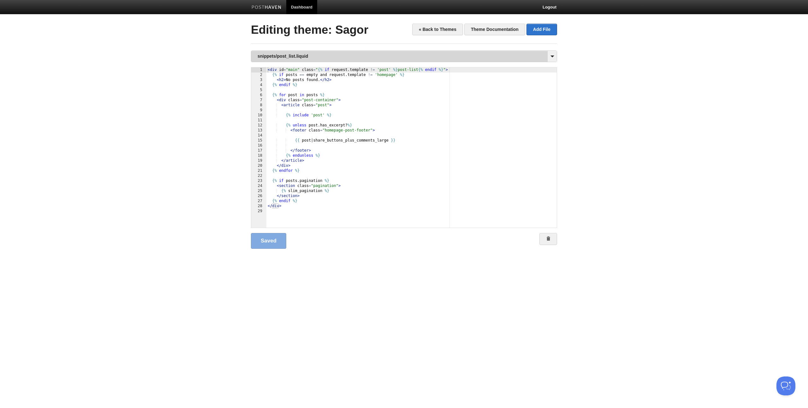
click at [290, 56] on link "snippets/post_list.liquid" at bounding box center [403, 56] width 305 height 11
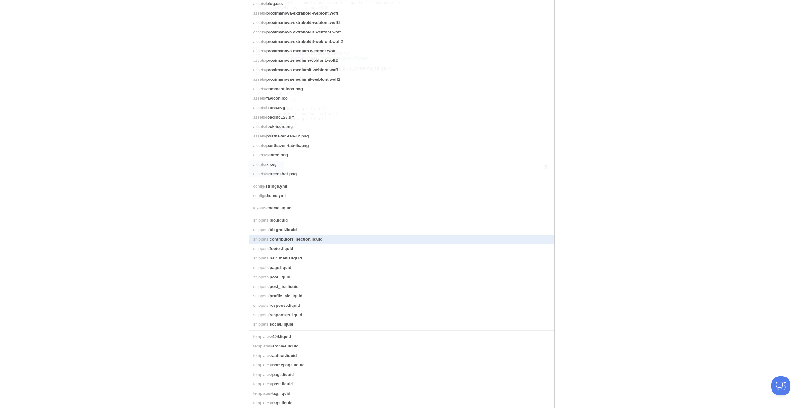
scroll to position [86, 0]
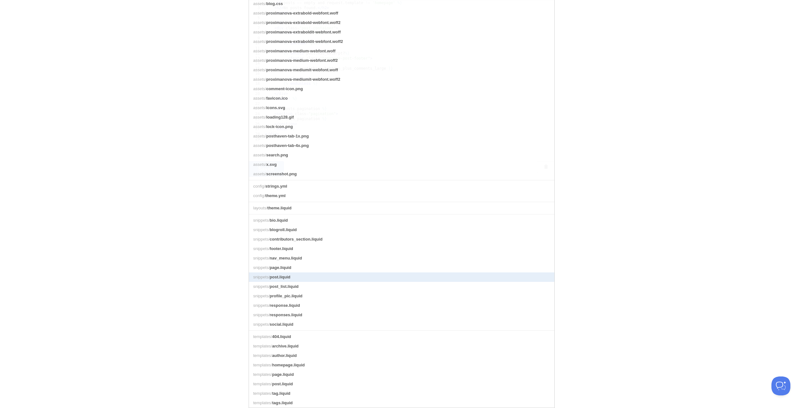
click at [317, 273] on link "snippets/ post.liquid" at bounding box center [401, 277] width 305 height 9
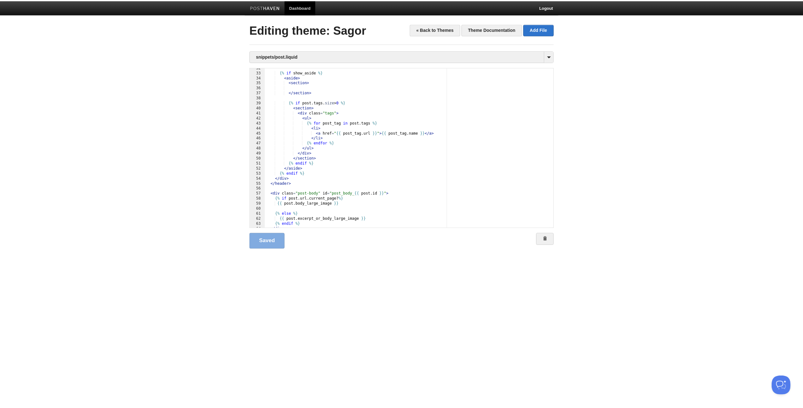
scroll to position [145, 0]
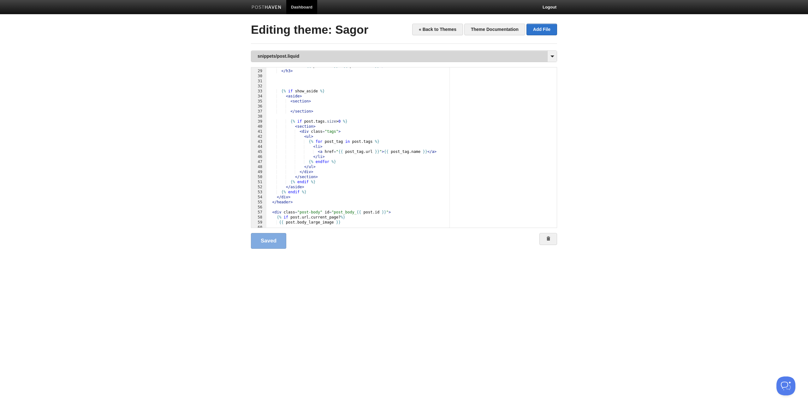
click at [288, 52] on link "snippets/post.liquid" at bounding box center [403, 56] width 305 height 11
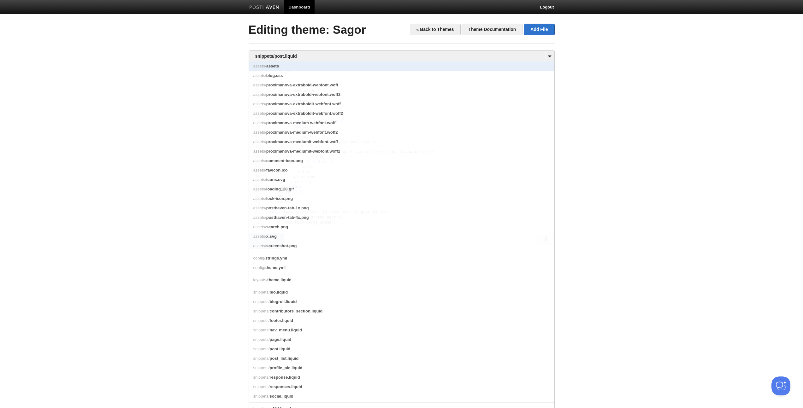
click at [306, 65] on link "assets/ assets" at bounding box center [401, 66] width 305 height 9
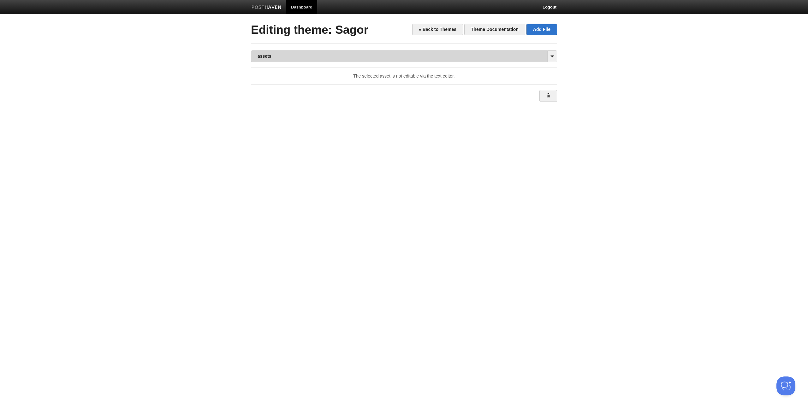
click at [310, 56] on link "assets" at bounding box center [403, 56] width 305 height 11
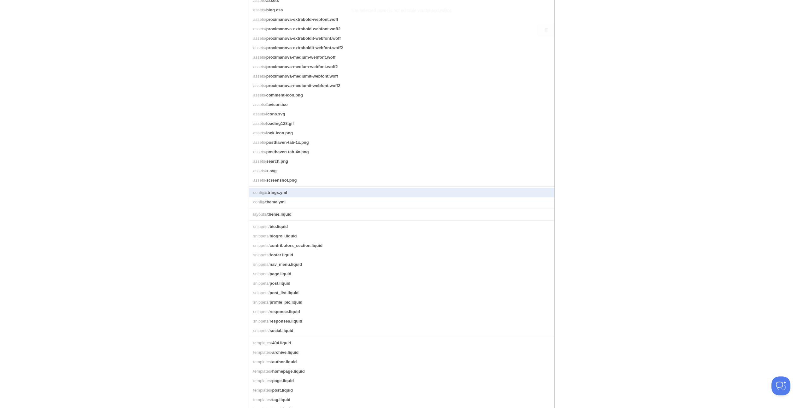
scroll to position [68, 0]
click at [309, 205] on link "config/ theme.yml" at bounding box center [401, 199] width 305 height 9
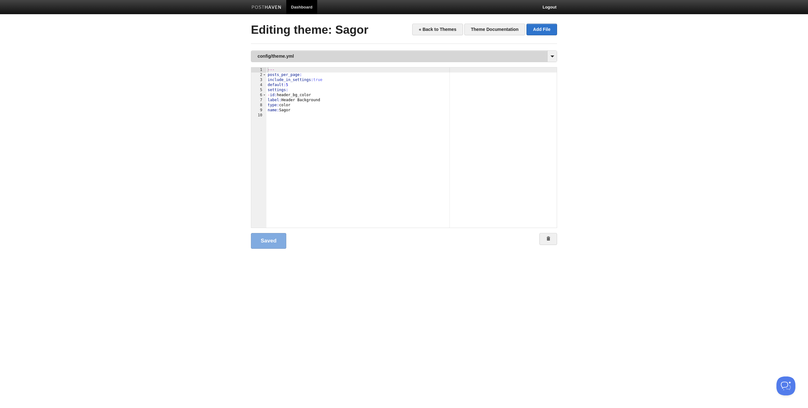
click at [286, 54] on link "config/theme.yml" at bounding box center [403, 56] width 305 height 11
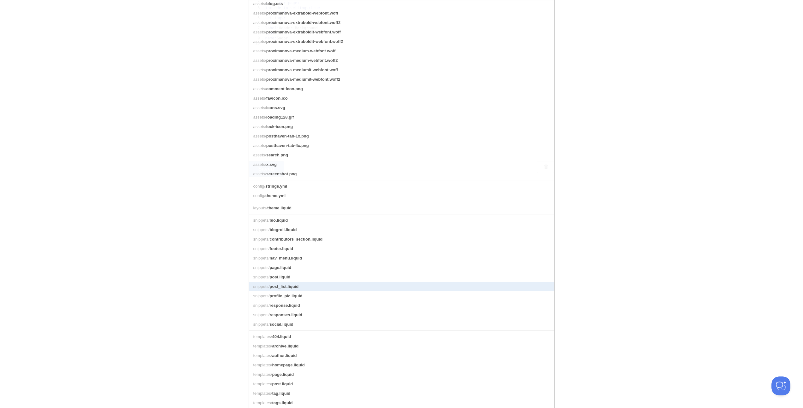
scroll to position [86, 0]
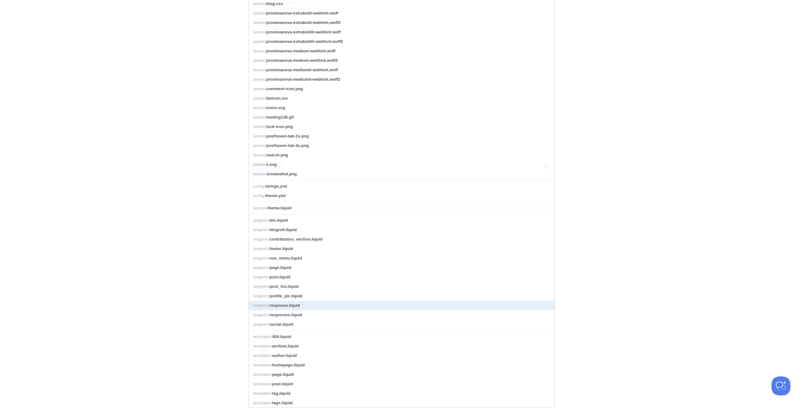
click at [305, 304] on link "snippets/ response.liquid" at bounding box center [401, 305] width 305 height 9
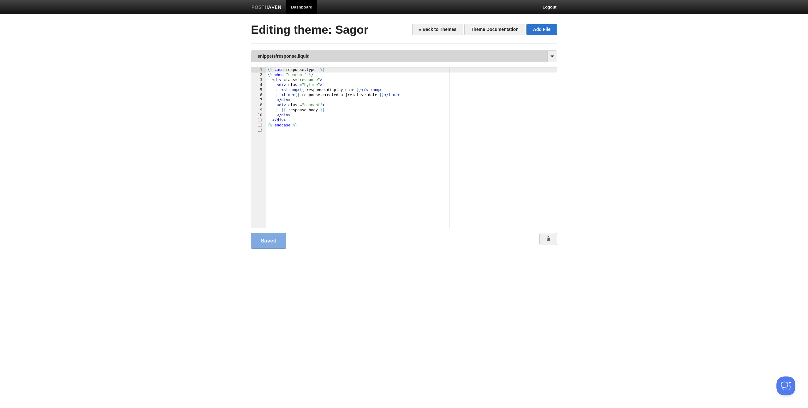
click at [283, 54] on link "snippets/response.liquid" at bounding box center [403, 56] width 305 height 11
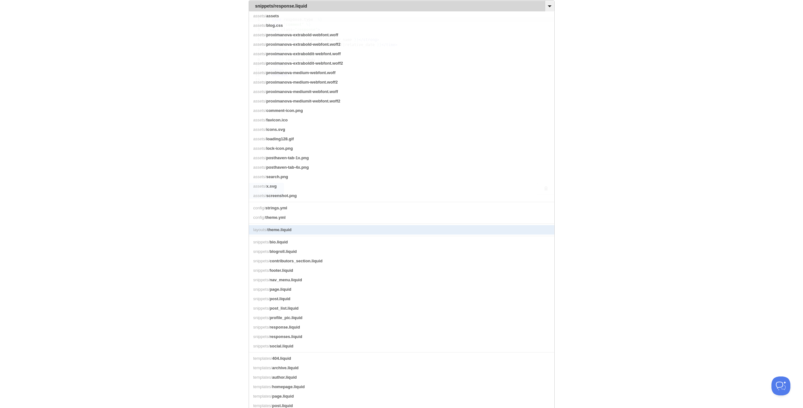
scroll to position [86, 0]
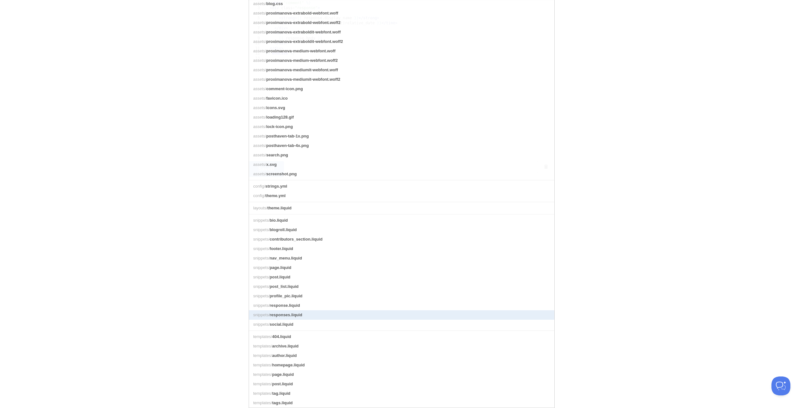
click at [307, 311] on link "snippets/ responses.liquid" at bounding box center [401, 315] width 305 height 9
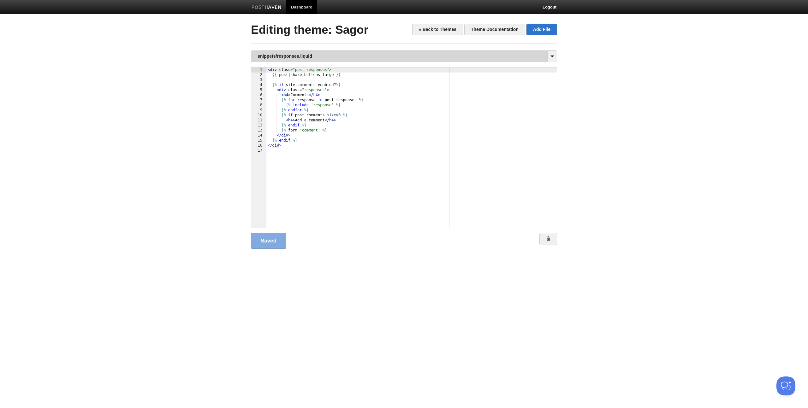
click at [308, 58] on link "snippets/responses.liquid" at bounding box center [403, 56] width 305 height 11
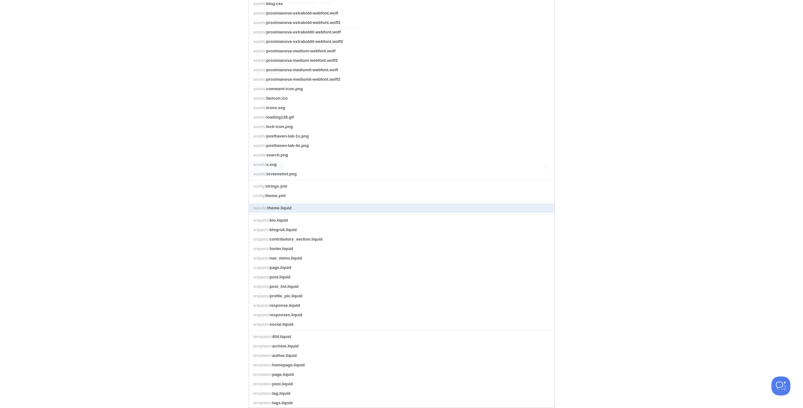
scroll to position [86, 0]
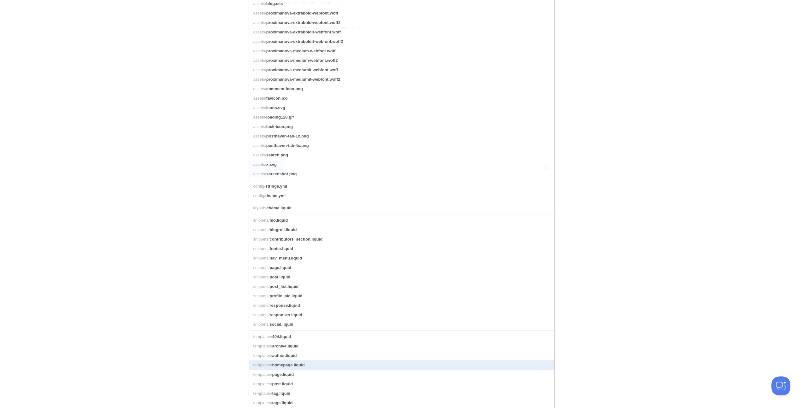
click at [306, 364] on link "templates/ homepage.liquid" at bounding box center [401, 365] width 305 height 9
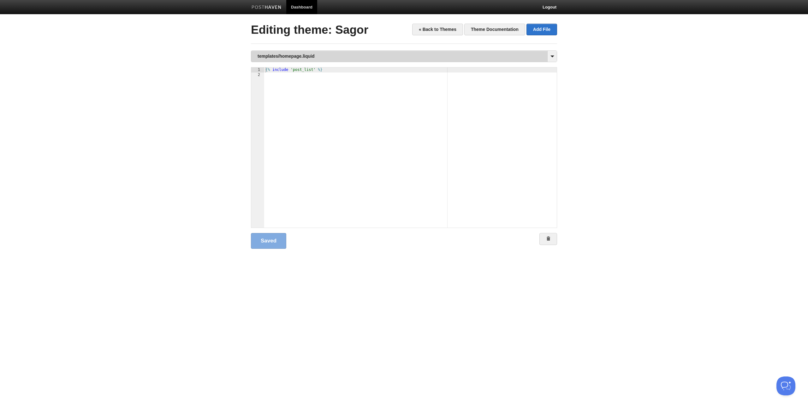
click at [296, 62] on div "templates/homepage.liquid assets/ assets assets/ blog.css assets/ proximanova-e…" at bounding box center [404, 56] width 306 height 12
drag, startPoint x: 308, startPoint y: 67, endPoint x: 308, endPoint y: 62, distance: 5.4
click at [308, 66] on div "templates/homepage.liquid assets/ assets assets/ blog.css assets/ proximanova-e…" at bounding box center [404, 153] width 306 height 206
click at [309, 59] on link "templates/homepage.liquid" at bounding box center [403, 56] width 305 height 11
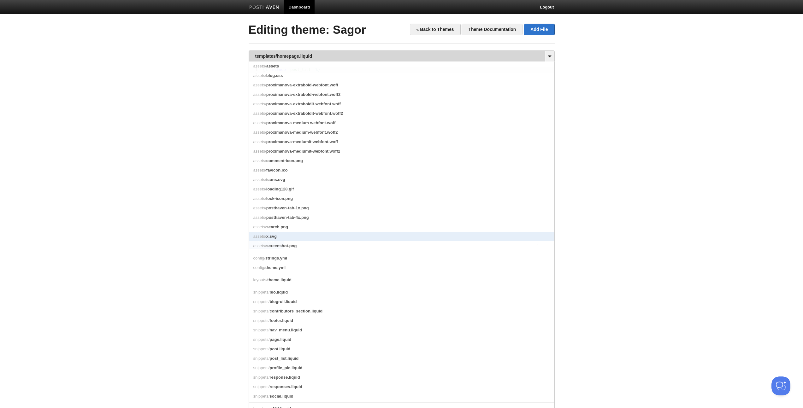
scroll to position [86, 0]
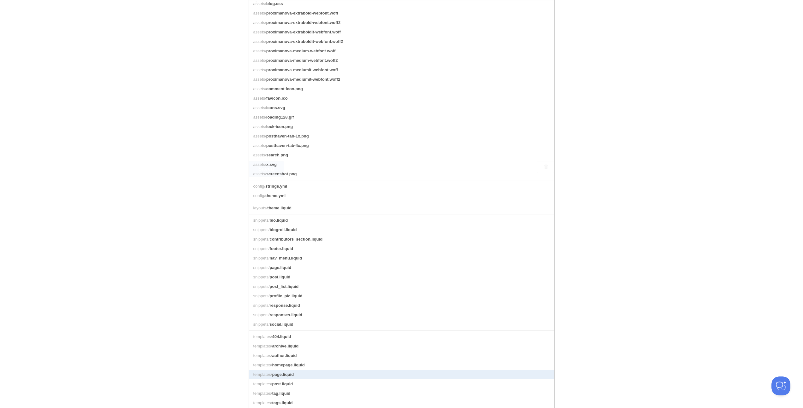
click at [285, 375] on span "page.liquid" at bounding box center [283, 374] width 22 height 5
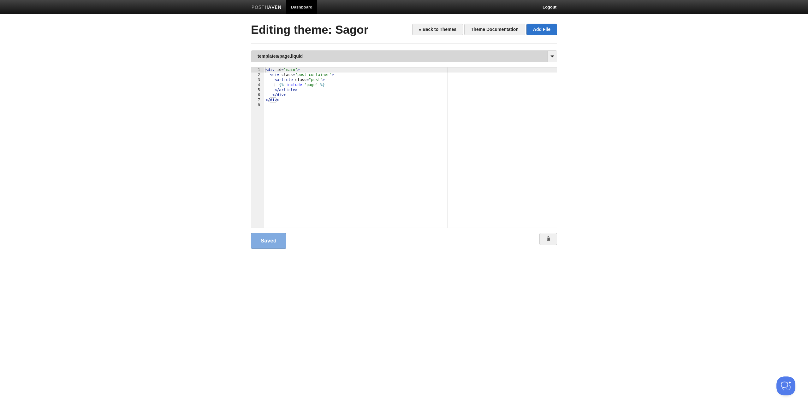
click at [294, 54] on link "templates/page.liquid" at bounding box center [403, 56] width 305 height 11
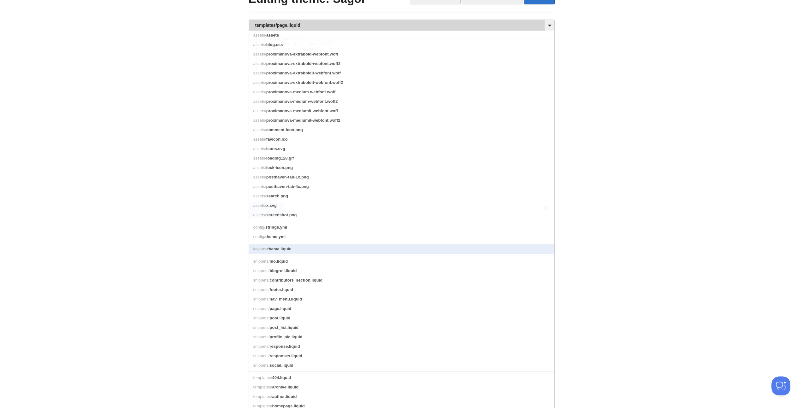
scroll to position [86, 0]
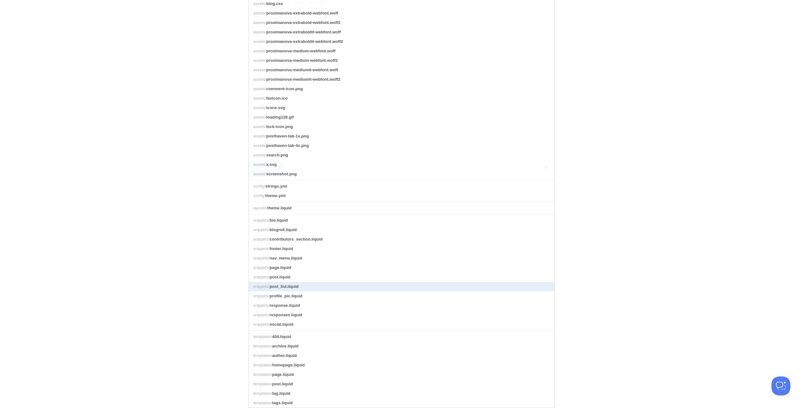
click at [300, 286] on link "snippets/ post_list.liquid" at bounding box center [401, 286] width 305 height 9
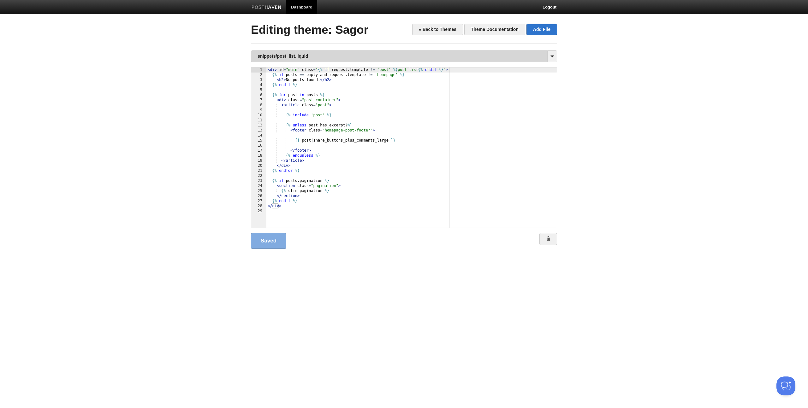
click at [302, 51] on link "snippets/post_list.liquid" at bounding box center [403, 56] width 305 height 11
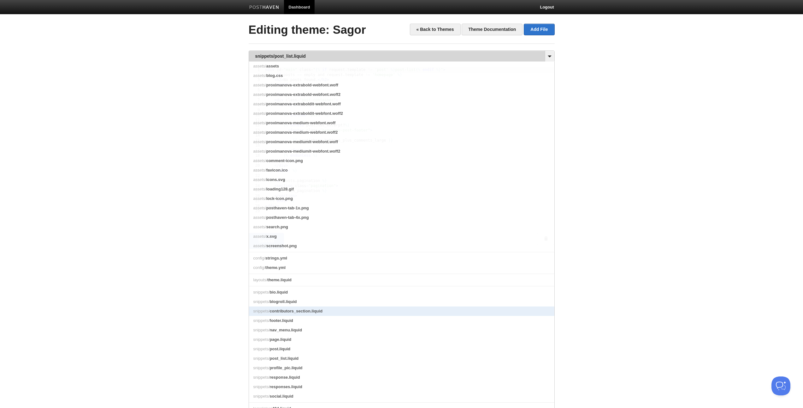
scroll to position [86, 0]
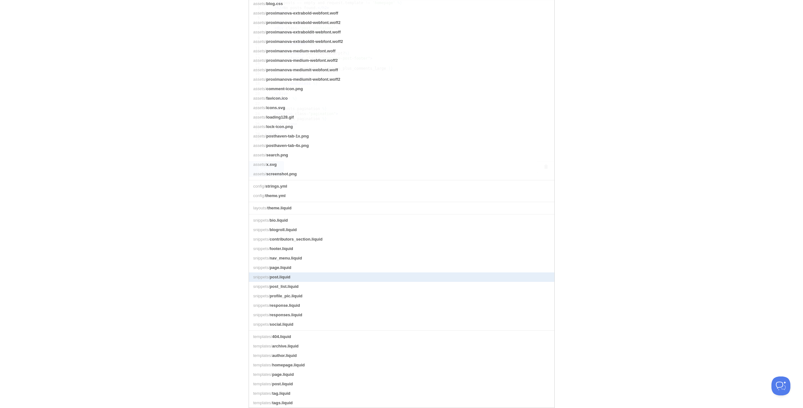
click at [301, 273] on link "snippets/ post.liquid" at bounding box center [401, 277] width 305 height 9
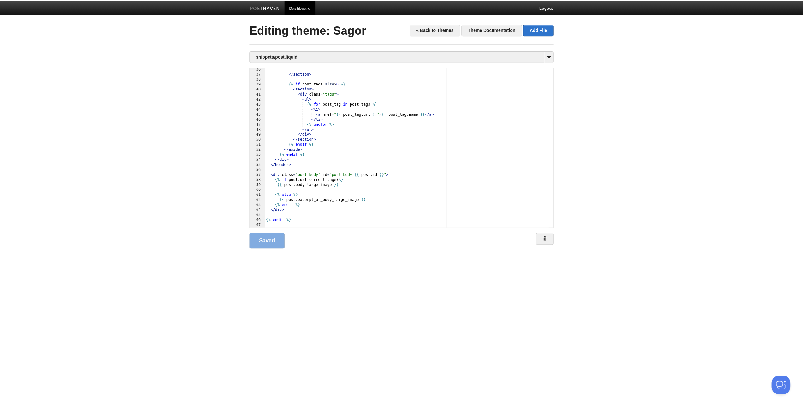
scroll to position [0, 0]
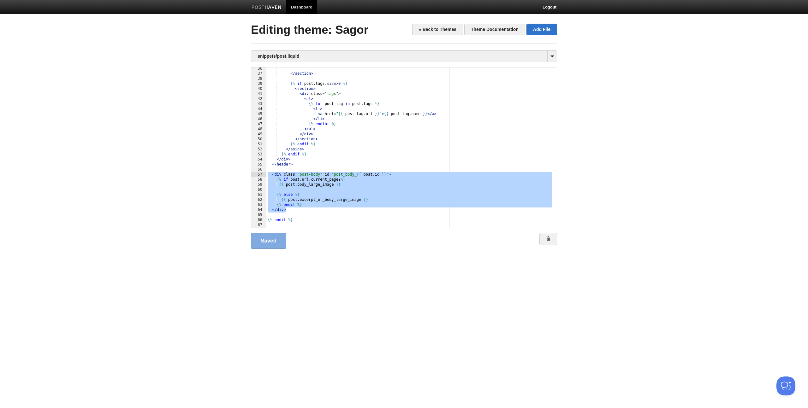
drag, startPoint x: 292, startPoint y: 211, endPoint x: 228, endPoint y: 175, distance: 73.4
click at [228, 175] on body "Dashboard Logout Your Sites Argassi på [GEOGRAPHIC_DATA] Björkarna [GEOGRAPHIC_…" at bounding box center [404, 134] width 808 height 269
click at [305, 58] on link "snippets/post.liquid" at bounding box center [403, 56] width 305 height 11
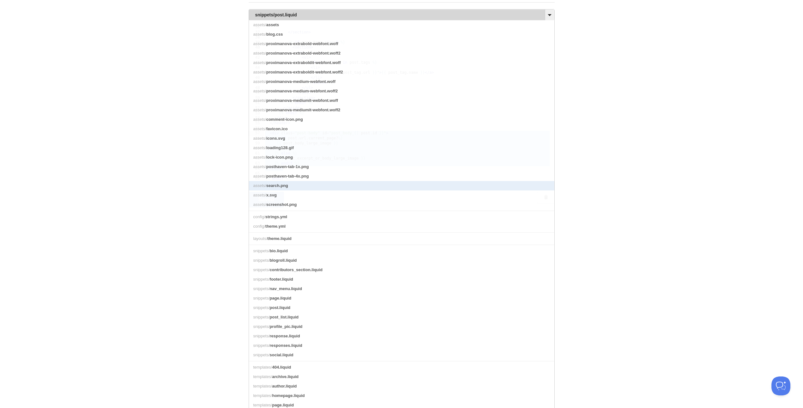
scroll to position [42, 0]
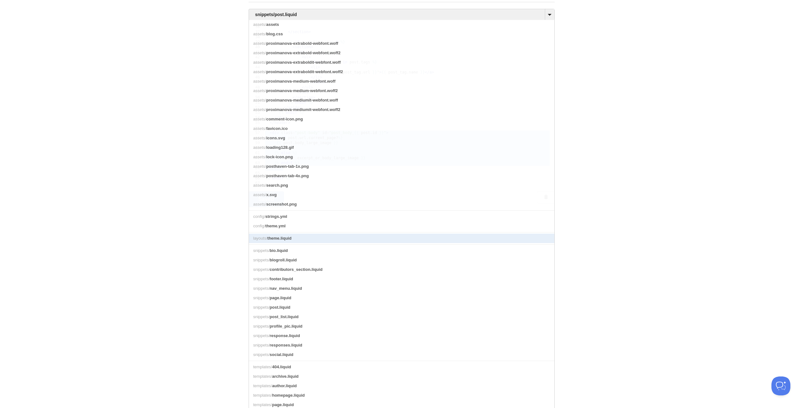
click at [309, 243] on link "layouts/ theme.liquid" at bounding box center [401, 238] width 305 height 9
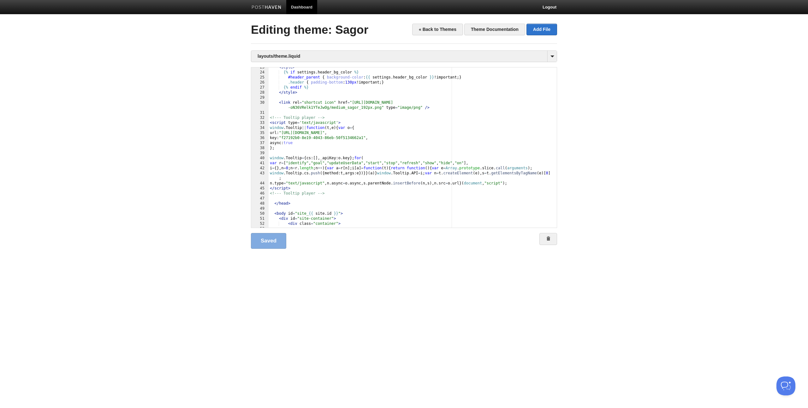
scroll to position [0, 0]
click at [320, 202] on div "< style > {% if settings . header_bg_color %} #header_parent { background-color…" at bounding box center [410, 150] width 283 height 170
click at [322, 199] on div "< style > {% if settings . header_bg_color %} #header_parent { background-color…" at bounding box center [410, 150] width 283 height 170
type textarea ""
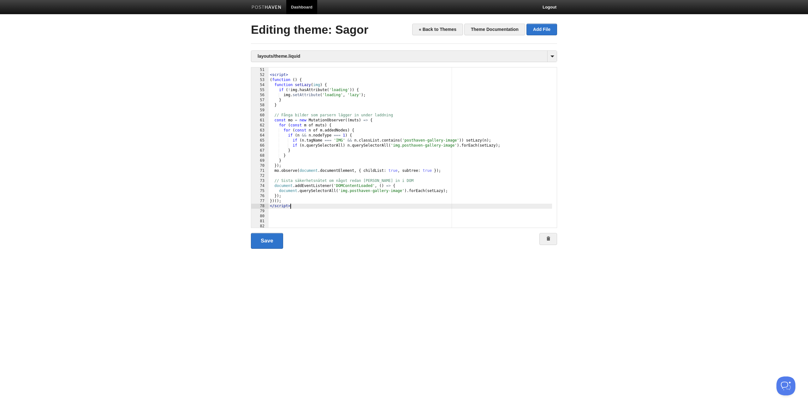
scroll to position [263, 0]
click at [272, 243] on link "Save" at bounding box center [267, 241] width 32 height 16
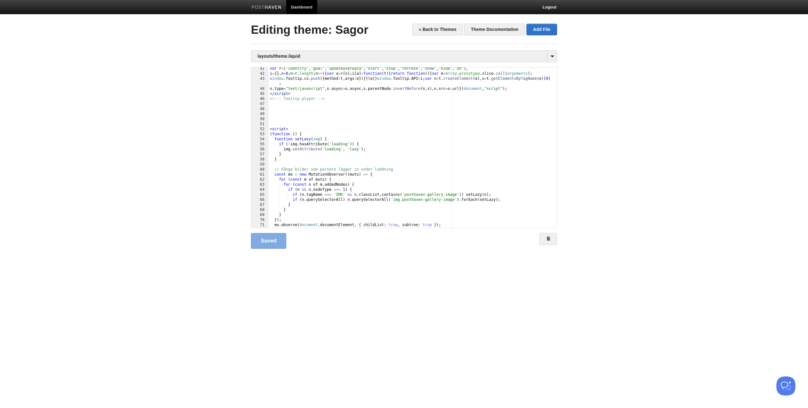
scroll to position [0, 0]
click at [270, 129] on div "var r = [ "identify" , "goal" , "updateUserData" , "start" , "stop" , "refresh"…" at bounding box center [410, 151] width 283 height 170
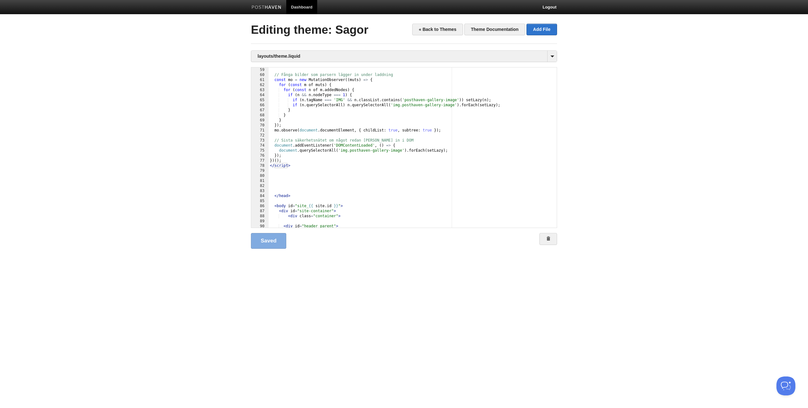
scroll to position [322, 0]
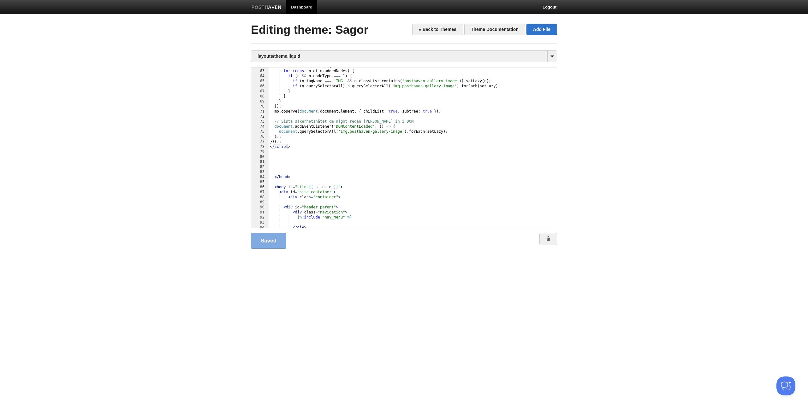
click at [296, 148] on div "for ( const m of muts ) { for ( const n of m . addedNodes ) { if ( n && n . nod…" at bounding box center [410, 149] width 283 height 170
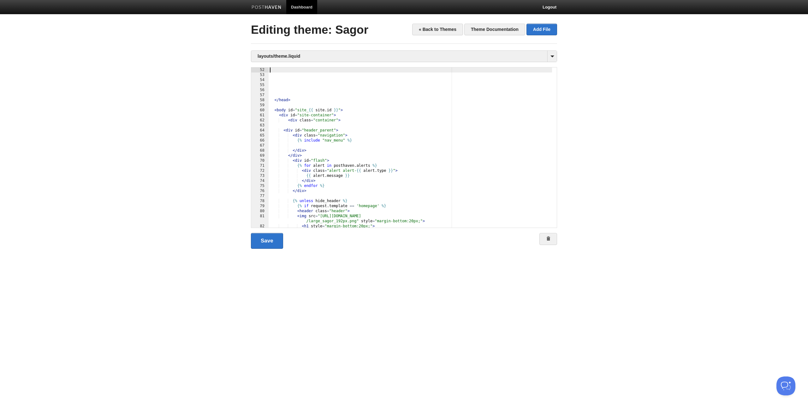
scroll to position [268, 0]
click at [270, 243] on link "Save" at bounding box center [267, 241] width 32 height 16
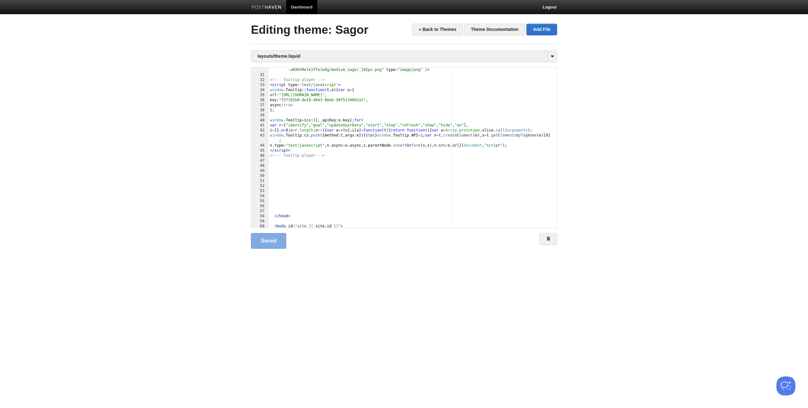
scroll to position [189, 0]
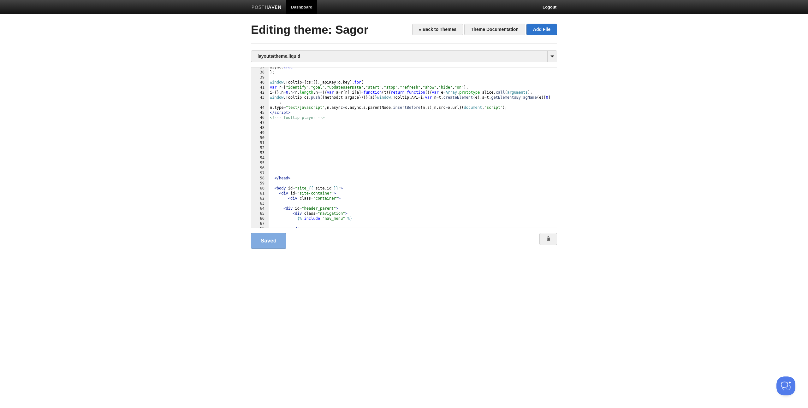
click at [290, 144] on div "async : true } ; window . Tooltip = { cs : [ ] , _apiKey : o . key } ; for ( va…" at bounding box center [410, 150] width 283 height 170
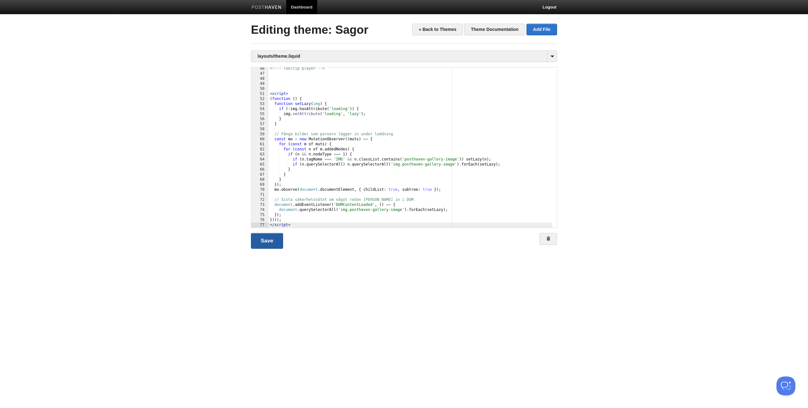
click at [270, 243] on link "Save" at bounding box center [267, 241] width 32 height 16
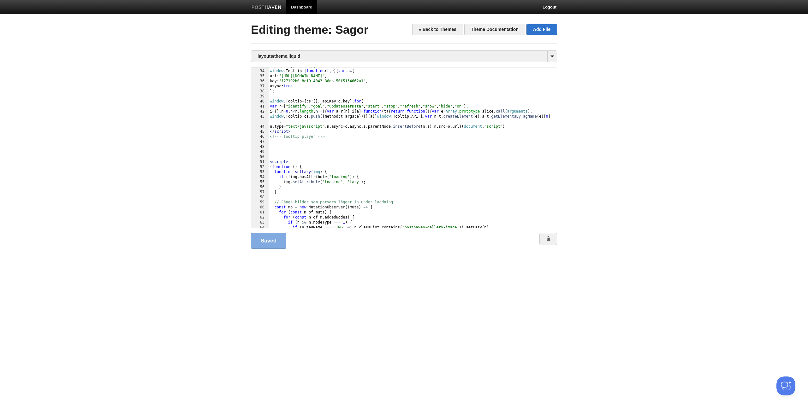
scroll to position [189, 0]
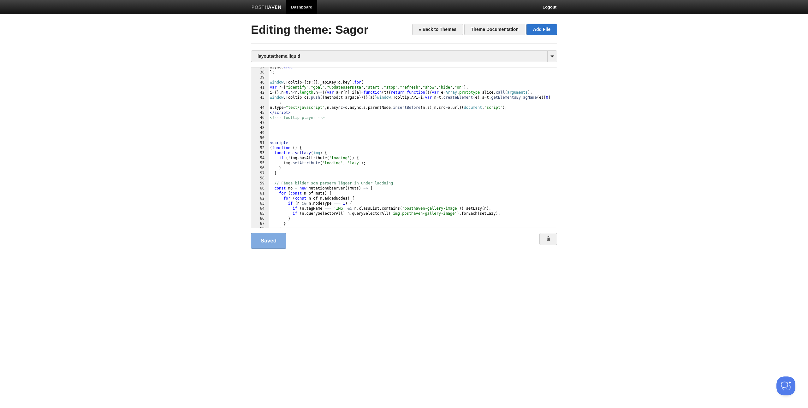
click at [269, 143] on div "async : true } ; window . Tooltip = { cs : [ ] , _apiKey : o . key } ; for ( va…" at bounding box center [410, 150] width 283 height 170
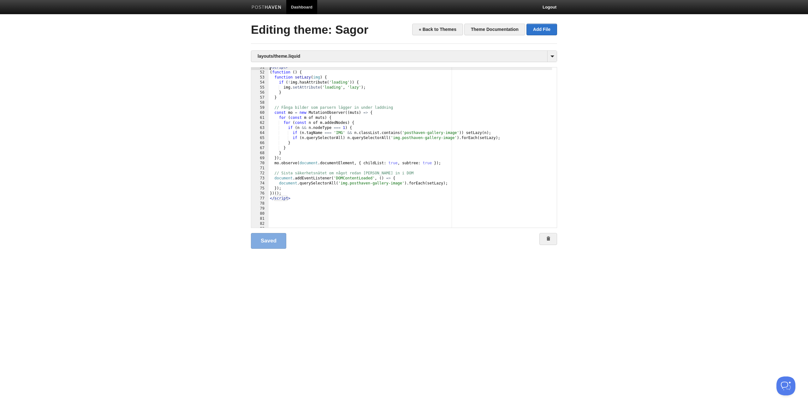
scroll to position [284, 0]
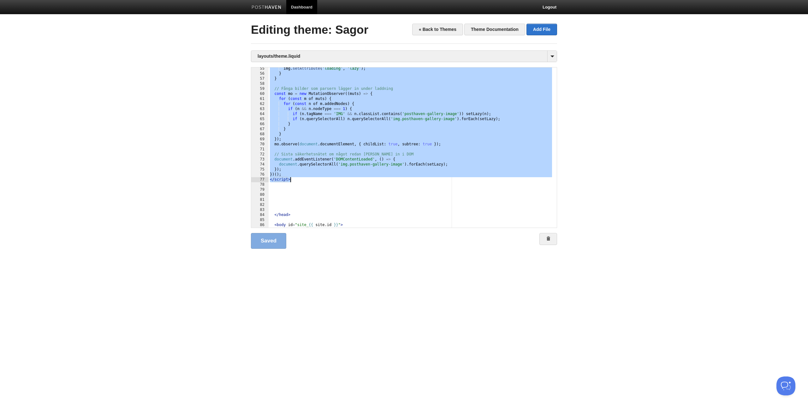
click at [294, 180] on div "img . setAttribute ( 'loading' , 'lazy' ) ; } } // Fånga bilder som parsern läg…" at bounding box center [410, 151] width 283 height 170
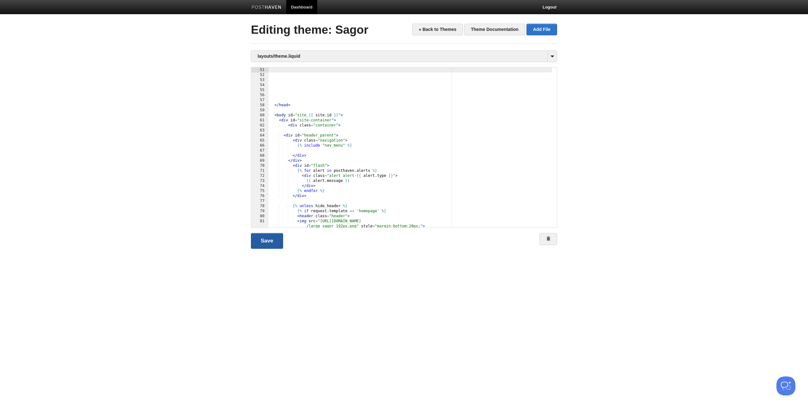
click at [273, 242] on link "Save" at bounding box center [267, 241] width 32 height 16
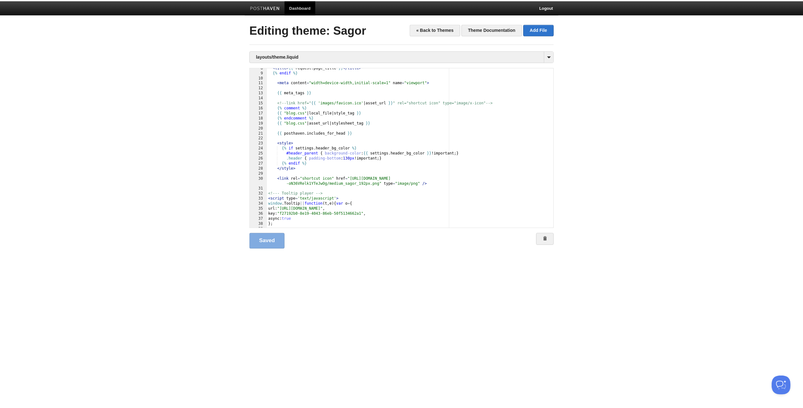
scroll to position [0, 0]
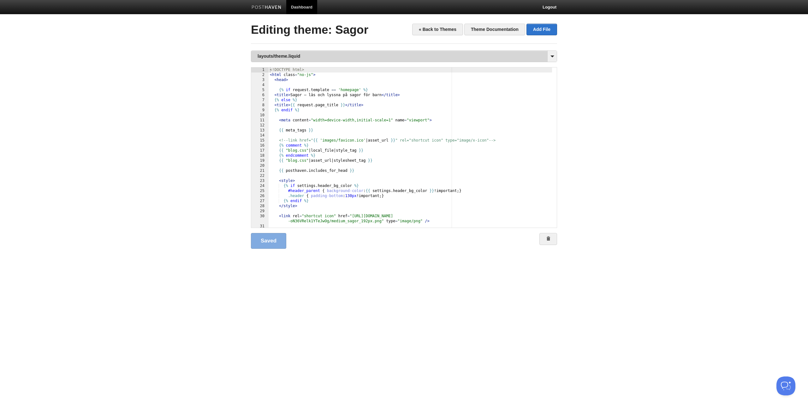
click at [298, 57] on link "layouts/theme.liquid" at bounding box center [403, 56] width 305 height 11
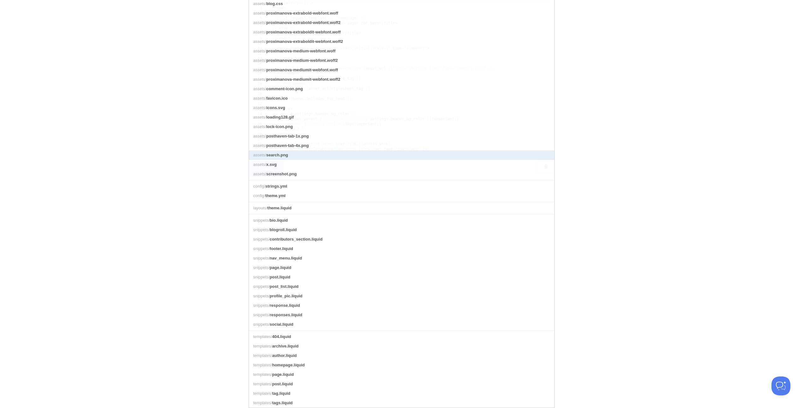
scroll to position [86, 0]
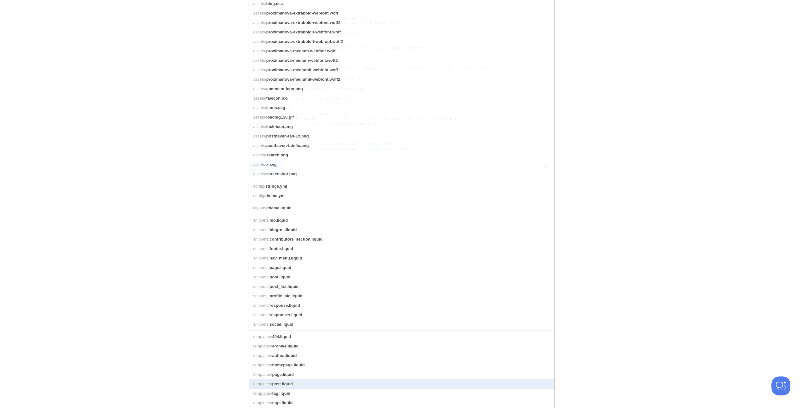
click at [297, 381] on link "templates/ post.liquid" at bounding box center [401, 384] width 305 height 9
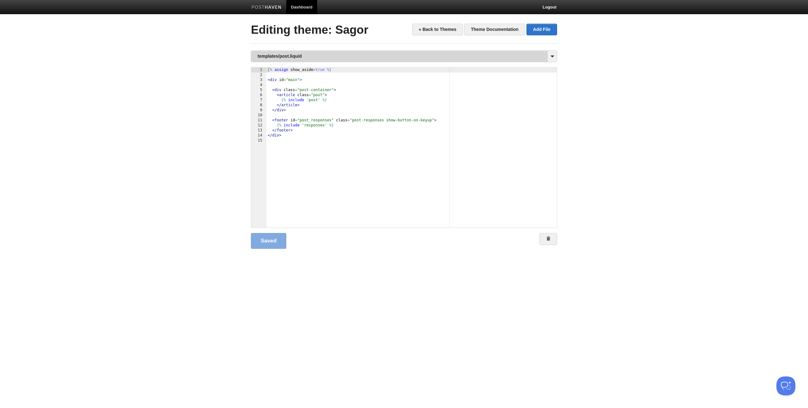
click at [293, 52] on link "templates/post.liquid" at bounding box center [403, 56] width 305 height 11
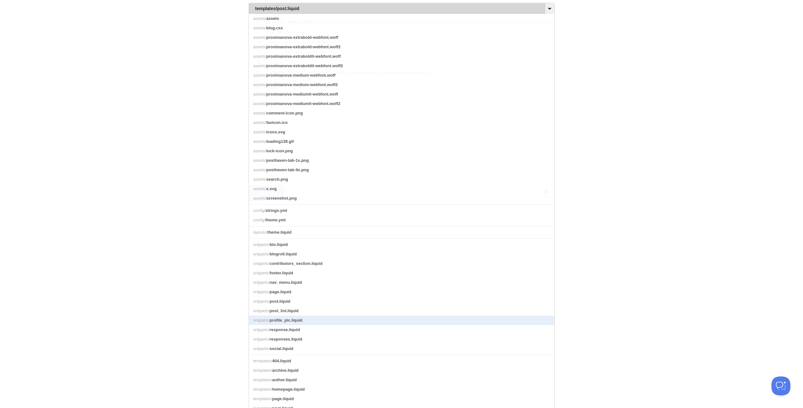
scroll to position [86, 0]
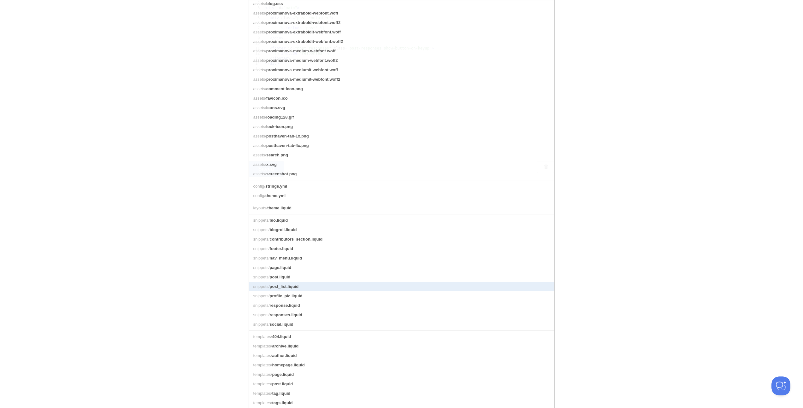
click at [298, 282] on link "snippets/ post_list.liquid" at bounding box center [401, 286] width 305 height 9
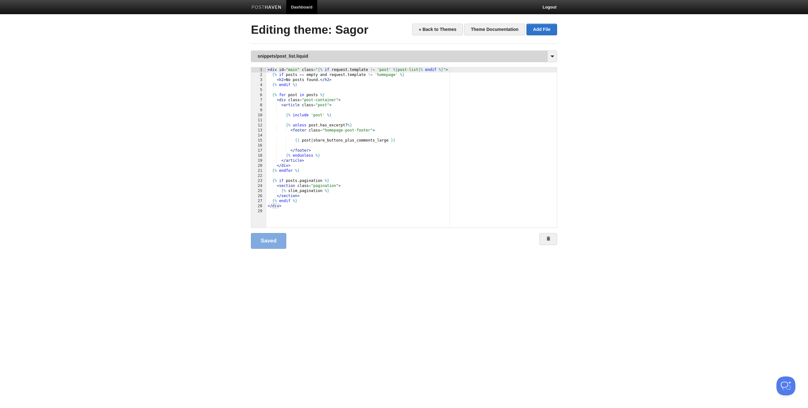
click at [312, 60] on link "snippets/post_list.liquid" at bounding box center [403, 56] width 305 height 11
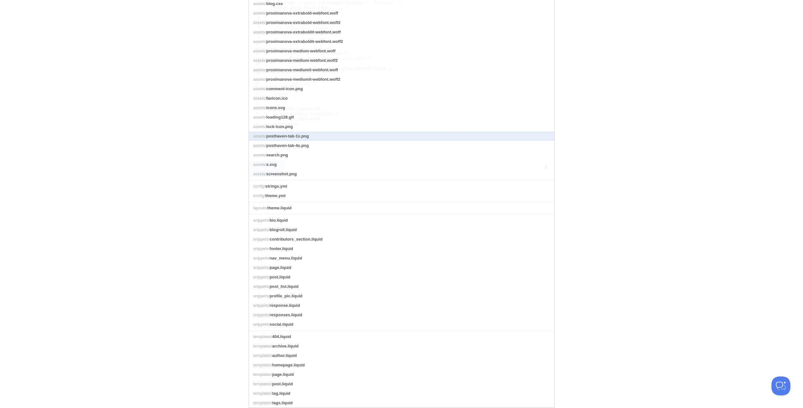
scroll to position [86, 0]
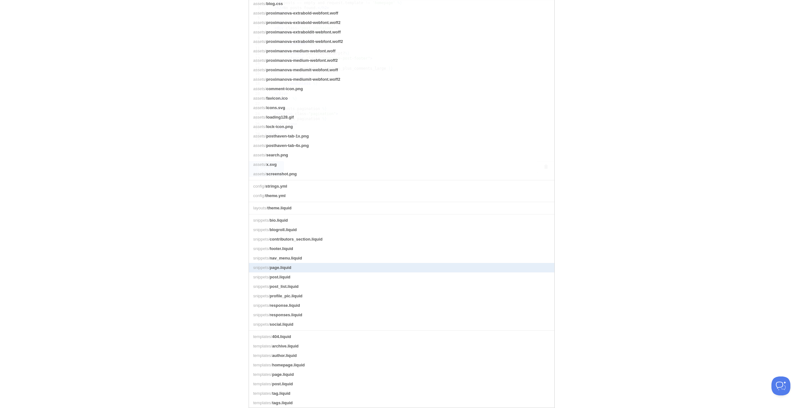
click at [318, 264] on link "snippets/ page.liquid" at bounding box center [401, 267] width 305 height 9
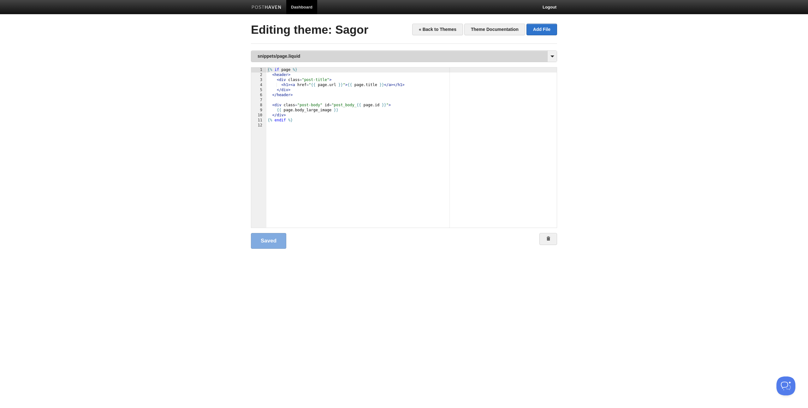
click at [294, 53] on link "snippets/page.liquid" at bounding box center [403, 56] width 305 height 11
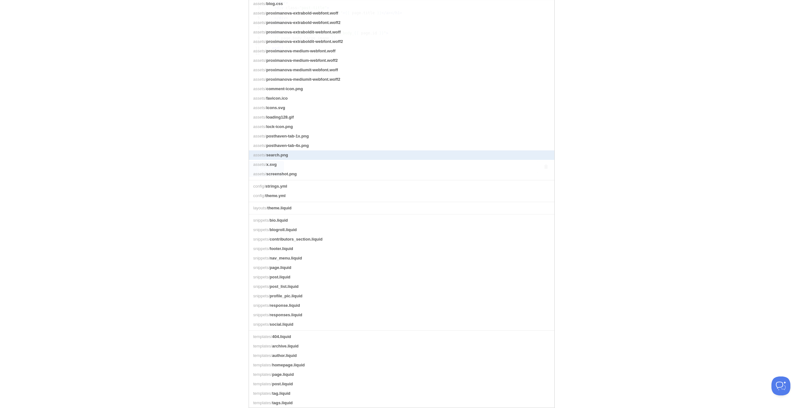
scroll to position [86, 0]
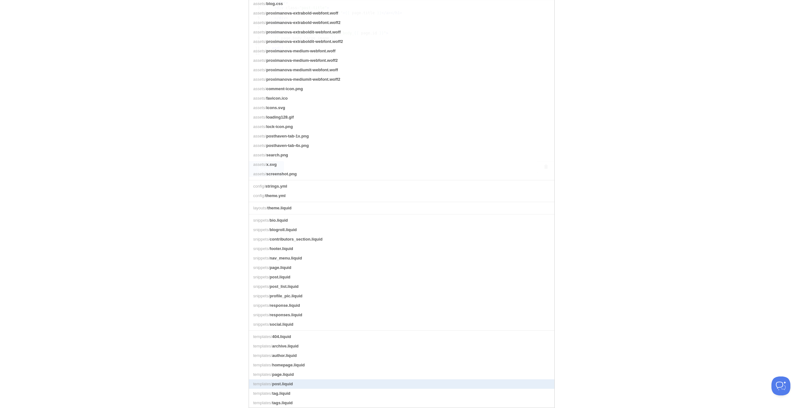
click at [294, 382] on link "templates/ post.liquid" at bounding box center [401, 384] width 305 height 9
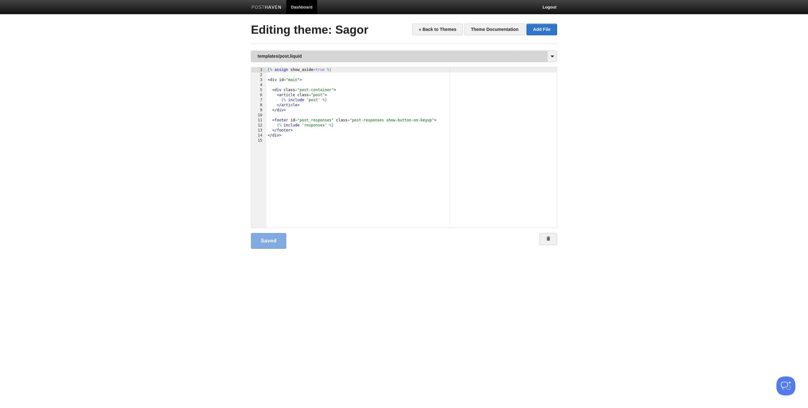
click at [327, 58] on link "templates/post.liquid" at bounding box center [403, 56] width 305 height 11
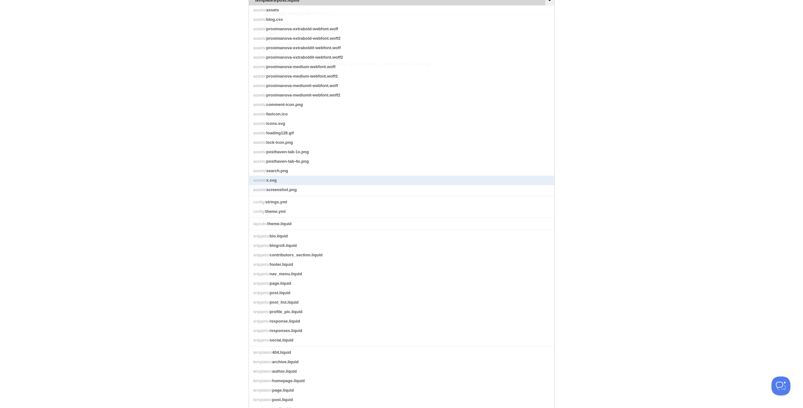
scroll to position [86, 0]
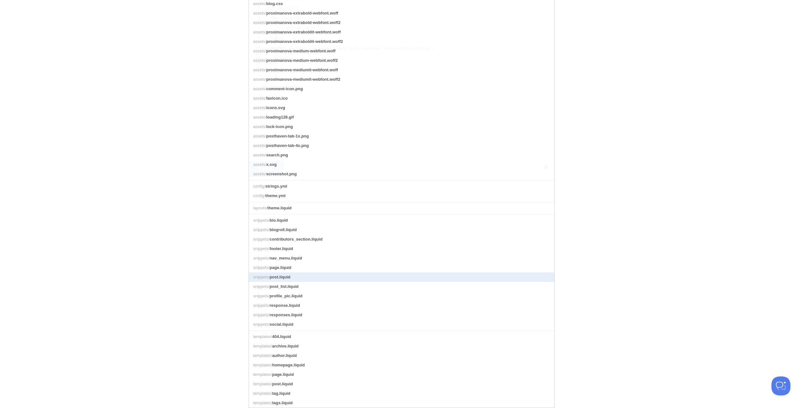
click at [305, 273] on link "snippets/ post.liquid" at bounding box center [401, 277] width 305 height 9
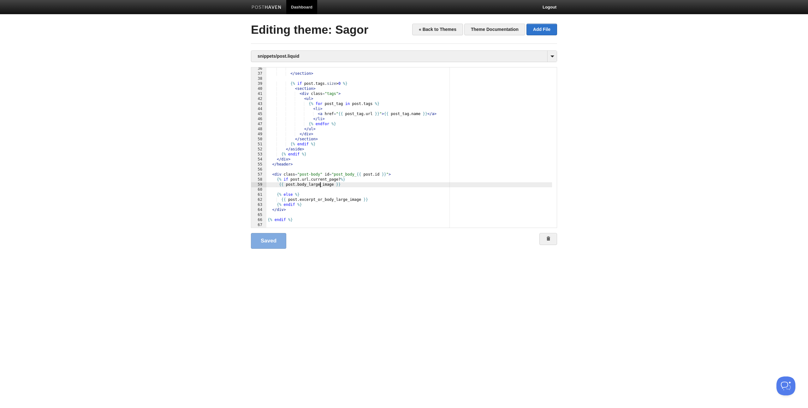
scroll to position [0, 0]
drag, startPoint x: 319, startPoint y: 185, endPoint x: 309, endPoint y: 185, distance: 10.4
click at [309, 185] on div "</ section > {% if post . tags . size > 0 %} < section > < div class = "tags" >…" at bounding box center [409, 151] width 286 height 170
drag, startPoint x: 347, startPoint y: 199, endPoint x: 336, endPoint y: 199, distance: 10.4
click at [336, 199] on div "</ section > {% if post . tags . size > 0 %} < section > < div class = "tags" >…" at bounding box center [409, 151] width 286 height 170
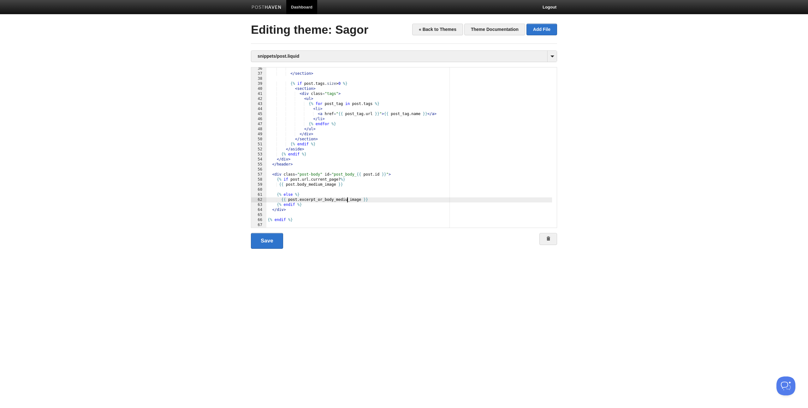
type textarea ""
click at [262, 244] on link "Save" at bounding box center [267, 241] width 32 height 16
drag, startPoint x: 350, startPoint y: 199, endPoint x: 336, endPoint y: 199, distance: 13.6
click at [336, 199] on div "</ section > {% if post . tags . size > 0 %} < section > < div class = "tags" >…" at bounding box center [409, 151] width 286 height 170
type textarea ""
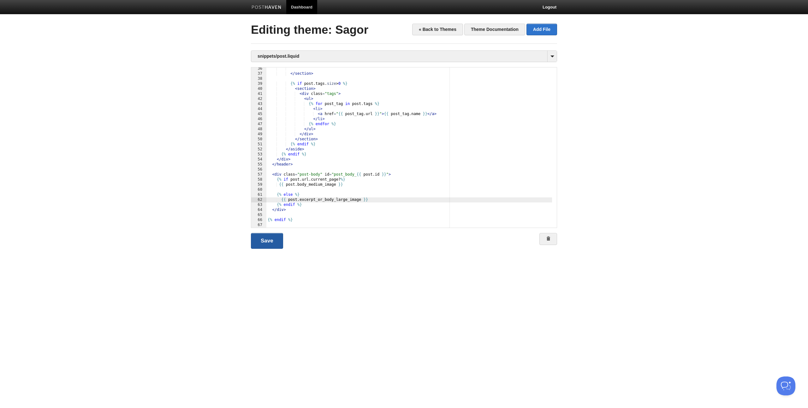
click at [271, 239] on link "Save" at bounding box center [267, 241] width 32 height 16
drag, startPoint x: 323, startPoint y: 186, endPoint x: 309, endPoint y: 185, distance: 13.3
click at [309, 185] on div "</ section > {% if post . tags . size > 0 %} < section > < div class = "tags" >…" at bounding box center [409, 151] width 286 height 170
type textarea ""
click at [270, 240] on link "Save" at bounding box center [267, 241] width 32 height 16
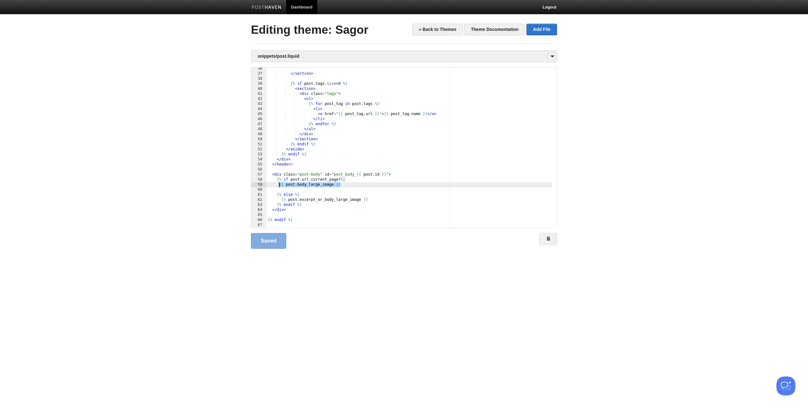
drag, startPoint x: 343, startPoint y: 185, endPoint x: 278, endPoint y: 185, distance: 65.0
click at [278, 185] on div "</ section > {% if post . tags . size > 0 %} < section > < div class = "tags" >…" at bounding box center [409, 151] width 286 height 170
click at [340, 133] on div "</ section > {% if post . tags . size > 0 %} < section > < div class = "tags" >…" at bounding box center [409, 151] width 286 height 170
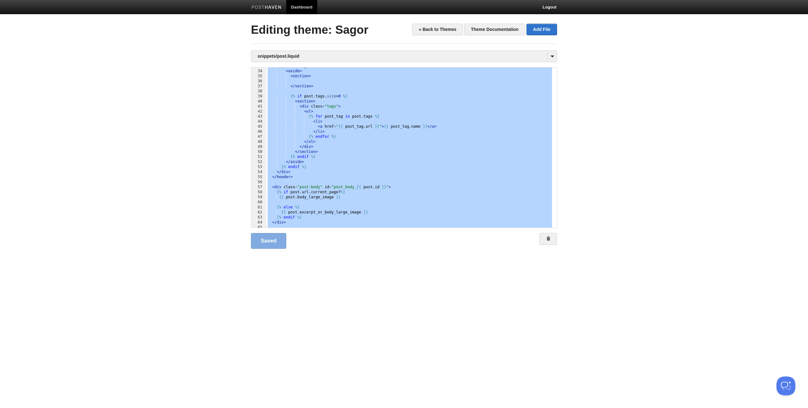
scroll to position [183, 0]
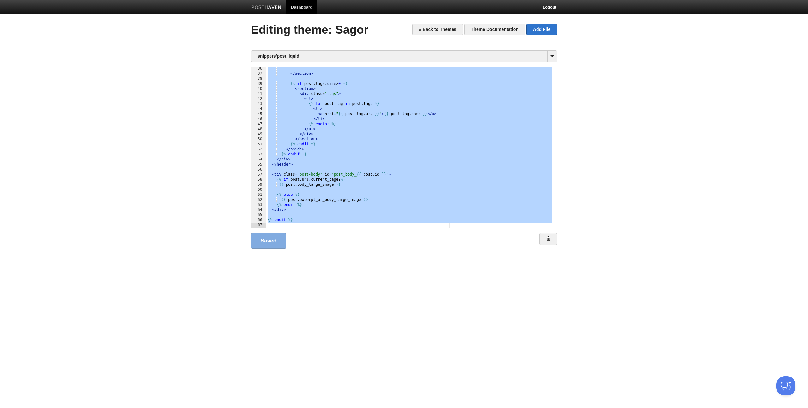
click at [410, 187] on div "</ section > {% if post . tags . size > 0 %} < section > < div class = "tags" >…" at bounding box center [409, 151] width 286 height 170
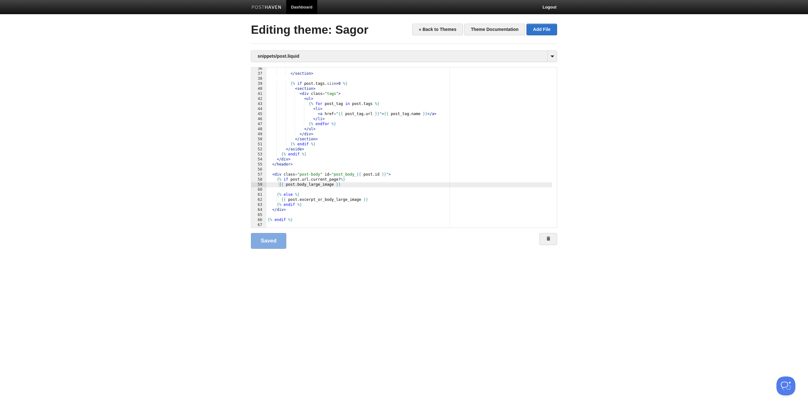
click at [309, 211] on div "</ section > {% if post . tags . size > 0 %} < section > < div class = "tags" >…" at bounding box center [409, 151] width 286 height 170
type textarea ""
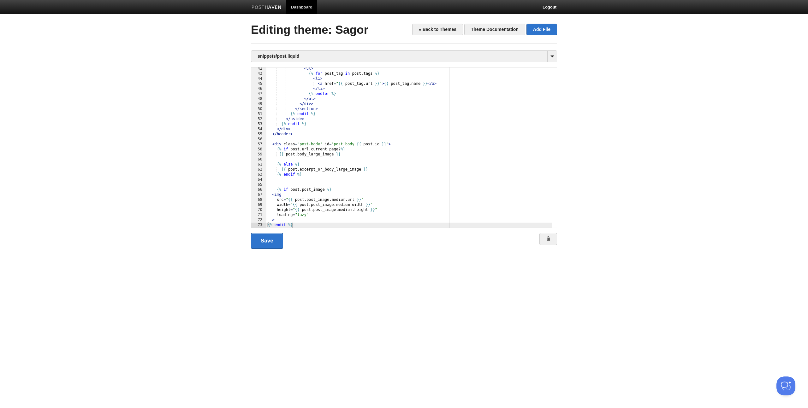
scroll to position [249, 0]
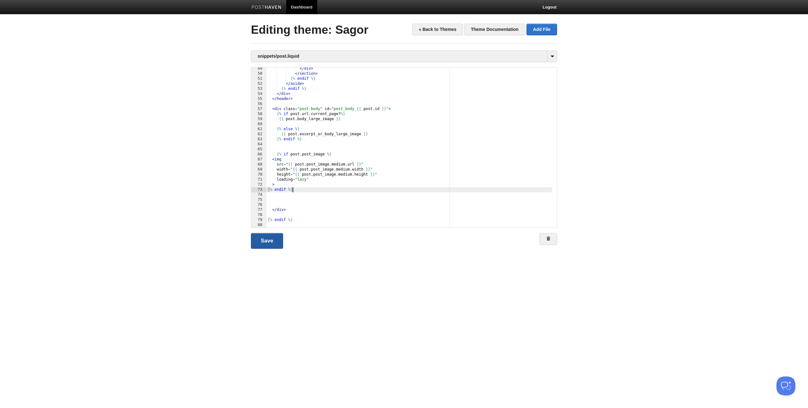
click at [268, 243] on link "Save" at bounding box center [267, 241] width 32 height 16
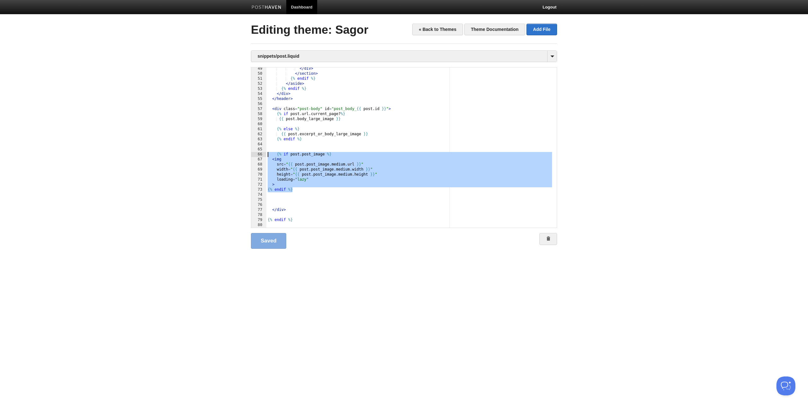
drag, startPoint x: 306, startPoint y: 189, endPoint x: 237, endPoint y: 154, distance: 77.9
click at [237, 154] on body "Dashboard Logout Your Sites Argassi på [GEOGRAPHIC_DATA] Björkarna [GEOGRAPHIC_…" at bounding box center [404, 134] width 808 height 269
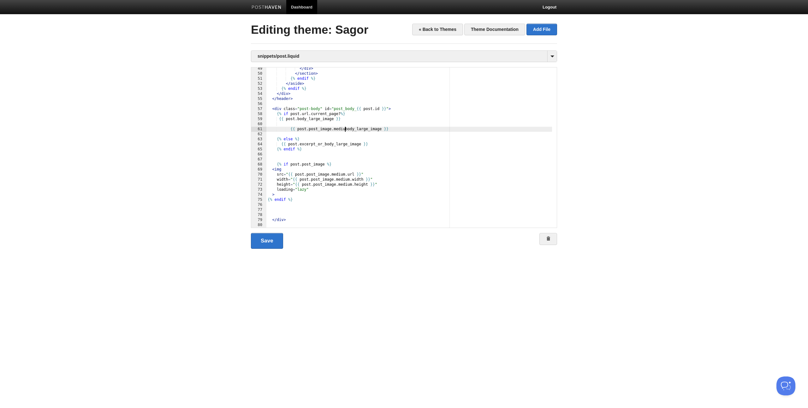
type textarea ""
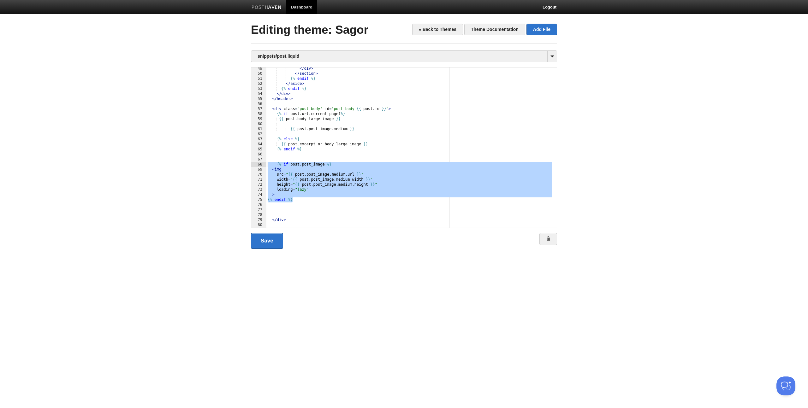
drag, startPoint x: 310, startPoint y: 202, endPoint x: 238, endPoint y: 163, distance: 82.0
click at [238, 163] on body "Dashboard Logout Your Sites Argassi på [GEOGRAPHIC_DATA] Björkarna [GEOGRAPHIC_…" at bounding box center [404, 134] width 808 height 269
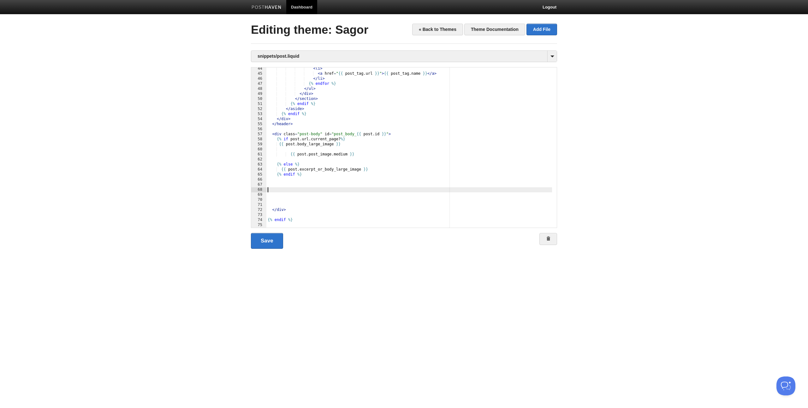
scroll to position [223, 0]
click at [269, 245] on link "Save" at bounding box center [267, 241] width 32 height 16
click at [359, 152] on div "< li > < a href = " {{ post_tag . url }} " > {{ post_tag . name }} </ a > </ li…" at bounding box center [409, 151] width 286 height 170
click at [363, 154] on div "< li > < a href = " {{ post_tag . url }} " > {{ post_tag . name }} </ a > </ li…" at bounding box center [409, 151] width 286 height 170
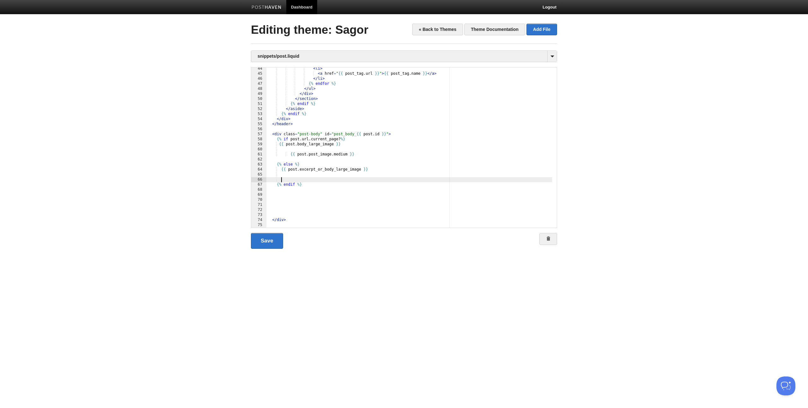
type textarea ""
click at [271, 241] on link "Save" at bounding box center [267, 241] width 32 height 16
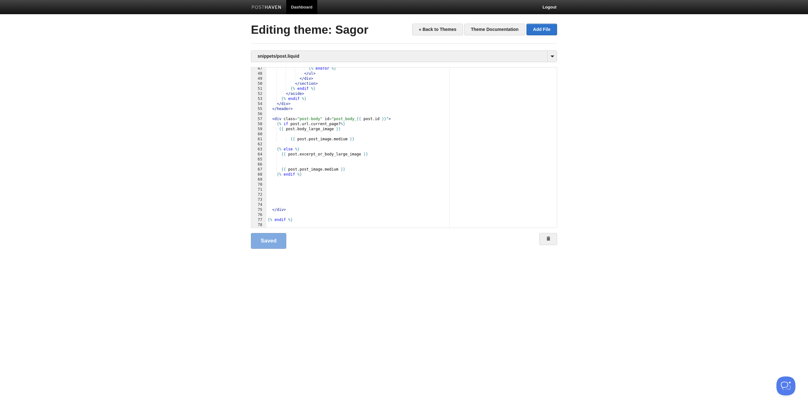
scroll to position [239, 0]
click at [350, 169] on div "{% endfor %} </ ul > </ div > </ section > {% endif %} </ aside > {% endif %} <…" at bounding box center [409, 151] width 286 height 170
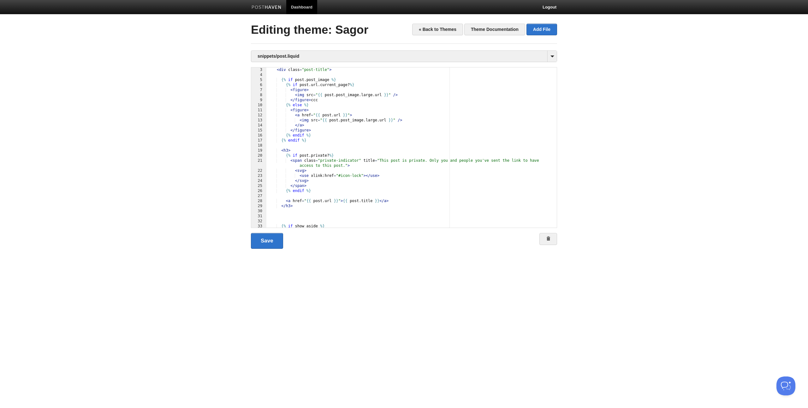
scroll to position [0, 0]
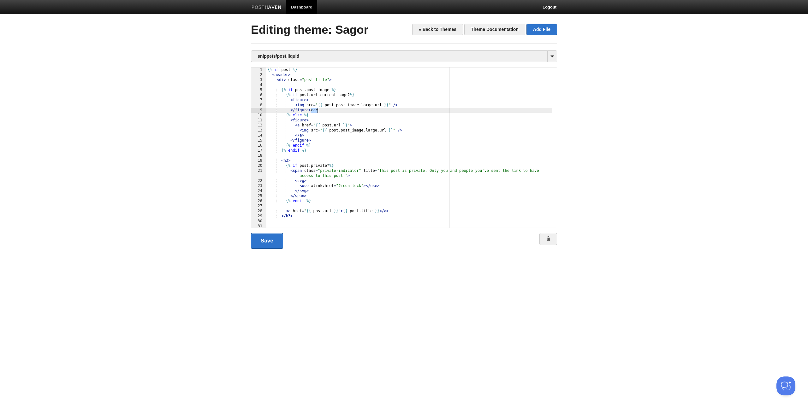
drag, startPoint x: 311, startPoint y: 110, endPoint x: 323, endPoint y: 111, distance: 12.0
click at [323, 111] on div "{% if post %} < header > < div class = "post-title" > {% if post . post_image %…" at bounding box center [409, 153] width 286 height 170
type textarea ""
click at [267, 241] on link "Save" at bounding box center [267, 241] width 32 height 16
click at [328, 119] on div "{% if post %} < header > < div class = "post-title" > {% if post . post_image %…" at bounding box center [409, 153] width 286 height 170
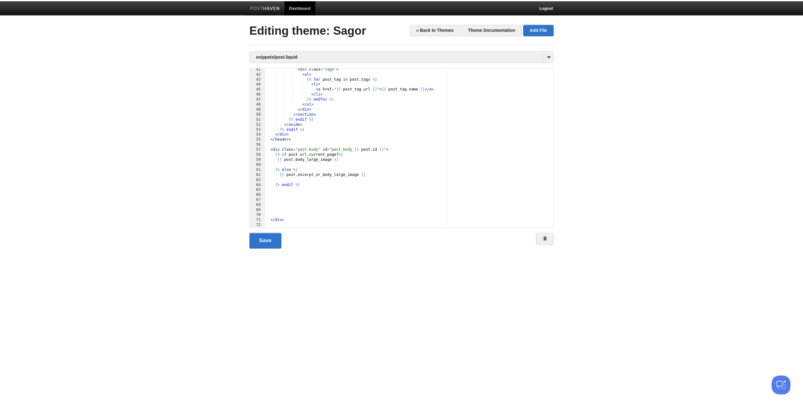
scroll to position [218, 0]
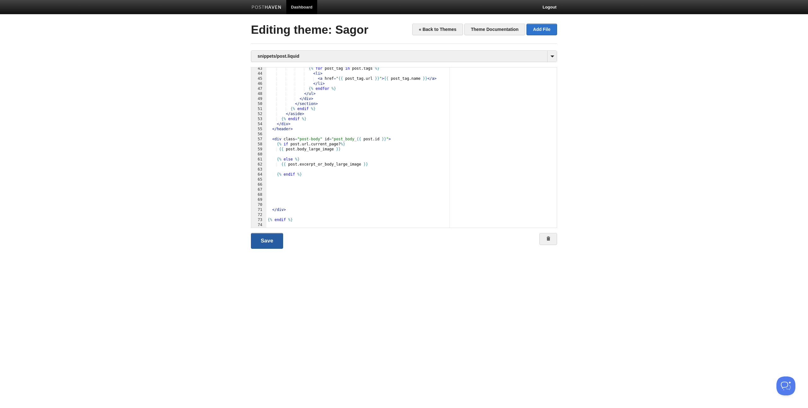
click at [267, 240] on link "Save" at bounding box center [267, 241] width 32 height 16
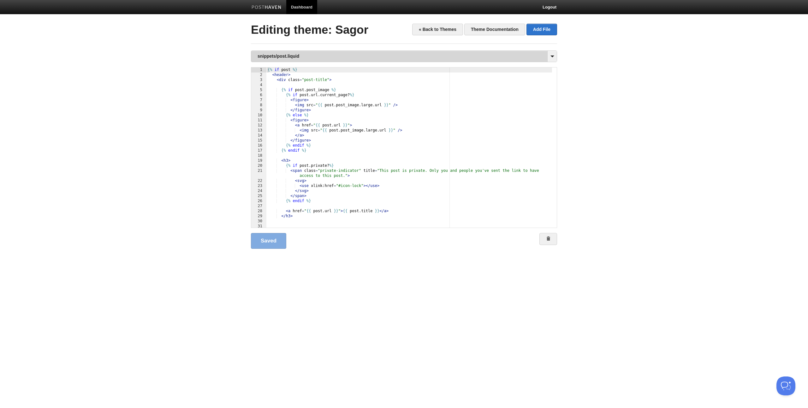
click at [296, 60] on link "snippets/post.liquid" at bounding box center [403, 56] width 305 height 11
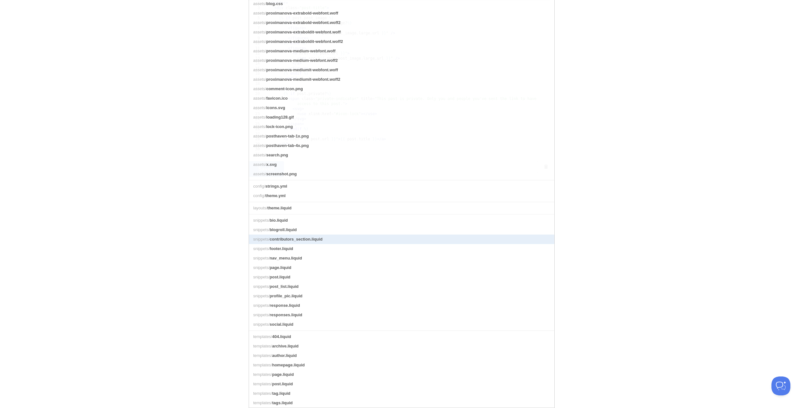
scroll to position [86, 0]
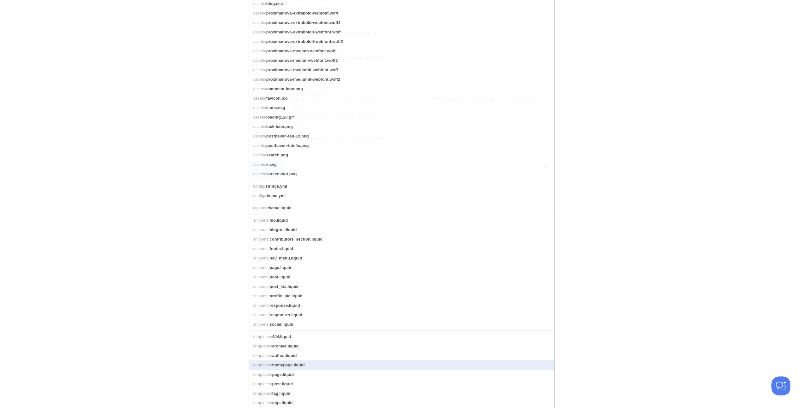
click at [325, 362] on link "templates/ homepage.liquid" at bounding box center [401, 365] width 305 height 9
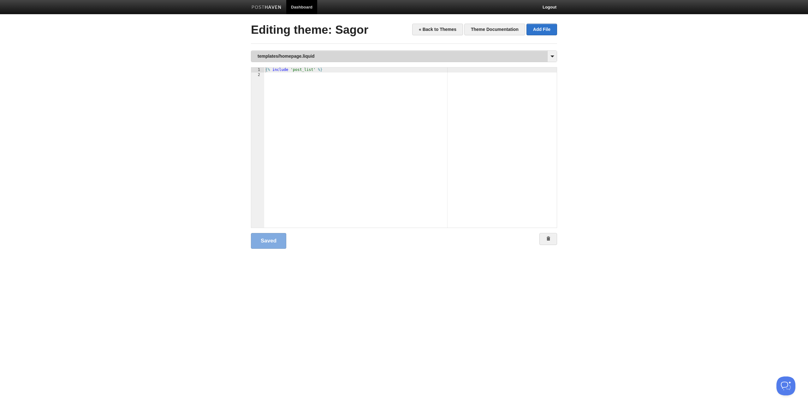
click at [307, 57] on link "templates/homepage.liquid" at bounding box center [403, 56] width 305 height 11
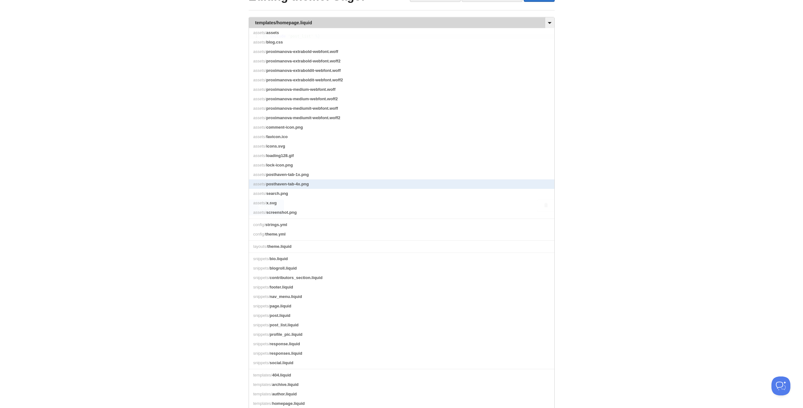
scroll to position [86, 0]
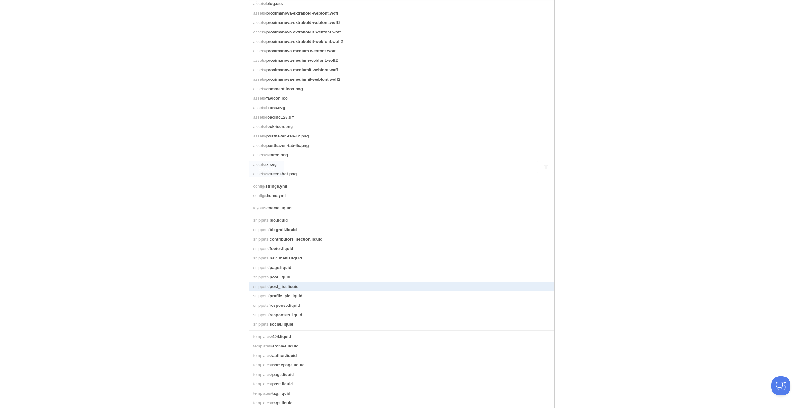
click at [308, 283] on link "snippets/ post_list.liquid" at bounding box center [401, 286] width 305 height 9
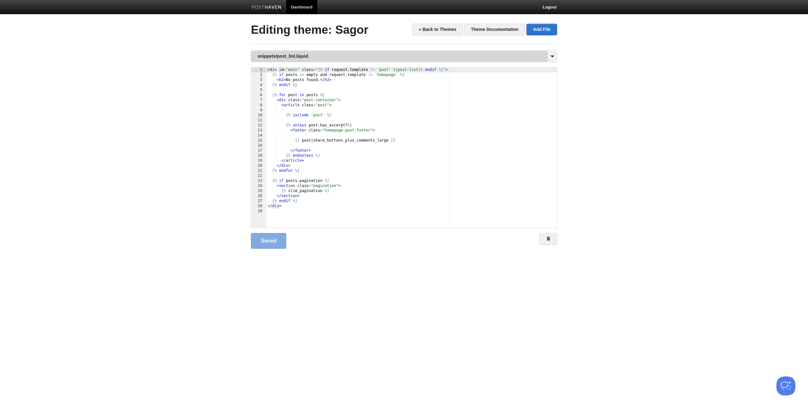
click at [318, 58] on link "snippets/post_list.liquid" at bounding box center [403, 56] width 305 height 11
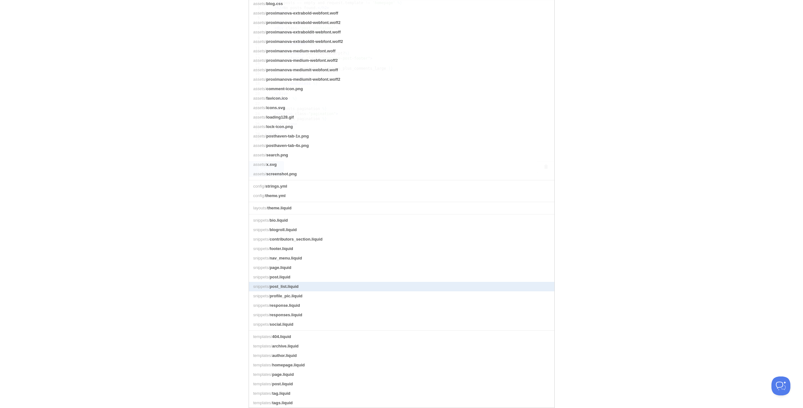
scroll to position [86, 0]
click at [317, 282] on link "snippets/ post_list.liquid" at bounding box center [401, 286] width 305 height 9
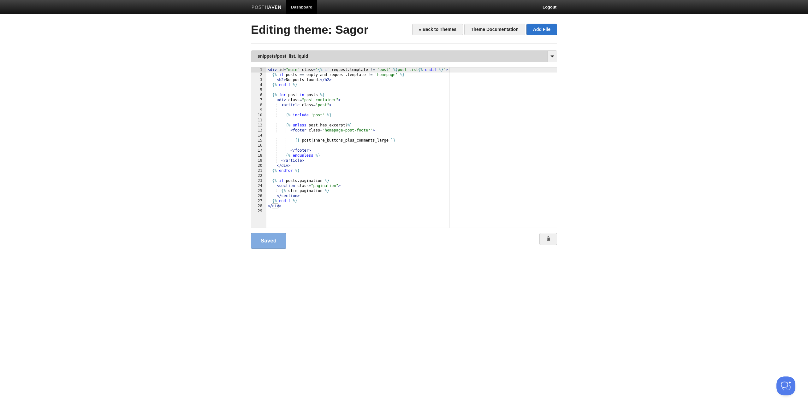
click at [316, 59] on link "snippets/post_list.liquid" at bounding box center [403, 56] width 305 height 11
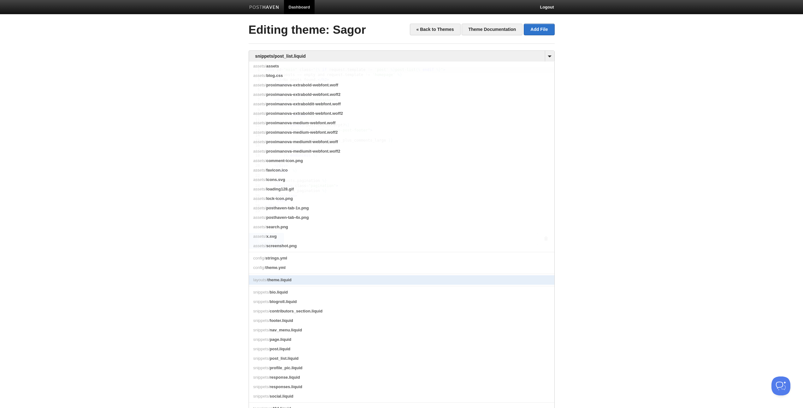
click at [296, 285] on link "layouts/ theme.liquid" at bounding box center [401, 279] width 305 height 9
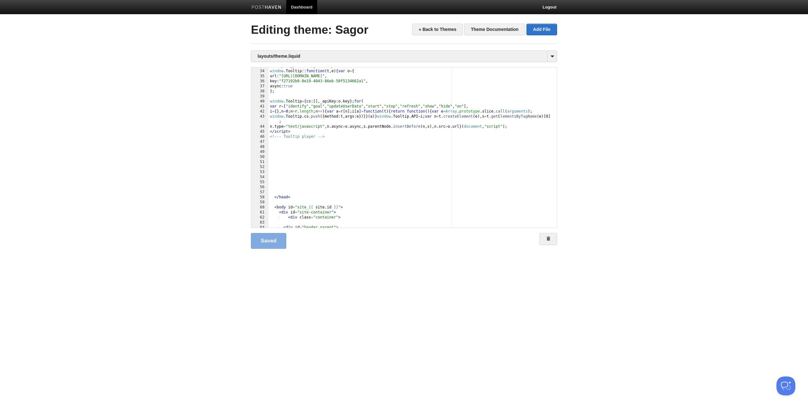
scroll to position [170, 0]
click at [282, 148] on div "< script type = 'text/javascript' > window . Tooltip || function ( t , e ) { va…" at bounding box center [410, 149] width 283 height 170
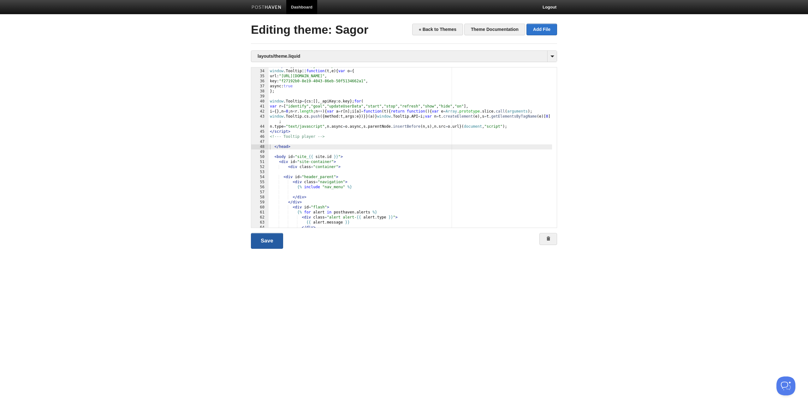
click at [274, 241] on link "Save" at bounding box center [267, 241] width 32 height 16
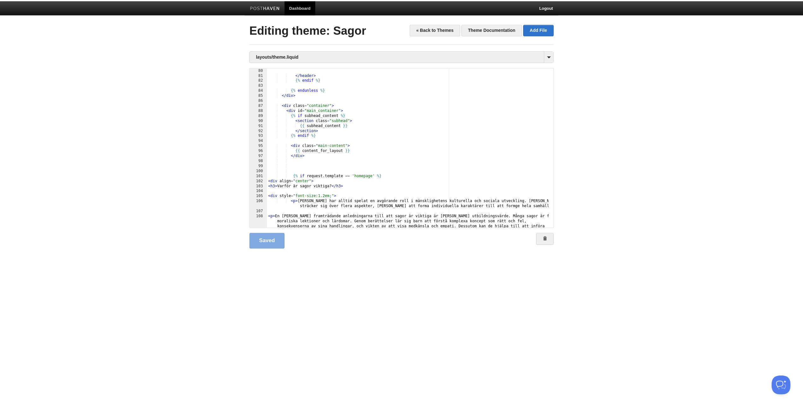
scroll to position [454, 0]
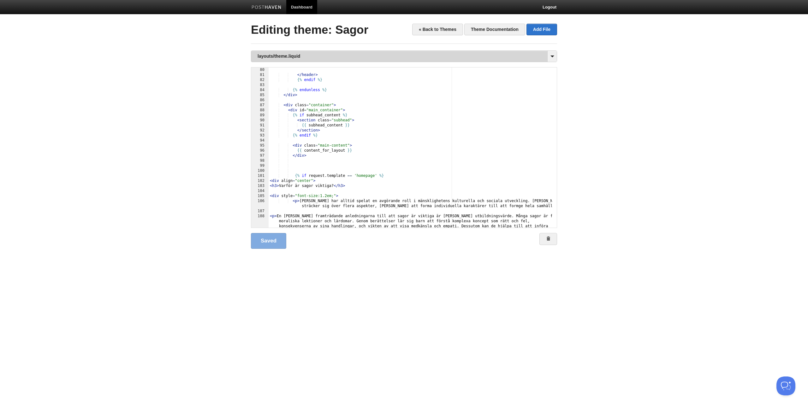
click at [303, 57] on link "layouts/theme.liquid" at bounding box center [403, 56] width 305 height 11
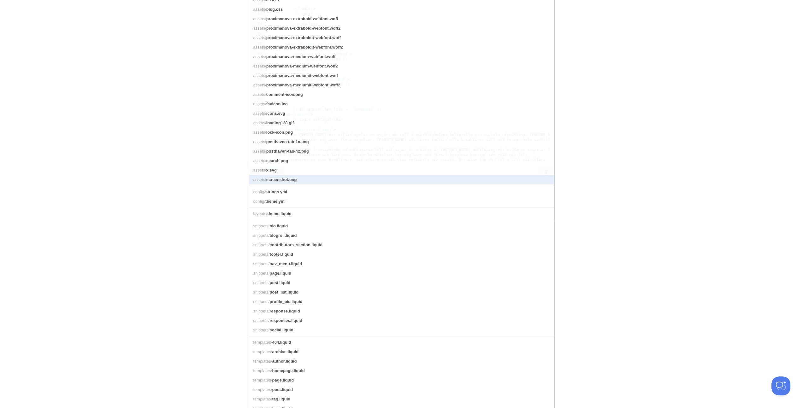
scroll to position [75, 0]
click at [337, 273] on link "snippets/ page.liquid" at bounding box center [401, 267] width 305 height 9
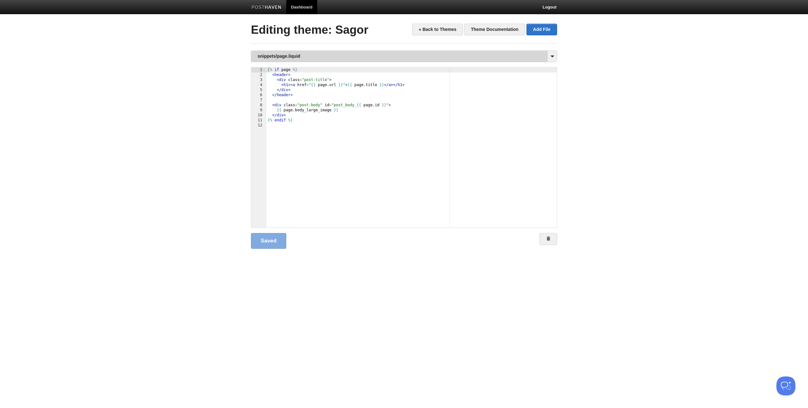
click at [305, 56] on link "snippets/page.liquid" at bounding box center [403, 56] width 305 height 11
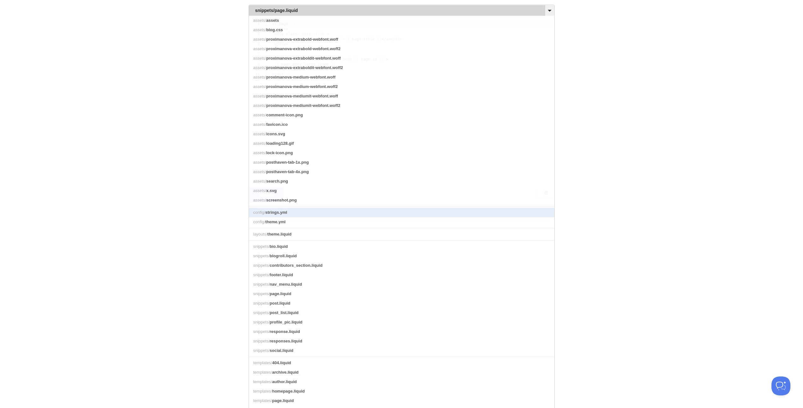
scroll to position [86, 0]
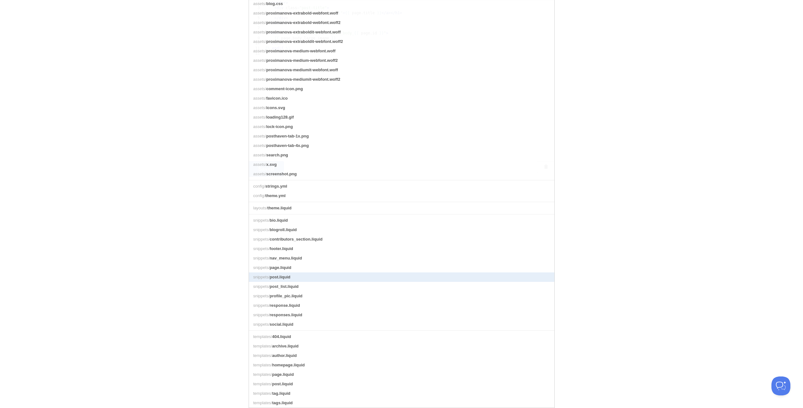
click at [286, 275] on span "post.liquid" at bounding box center [280, 277] width 21 height 5
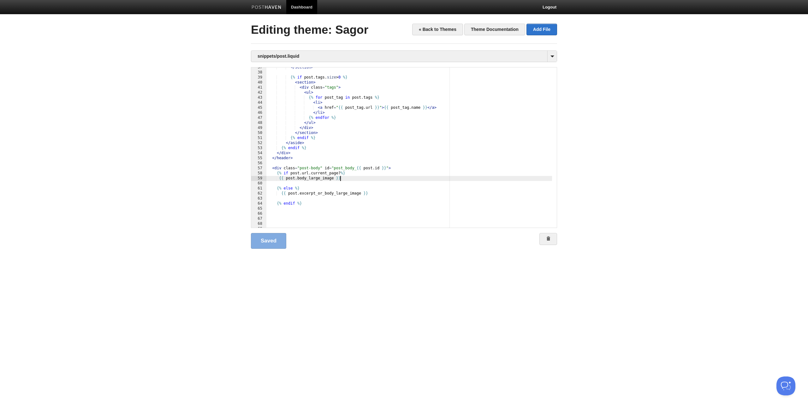
scroll to position [0, 0]
click at [351, 179] on div "</ section > {% if post . tags . size > 0 %} < section > < div class = "tags" >…" at bounding box center [409, 150] width 286 height 170
type textarea ""
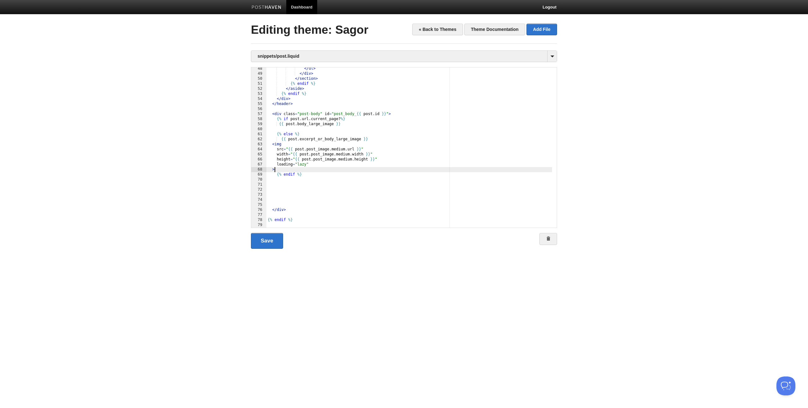
scroll to position [244, 0]
click at [269, 243] on link "Save" at bounding box center [267, 241] width 32 height 16
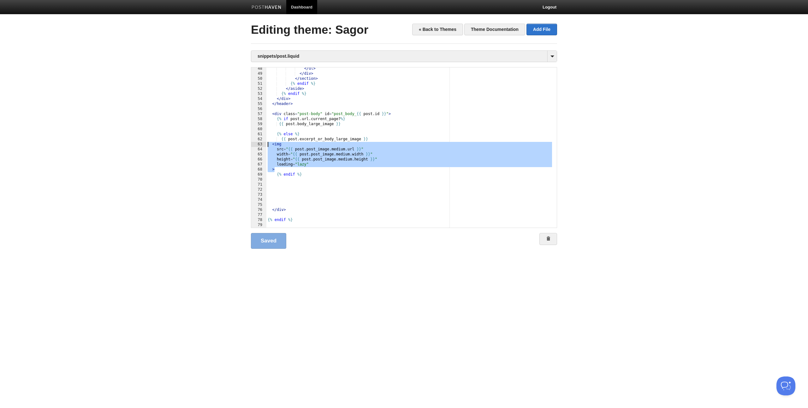
drag, startPoint x: 277, startPoint y: 169, endPoint x: 248, endPoint y: 145, distance: 37.7
click at [248, 145] on div "« Back to Themes Theme Documentation Add File Editing theme: Sagor snippets/pos…" at bounding box center [404, 147] width 316 height 246
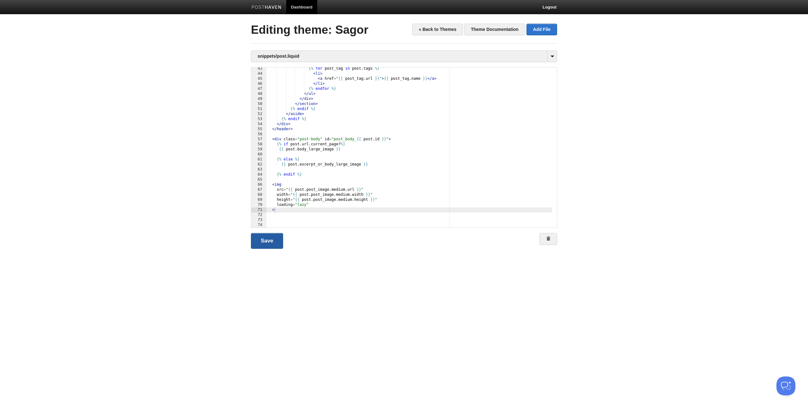
click at [267, 241] on link "Save" at bounding box center [267, 241] width 32 height 16
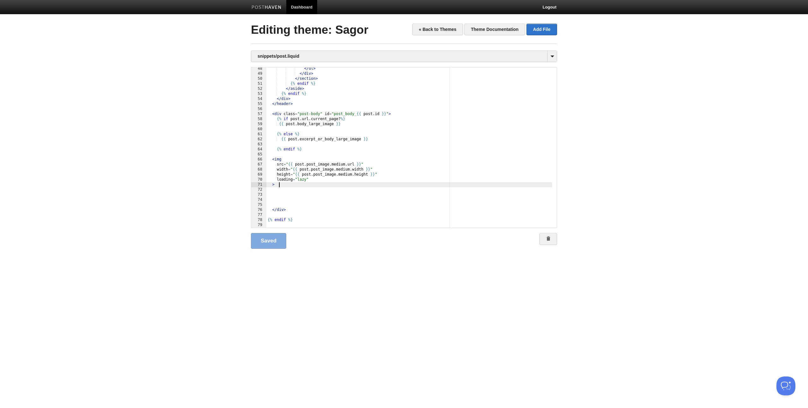
scroll to position [0, 0]
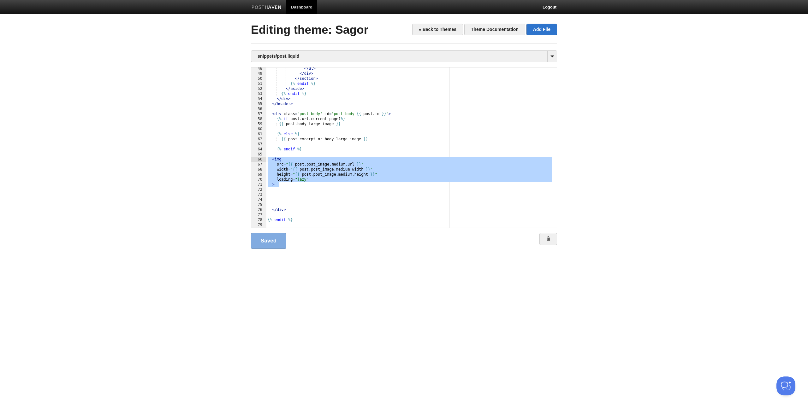
drag, startPoint x: 279, startPoint y: 186, endPoint x: 241, endPoint y: 159, distance: 46.9
click at [241, 159] on body "Dashboard Logout Your Sites Argassi på [GEOGRAPHIC_DATA] Björkarna [GEOGRAPHIC_…" at bounding box center [404, 134] width 808 height 269
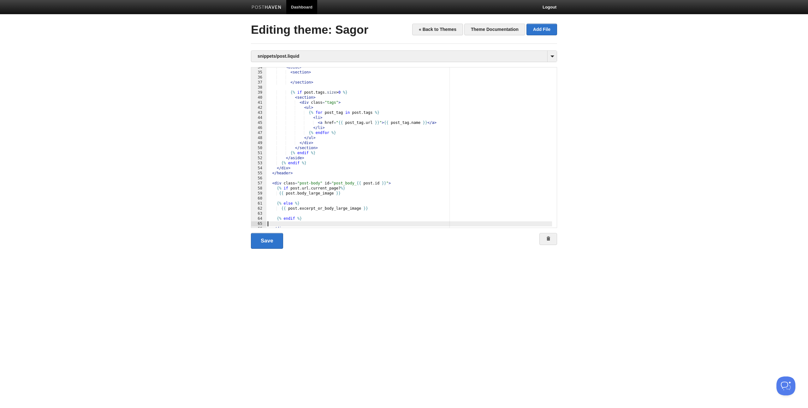
scroll to position [193, 0]
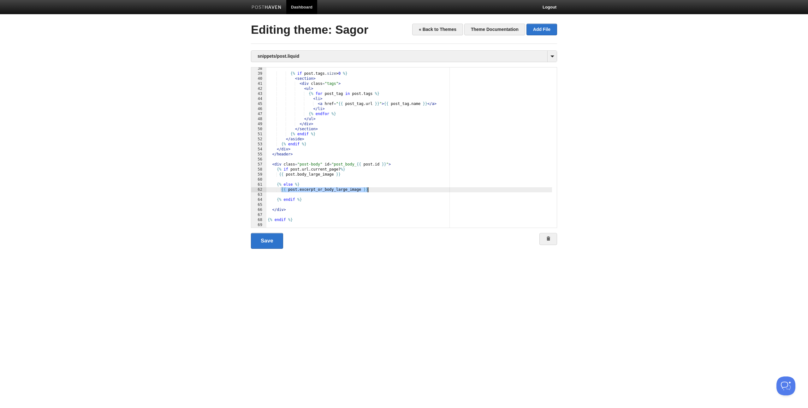
drag, startPoint x: 281, startPoint y: 190, endPoint x: 382, endPoint y: 191, distance: 100.0
click at [382, 191] on div "{% if post . tags . size > 0 %} < section > < div class = "tags" > < ul > {% fo…" at bounding box center [409, 151] width 286 height 170
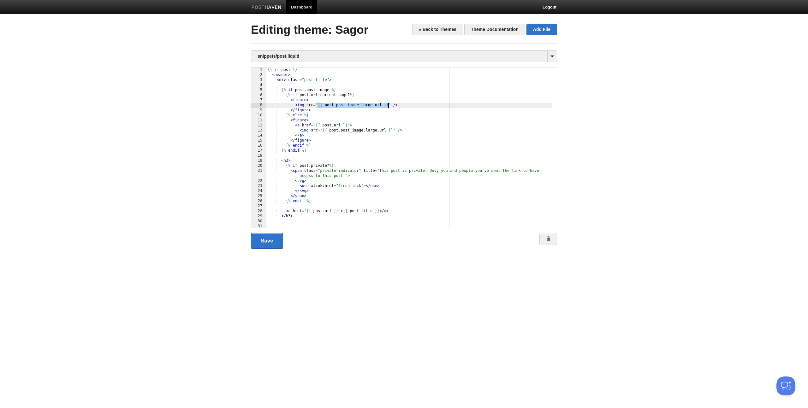
drag, startPoint x: 318, startPoint y: 105, endPoint x: 388, endPoint y: 106, distance: 70.1
click at [388, 106] on div "{% if post %} < header > < div class = "post-title" > {% if post . post_image %…" at bounding box center [409, 153] width 286 height 170
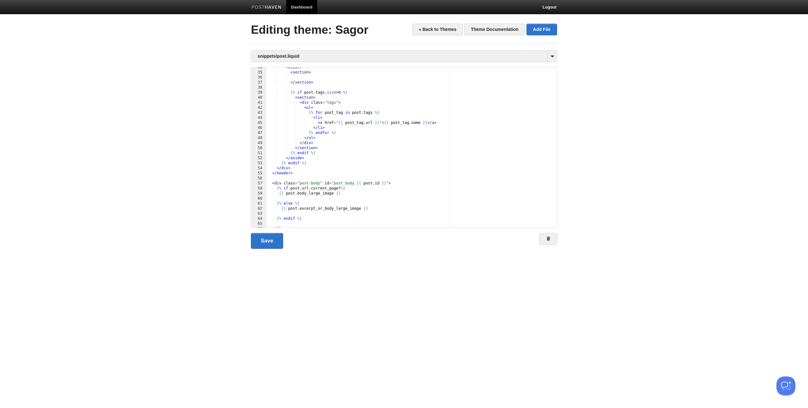
scroll to position [193, 0]
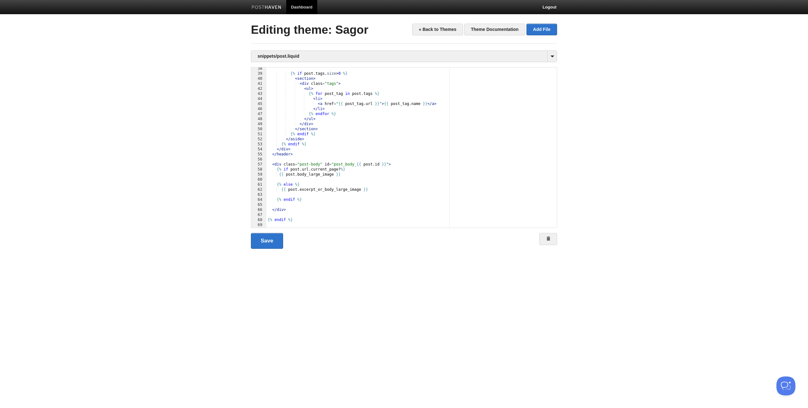
click at [291, 179] on div "{% if post . tags . size > 0 %} < section > < div class = "tags" > < ul > {% fo…" at bounding box center [409, 151] width 286 height 170
click at [292, 195] on div "{% if post . tags . size > 0 %} < section > < div class = "tags" > < ul > {% fo…" at bounding box center [409, 151] width 286 height 170
click at [273, 245] on link "Save" at bounding box center [267, 241] width 32 height 16
click at [355, 175] on div "{% if post . tags . size > 0 %} < section > < div class = "tags" > < ul > {% fo…" at bounding box center [409, 151] width 286 height 170
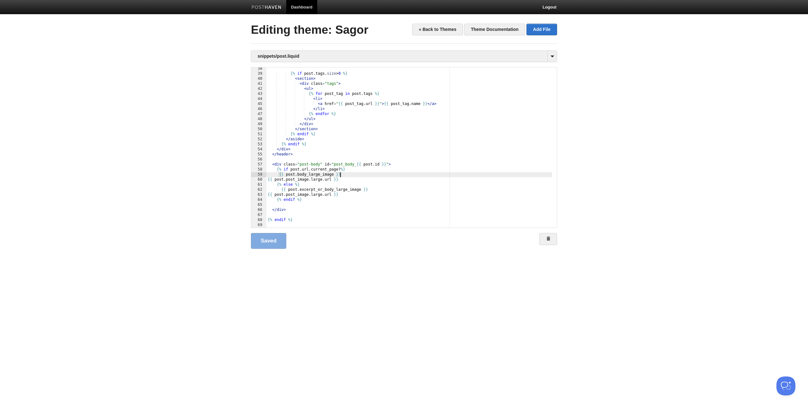
click at [357, 178] on div "{% if post . tags . size > 0 %} < section > < div class = "tags" > < ul > {% fo…" at bounding box center [409, 151] width 286 height 170
click at [262, 249] on div " 38 39 40 41 42 43 44 45 46 47 48 49 50 51 52 53 54 55 56 57 58 59 60 61 62 6…" at bounding box center [404, 161] width 306 height 189
click at [263, 240] on link "Save" at bounding box center [267, 241] width 32 height 16
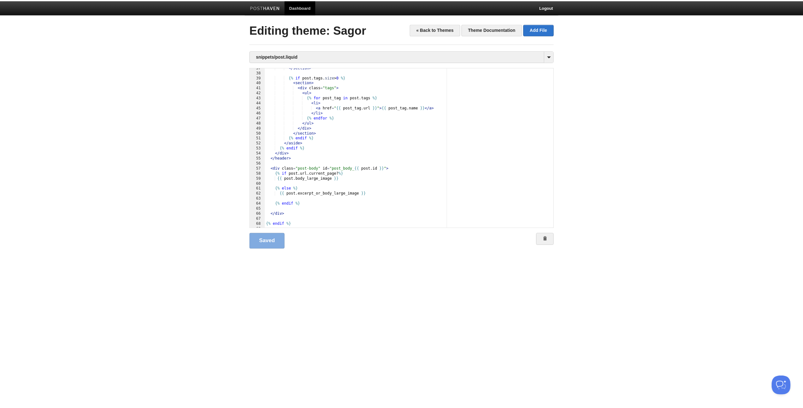
scroll to position [193, 0]
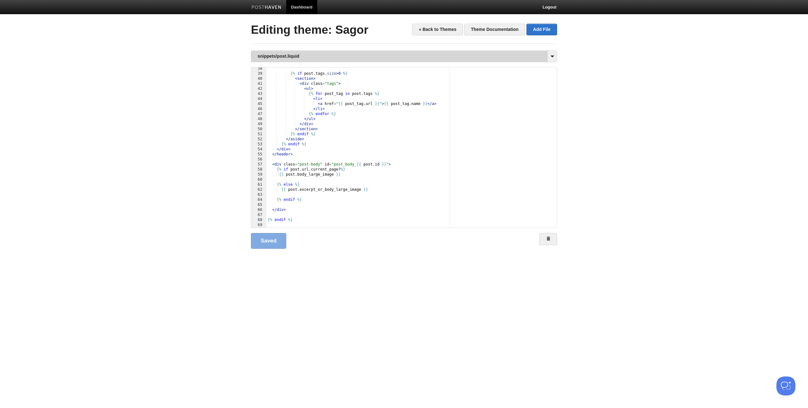
click at [299, 56] on link "snippets/post.liquid" at bounding box center [403, 56] width 305 height 11
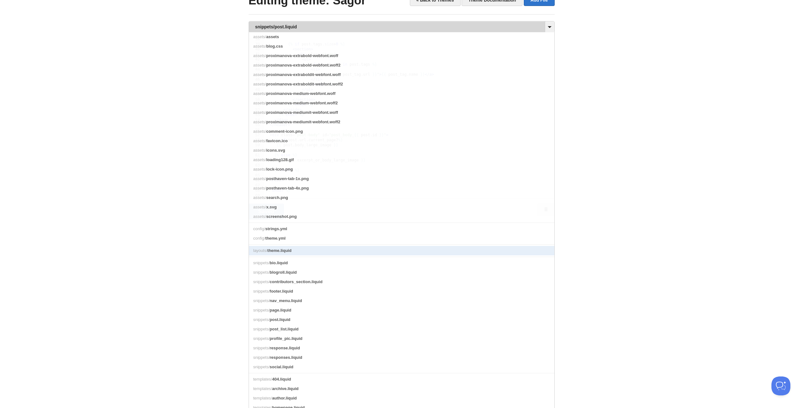
scroll to position [86, 0]
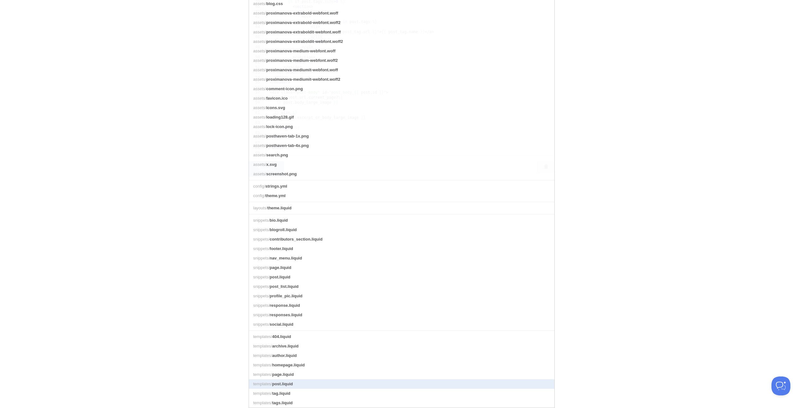
click at [284, 382] on span "post.liquid" at bounding box center [282, 384] width 21 height 5
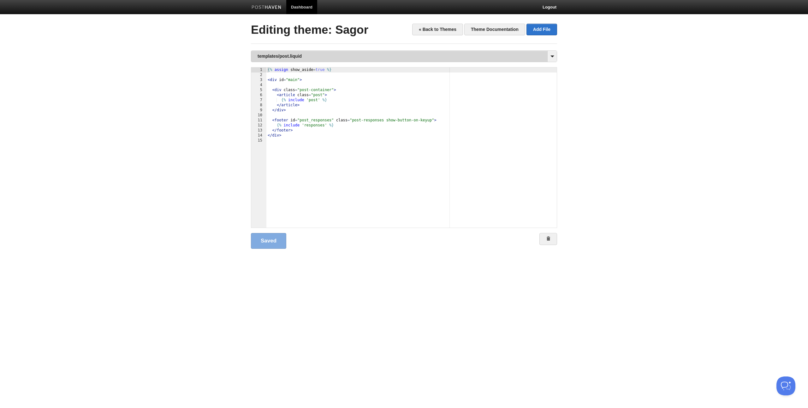
click at [319, 58] on link "templates/post.liquid" at bounding box center [403, 56] width 305 height 11
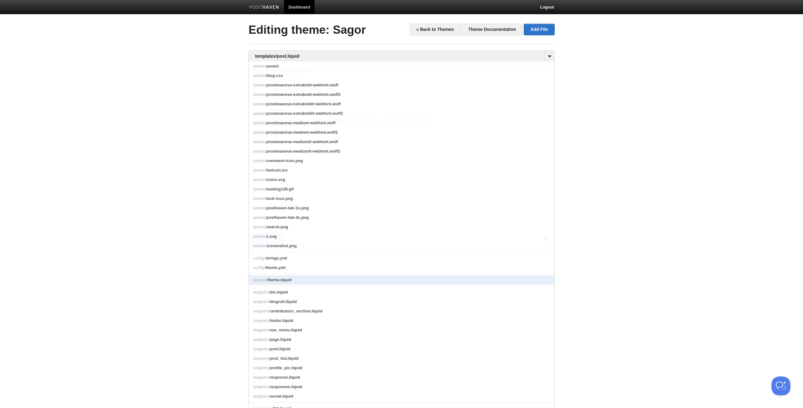
click at [295, 285] on link "layouts/ theme.liquid" at bounding box center [401, 279] width 305 height 9
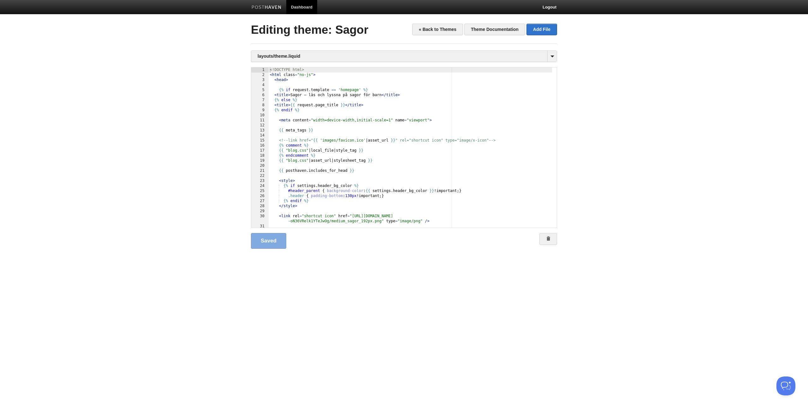
click at [610, 167] on body "Dashboard Logout Your Sites Argassi på [GEOGRAPHIC_DATA] Björkarna [GEOGRAPHIC_…" at bounding box center [404, 134] width 808 height 269
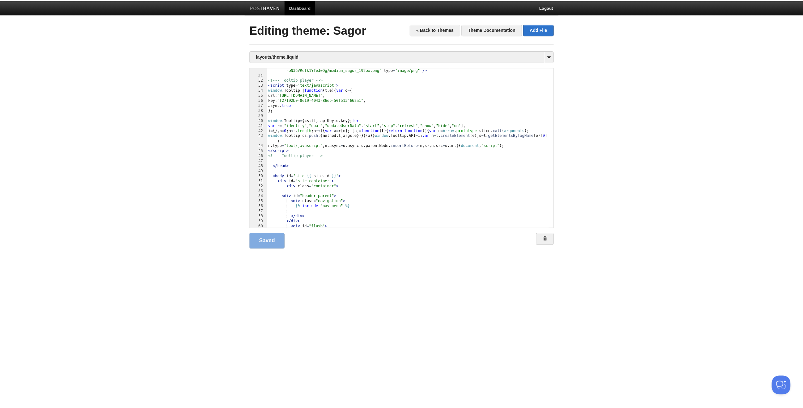
scroll to position [303, 0]
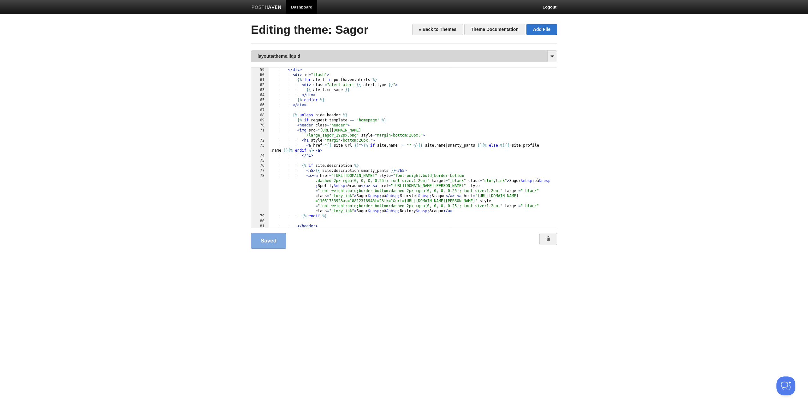
click at [329, 55] on link "layouts/theme.liquid" at bounding box center [403, 56] width 305 height 11
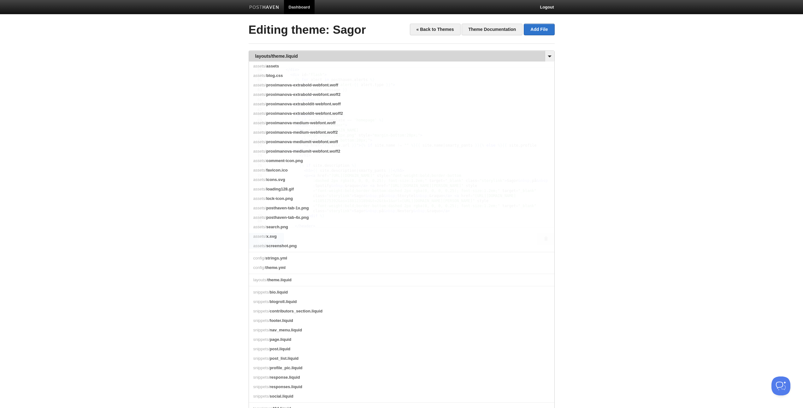
scroll to position [86, 0]
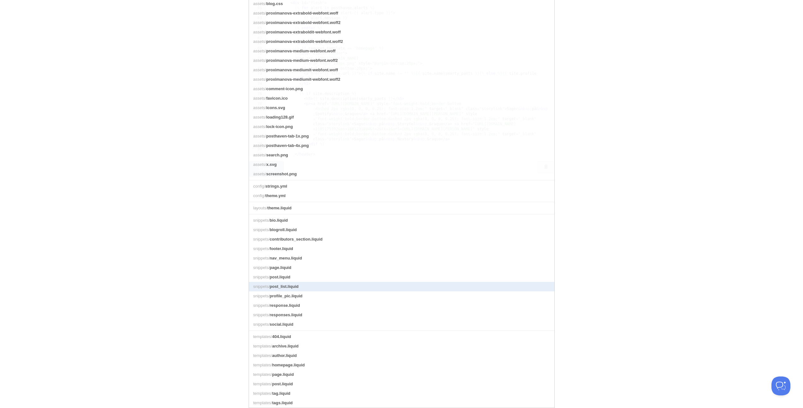
click at [332, 282] on link "snippets/ post_list.liquid" at bounding box center [401, 286] width 305 height 9
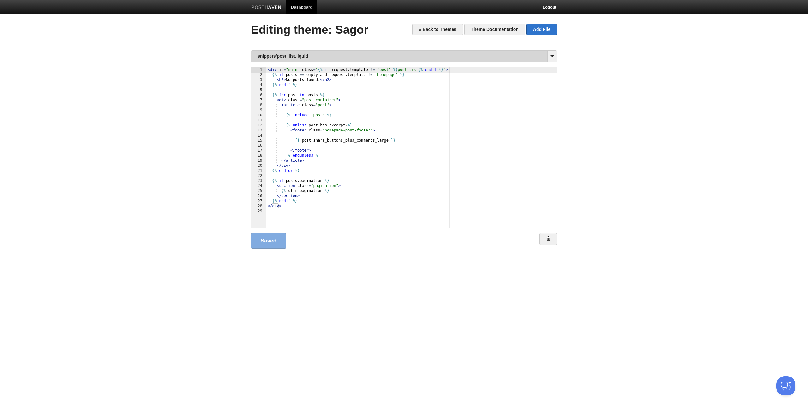
click at [310, 57] on link "snippets/post_list.liquid" at bounding box center [403, 56] width 305 height 11
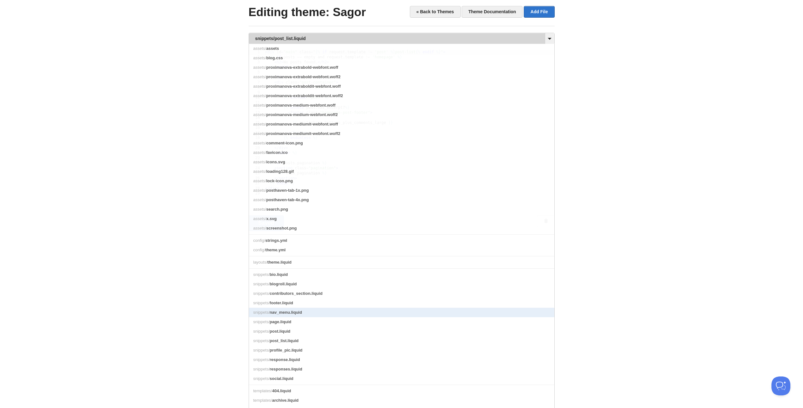
scroll to position [23, 0]
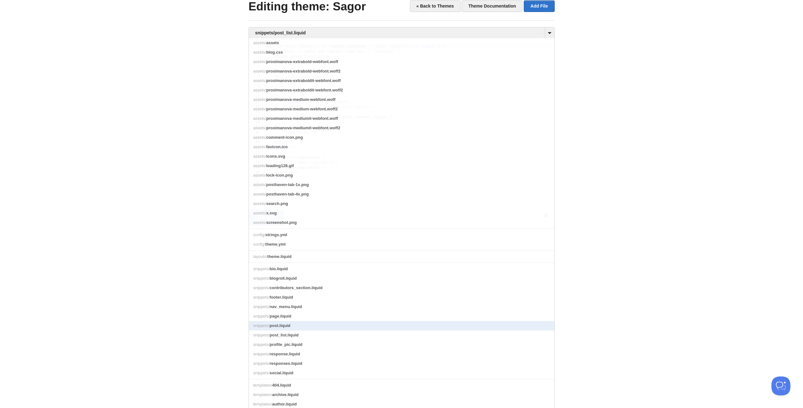
click at [293, 331] on link "snippets/ post.liquid" at bounding box center [401, 325] width 305 height 9
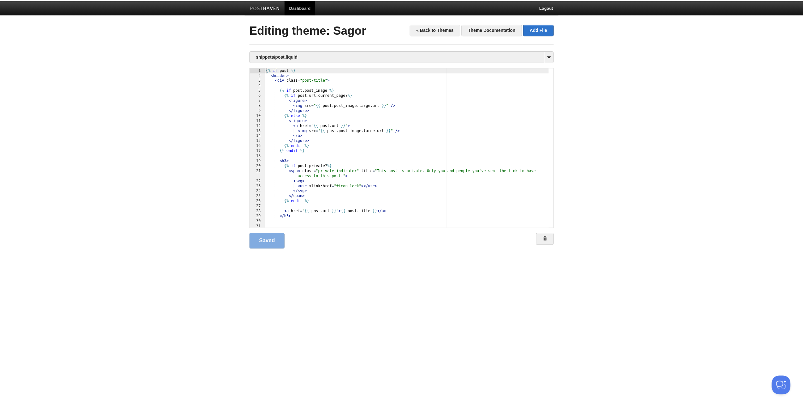
scroll to position [0, 0]
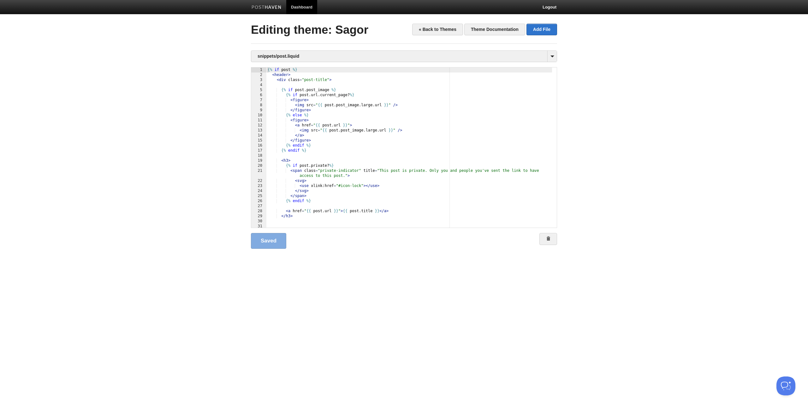
click at [341, 84] on div "{% if post %} < header > < div class = "post-title" > {% if post . post_image %…" at bounding box center [409, 153] width 286 height 170
click at [270, 246] on link "Save" at bounding box center [267, 241] width 32 height 16
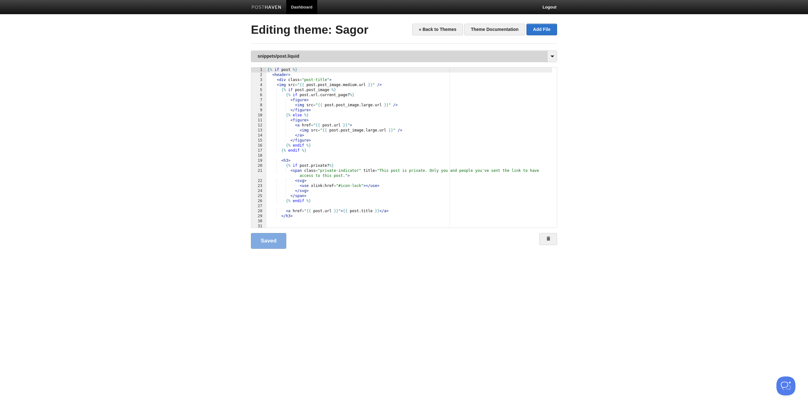
click at [305, 58] on link "snippets/post.liquid" at bounding box center [403, 56] width 305 height 11
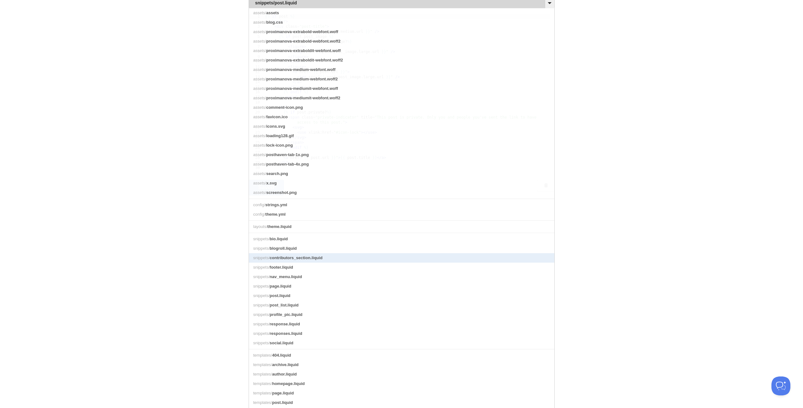
scroll to position [0, 0]
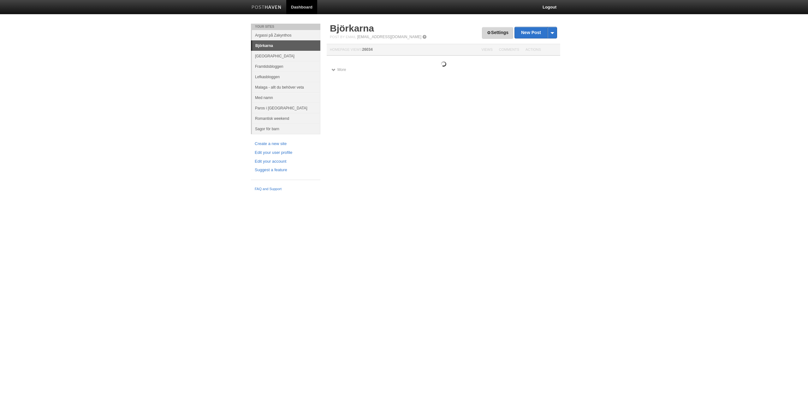
click at [491, 33] on link "Settings" at bounding box center [497, 33] width 31 height 12
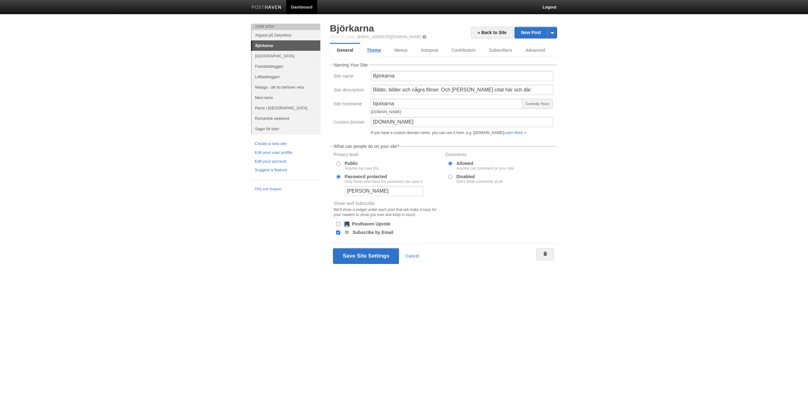
click at [366, 50] on link "Theme" at bounding box center [373, 50] width 27 height 13
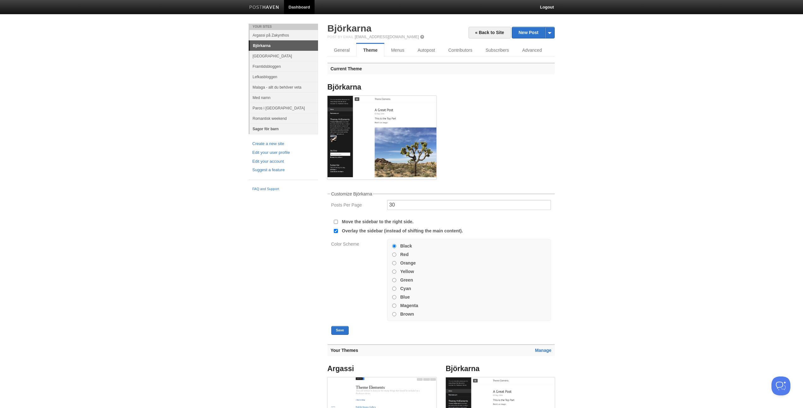
click at [260, 126] on link "Sagor för barn" at bounding box center [284, 129] width 68 height 10
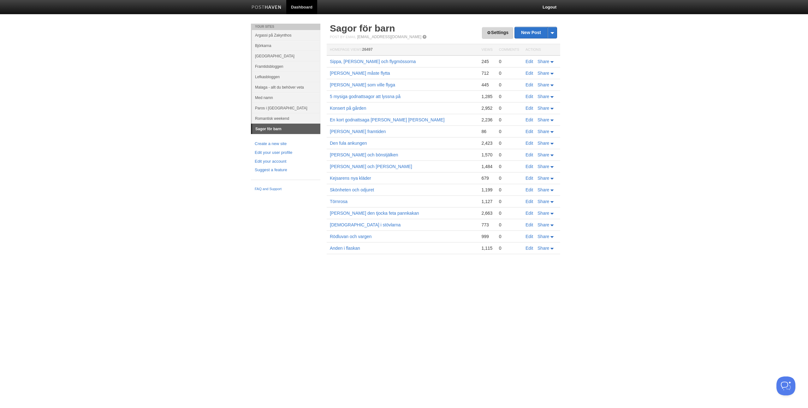
click at [493, 32] on link "Settings" at bounding box center [497, 33] width 31 height 12
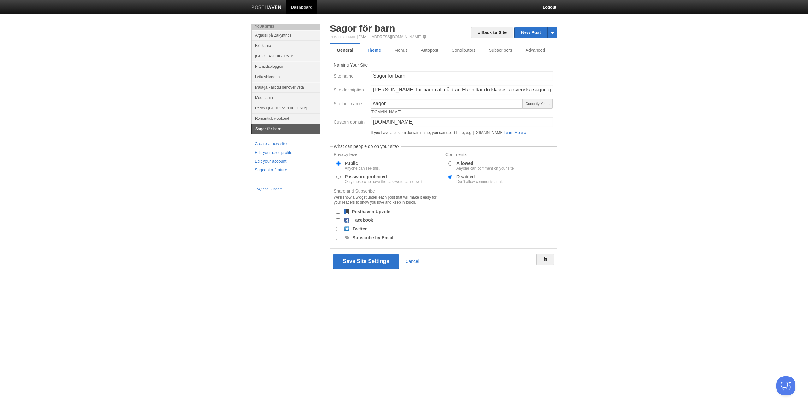
click at [380, 50] on link "Theme" at bounding box center [373, 50] width 27 height 13
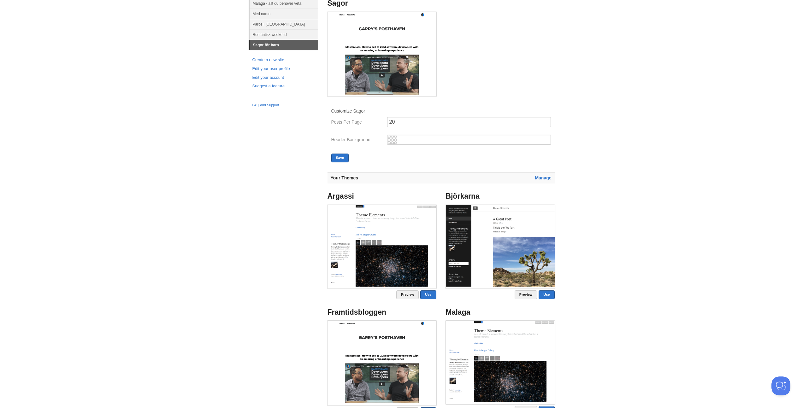
scroll to position [104, 0]
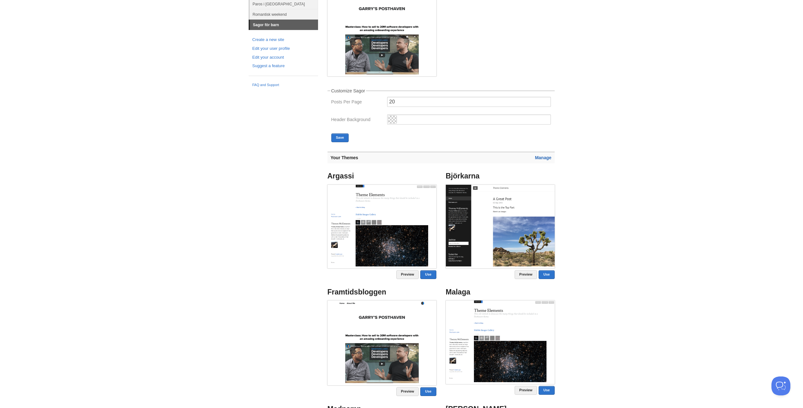
click at [547, 157] on link "Manage" at bounding box center [543, 157] width 16 height 5
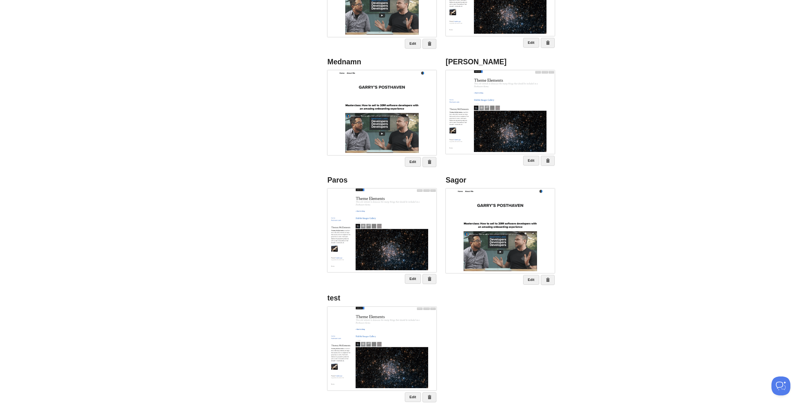
scroll to position [233, 0]
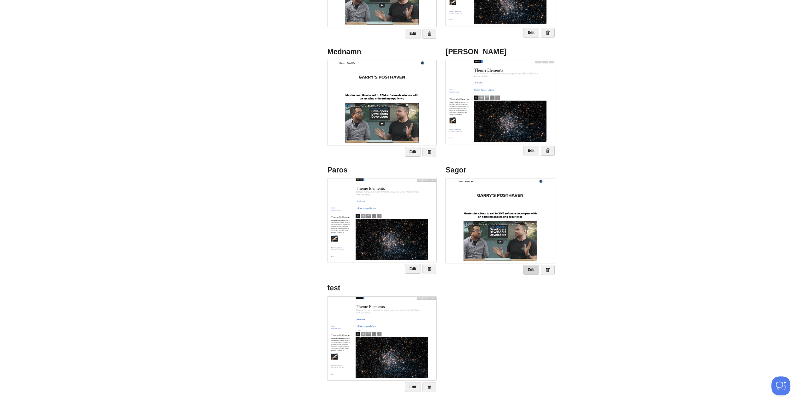
click at [529, 267] on link "Edit" at bounding box center [531, 270] width 16 height 10
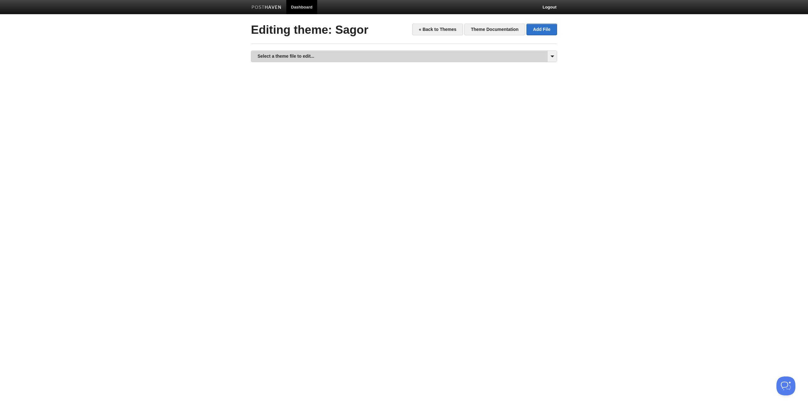
click at [275, 56] on link "Select a theme file to edit..." at bounding box center [403, 56] width 305 height 11
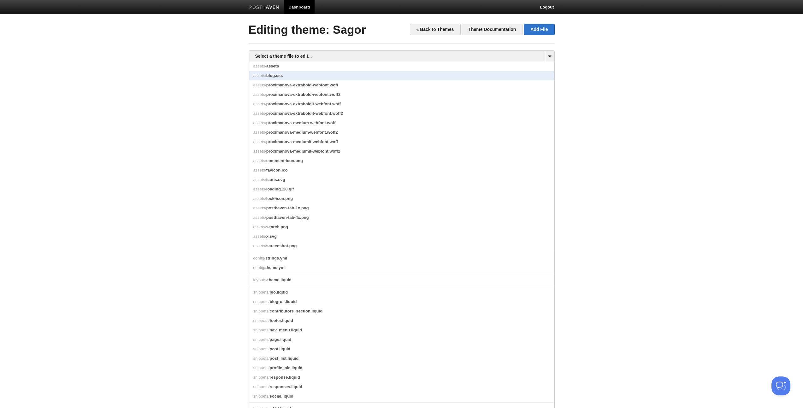
click at [276, 74] on span "blog.css" at bounding box center [274, 75] width 17 height 5
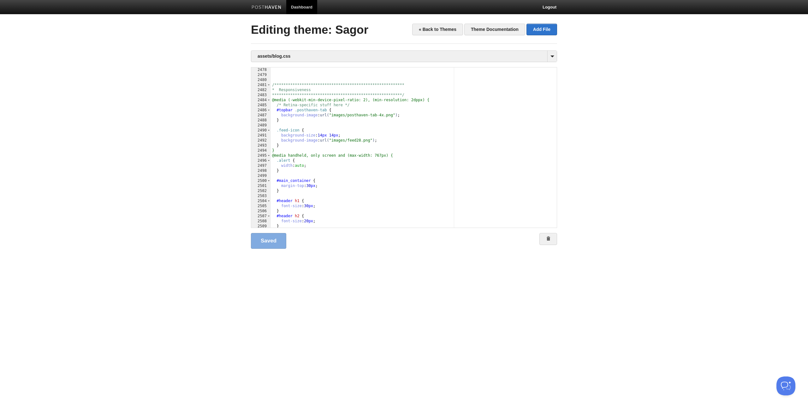
scroll to position [12603, 0]
click at [404, 156] on div "**********" at bounding box center [411, 153] width 281 height 170
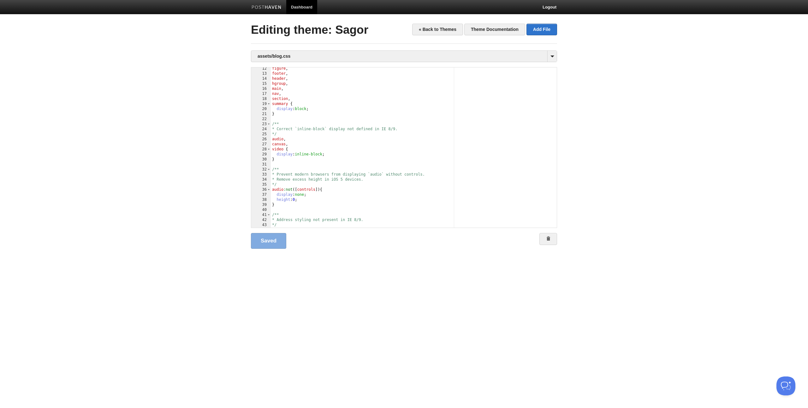
scroll to position [0, 0]
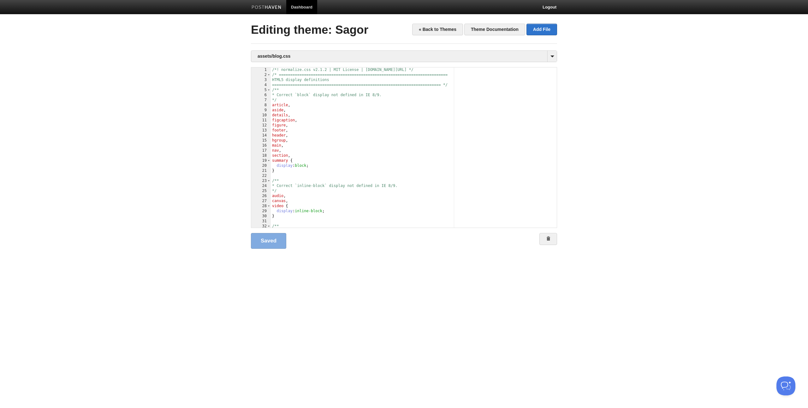
click at [461, 84] on div "/*! normalize.css v2.1.2 | MIT License | git.io/normalize */ /* ===============…" at bounding box center [411, 153] width 281 height 170
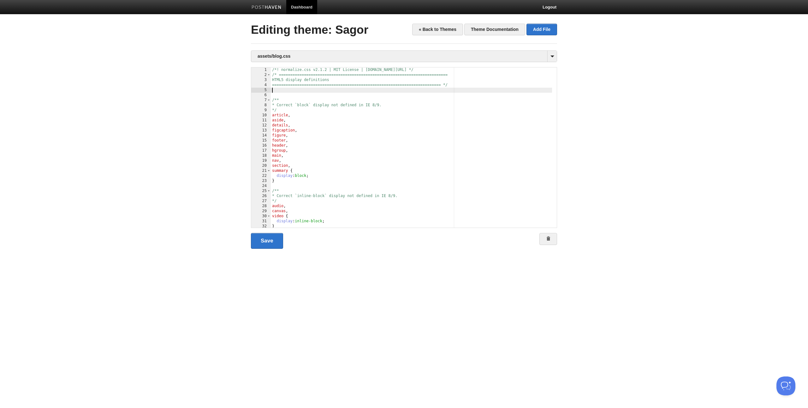
type textarea ""
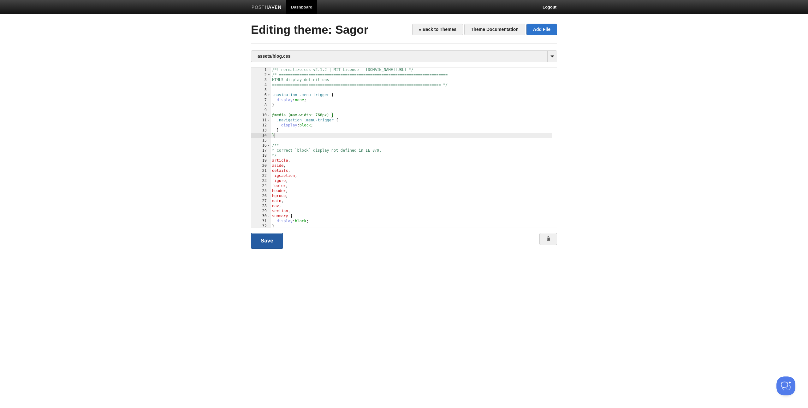
click at [269, 242] on link "Save" at bounding box center [267, 241] width 32 height 16
drag, startPoint x: 306, startPoint y: 95, endPoint x: 329, endPoint y: 95, distance: 23.0
click at [329, 95] on div "/*! normalize.css v2.1.2 | MIT License | git.io/normalize */ /* ===============…" at bounding box center [411, 153] width 281 height 170
click at [272, 243] on link "Save" at bounding box center [267, 241] width 32 height 16
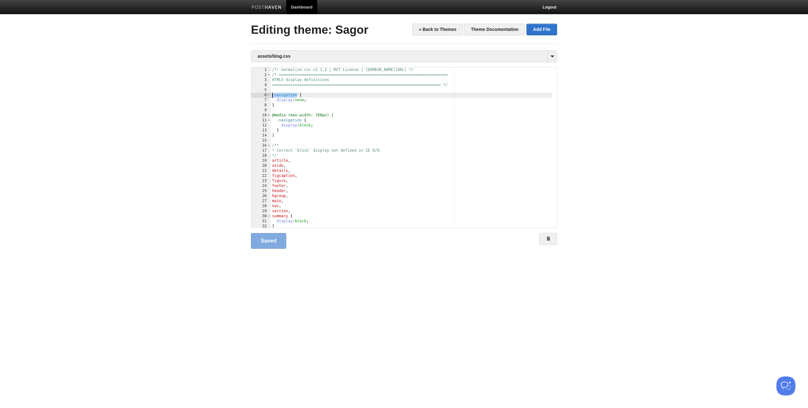
drag, startPoint x: 297, startPoint y: 94, endPoint x: 267, endPoint y: 96, distance: 30.3
click at [267, 96] on div " 1 2 3 4 5 6 7 8 9 10 11 12 13 14 15 16 17 18 19 20 21 22 23 24 25 26 27 28 2…" at bounding box center [404, 147] width 306 height 161
type textarea ""
click at [272, 238] on link "Save" at bounding box center [267, 241] width 32 height 16
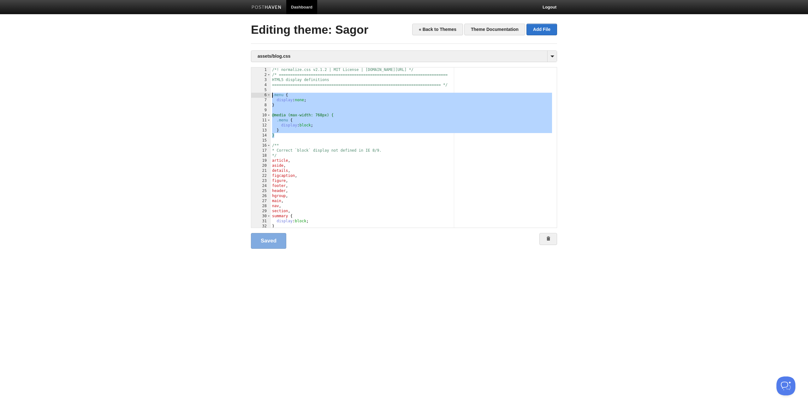
drag, startPoint x: 277, startPoint y: 136, endPoint x: 250, endPoint y: 95, distance: 49.2
click at [250, 95] on div "« Back to Themes Theme Documentation Add File Editing theme: Sagor assets/blog.…" at bounding box center [404, 147] width 316 height 246
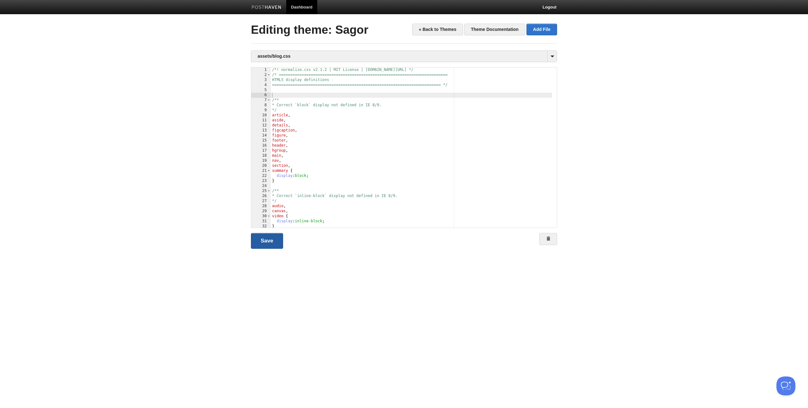
click at [265, 246] on link "Save" at bounding box center [267, 241] width 32 height 16
click at [321, 92] on div "/*! normalize.css v2.1.2 | MIT License | git.io/normalize */ /* ===============…" at bounding box center [411, 153] width 281 height 170
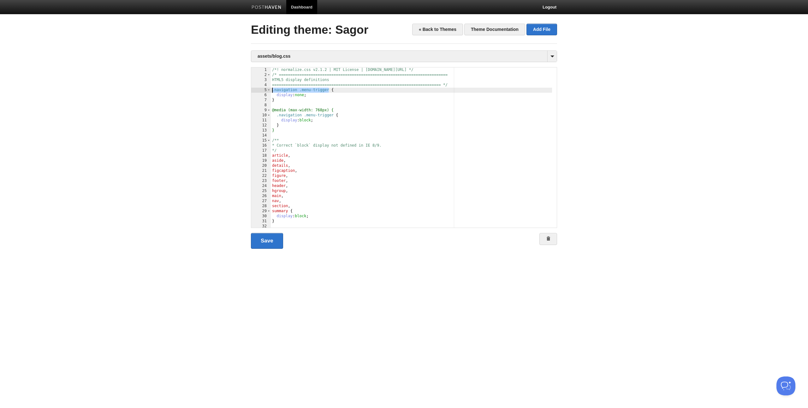
drag, startPoint x: 329, startPoint y: 89, endPoint x: 262, endPoint y: 88, distance: 67.5
click at [269, 89] on div " 1 2 3 4 5 6 7 8 9 10 11 12 13 14 15 16 17 18 19 20 21 22 23 24 25 26 27 28 2…" at bounding box center [404, 147] width 306 height 161
drag, startPoint x: 296, startPoint y: 115, endPoint x: 290, endPoint y: 114, distance: 6.7
click at [290, 114] on div "/*! normalize.css v2.1.2 | MIT License | git.io/normalize */ /* ===============…" at bounding box center [411, 153] width 281 height 170
type textarea ""
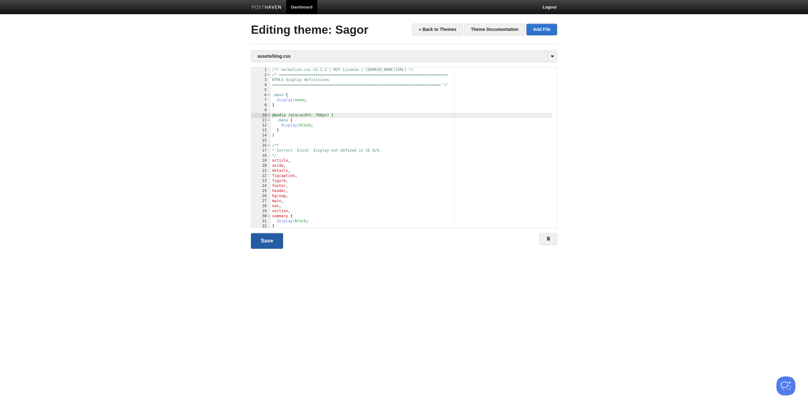
click at [269, 245] on link "Save" at bounding box center [267, 241] width 32 height 16
click at [280, 137] on div "/*! normalize.css v2.1.2 | MIT License | git.io/normalize */ /* ===============…" at bounding box center [411, 153] width 281 height 170
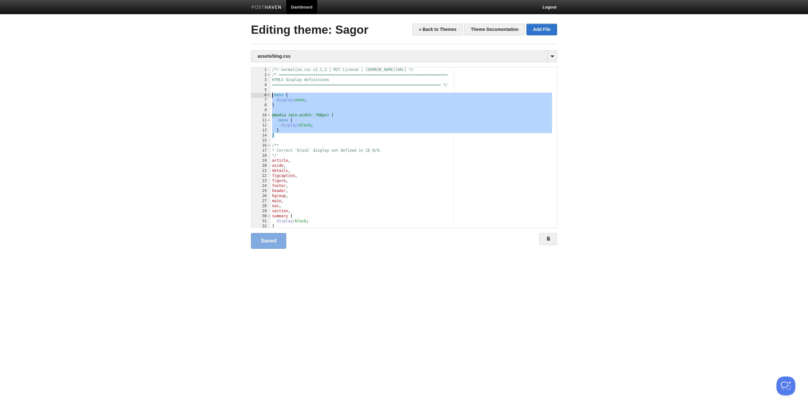
drag, startPoint x: 283, startPoint y: 137, endPoint x: 242, endPoint y: 93, distance: 60.1
click at [242, 93] on body "Dashboard Logout Your Sites Argassi på Zakynthos Björkarna Edinburgh Framtidsbl…" at bounding box center [404, 134] width 808 height 269
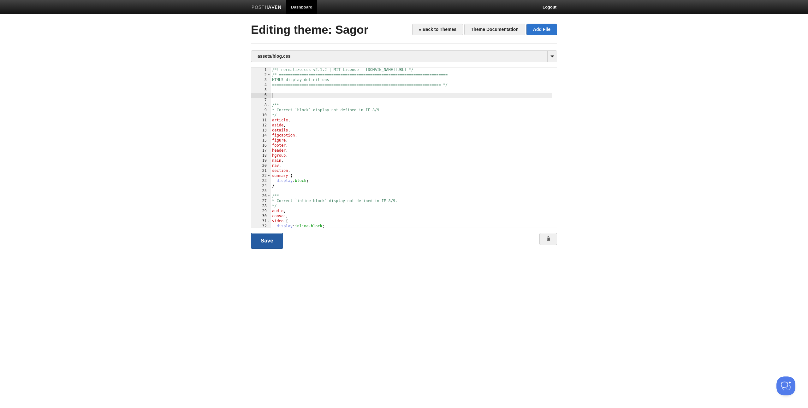
click at [272, 243] on link "Save" at bounding box center [267, 241] width 32 height 16
click at [283, 87] on div "/*! normalize.css v2.1.2 | MIT License | git.io/normalize */ /* ===============…" at bounding box center [411, 153] width 281 height 170
click at [283, 97] on div "/*! normalize.css v2.1.2 | MIT License | git.io/normalize */ /* ===============…" at bounding box center [411, 153] width 281 height 170
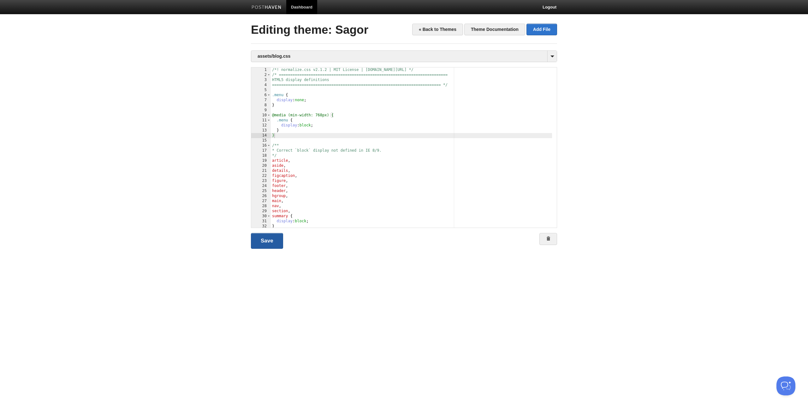
click at [268, 241] on link "Save" at bounding box center [267, 241] width 32 height 16
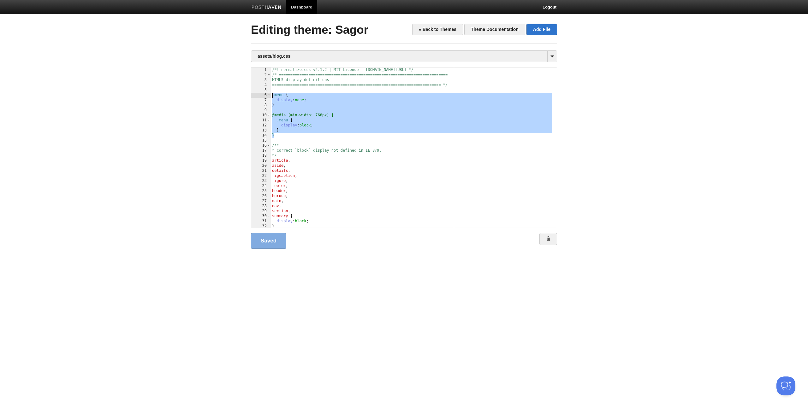
drag, startPoint x: 278, startPoint y: 137, endPoint x: 233, endPoint y: 94, distance: 62.0
click at [233, 94] on body "Dashboard Logout Your Sites Argassi på Zakynthos Björkarna Edinburgh Framtidsbl…" at bounding box center [404, 134] width 808 height 269
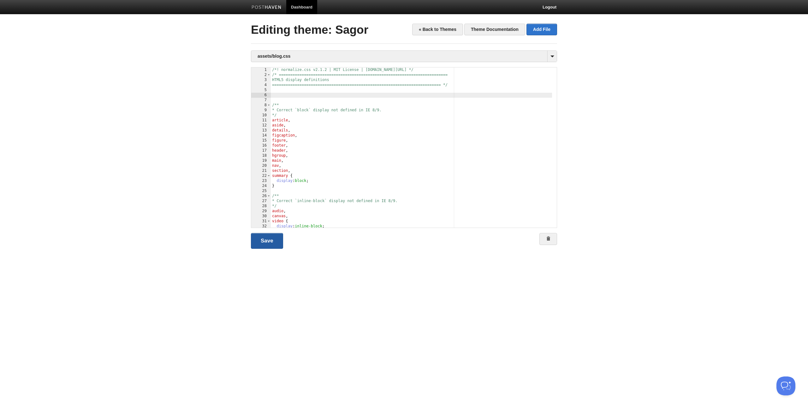
click at [267, 246] on link "Save" at bounding box center [267, 241] width 32 height 16
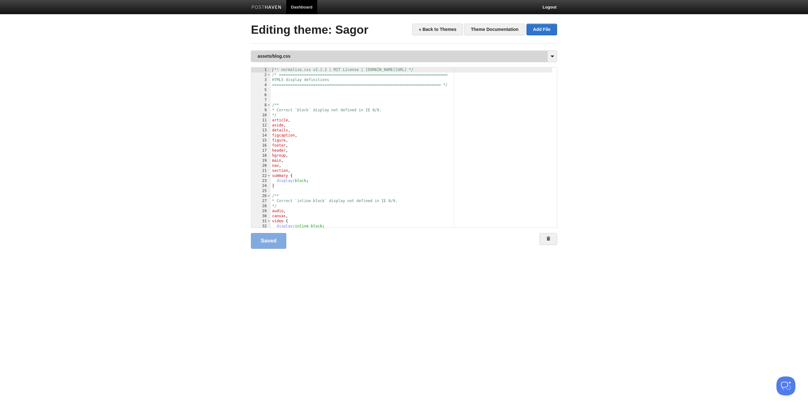
click at [314, 55] on link "assets/blog.css" at bounding box center [403, 56] width 305 height 11
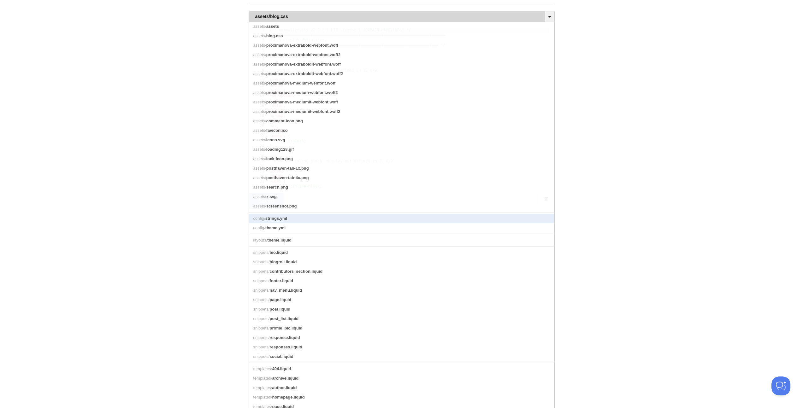
scroll to position [86, 0]
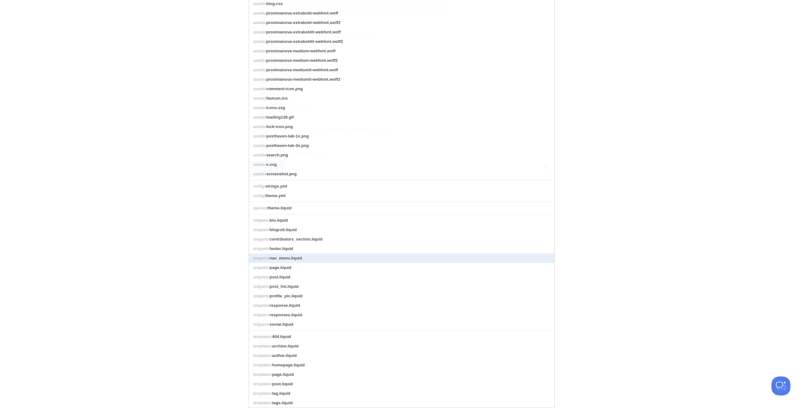
click at [301, 256] on span "nav_menu.liquid" at bounding box center [286, 258] width 33 height 5
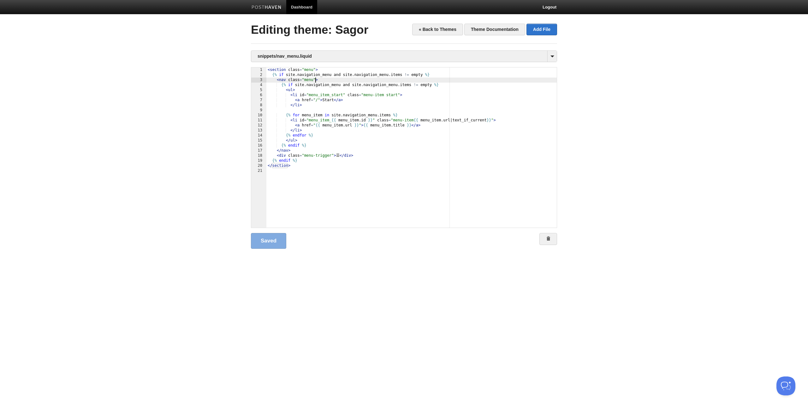
scroll to position [0, 0]
click at [315, 80] on div "< section class = "menu" > {% if site . navigation_menu and site . navigation_m…" at bounding box center [411, 153] width 290 height 170
type textarea ""
click at [272, 242] on link "Save" at bounding box center [267, 241] width 32 height 16
click at [361, 79] on div "< section class = "menu" > {% if site . navigation_menu and site . navigation_m…" at bounding box center [411, 153] width 290 height 170
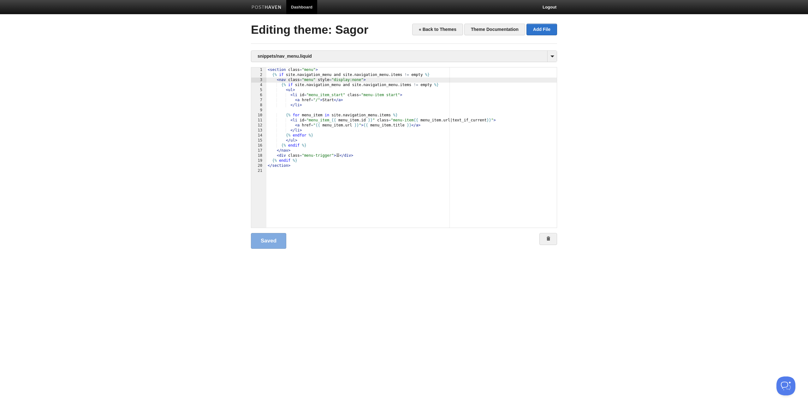
type textarea ""
click at [277, 242] on link "Save" at bounding box center [267, 241] width 32 height 16
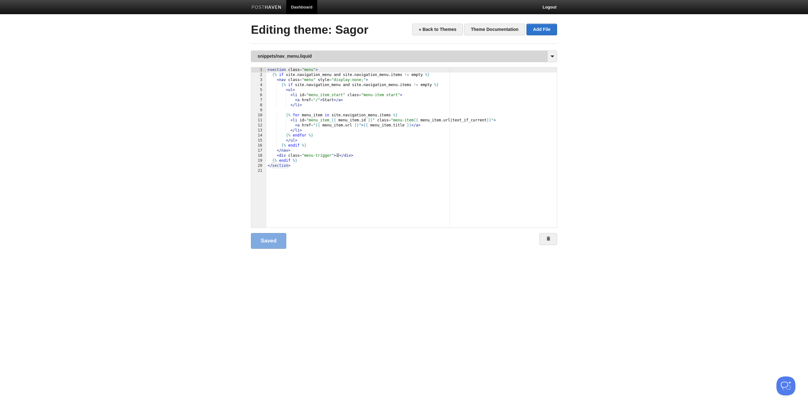
click at [340, 61] on link "snippets/nav_menu.liquid" at bounding box center [403, 56] width 305 height 11
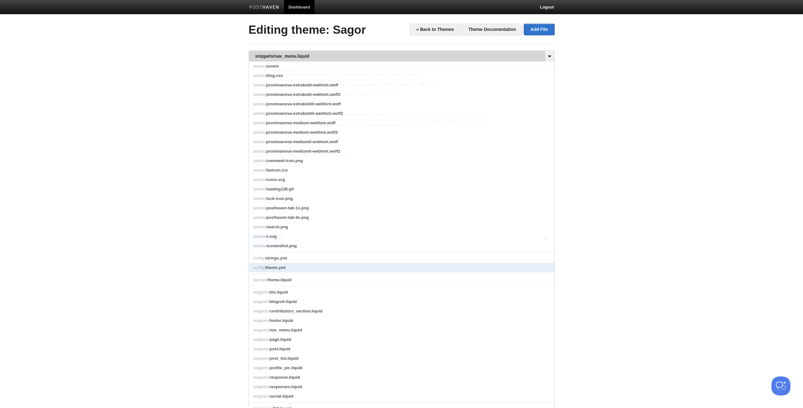
scroll to position [1, 0]
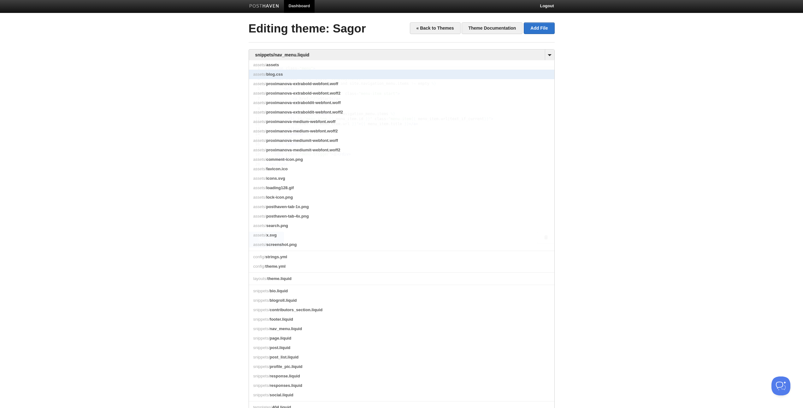
click at [285, 77] on link "assets/ blog.css" at bounding box center [401, 74] width 305 height 9
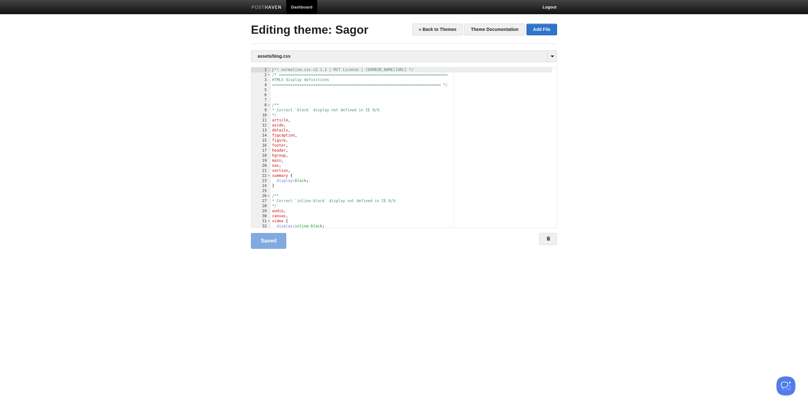
click at [305, 95] on div "/*! normalize.css v2.1.2 | MIT License | git.io/normalize */ /* ===============…" at bounding box center [411, 153] width 281 height 170
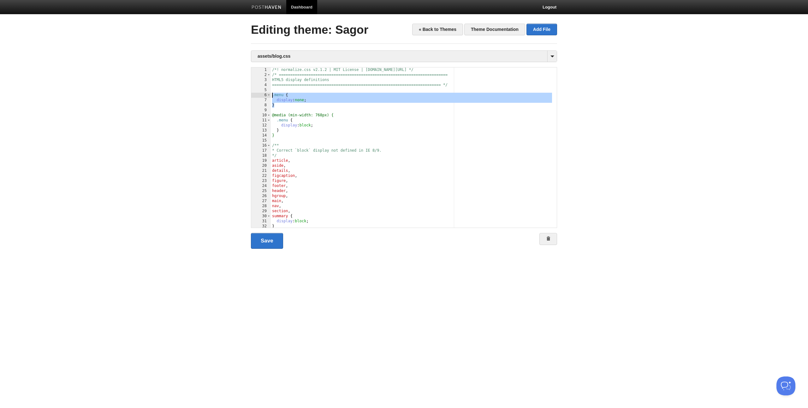
drag, startPoint x: 278, startPoint y: 107, endPoint x: 261, endPoint y: 96, distance: 20.0
click at [261, 96] on div " 1 2 3 4 5 6 7 8 9 10 11 12 13 14 15 16 17 18 19 20 21 22 23 24 25 26 27 28 2…" at bounding box center [404, 147] width 306 height 161
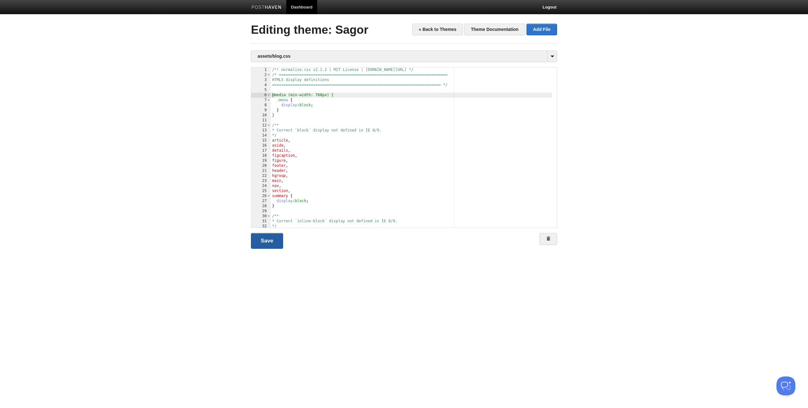
click at [268, 245] on link "Save" at bounding box center [267, 241] width 32 height 16
click at [323, 95] on div "/*! normalize.css v2.1.2 | MIT License | git.io/normalize */ /* ===============…" at bounding box center [411, 153] width 281 height 170
type textarea ""
click at [271, 241] on link "Save" at bounding box center [267, 241] width 32 height 16
click at [320, 95] on div "/*! normalize.css v2.1.2 | MIT License | git.io/normalize */ /* ===============…" at bounding box center [411, 153] width 281 height 170
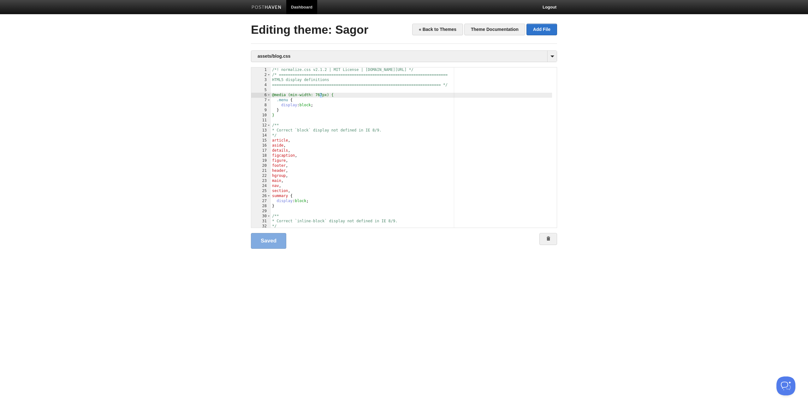
type textarea ""
click at [269, 243] on link "Save" at bounding box center [267, 241] width 32 height 16
drag, startPoint x: 342, startPoint y: 95, endPoint x: 256, endPoint y: 95, distance: 86.5
click at [256, 95] on div " 1 2 3 4 5 6 7 8 9 10 11 12 13 14 15 16 17 18 19 20 21 22 23 24 25 26 27 28 2…" at bounding box center [404, 147] width 306 height 161
click at [269, 246] on link "Save" at bounding box center [267, 241] width 32 height 16
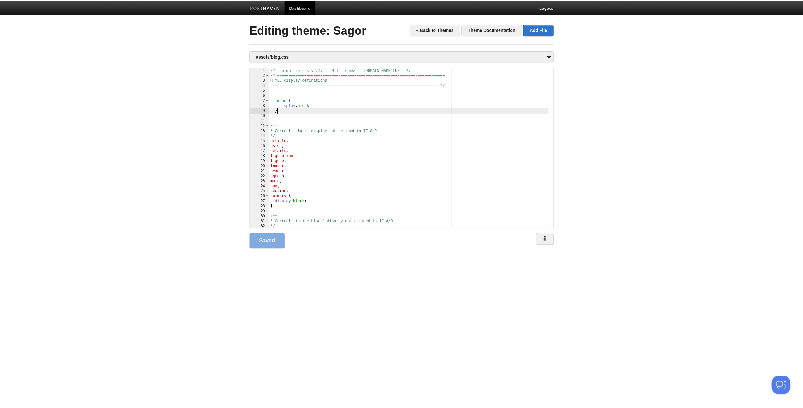
scroll to position [0, 0]
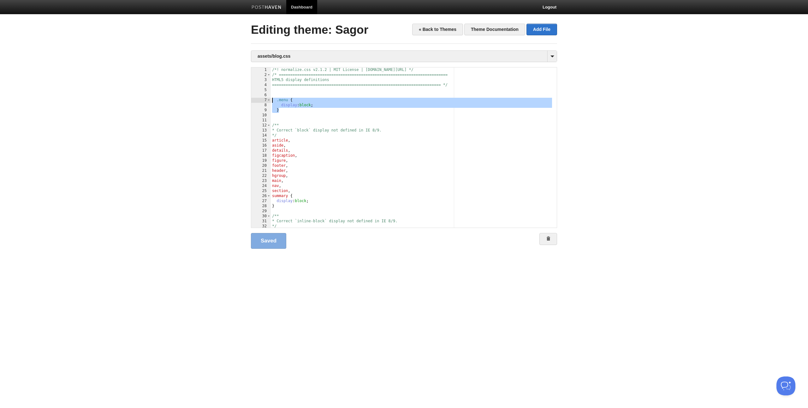
drag, startPoint x: 284, startPoint y: 111, endPoint x: 252, endPoint y: 98, distance: 34.4
click at [252, 98] on div " 1 2 3 4 5 6 7 8 9 10 11 12 13 14 15 16 17 18 19 20 21 22 23 24 25 26 27 28 2…" at bounding box center [404, 147] width 306 height 161
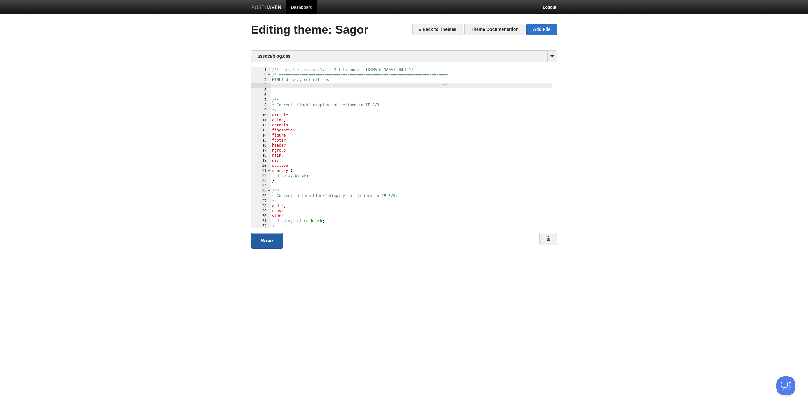
click at [264, 246] on link "Save" at bounding box center [267, 241] width 32 height 16
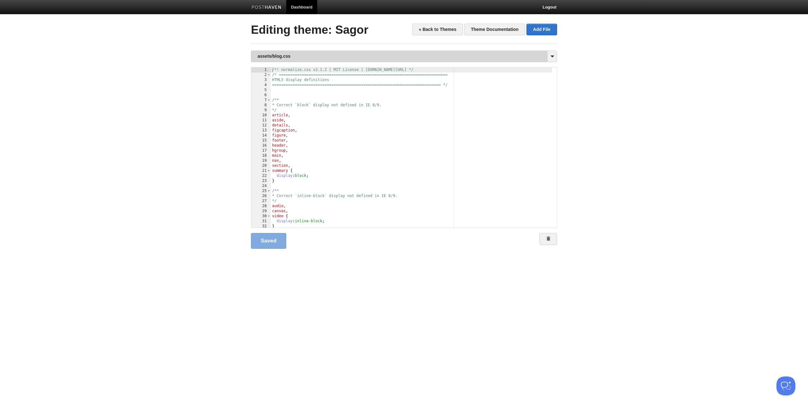
click at [301, 53] on link "assets/blog.css" at bounding box center [403, 56] width 305 height 11
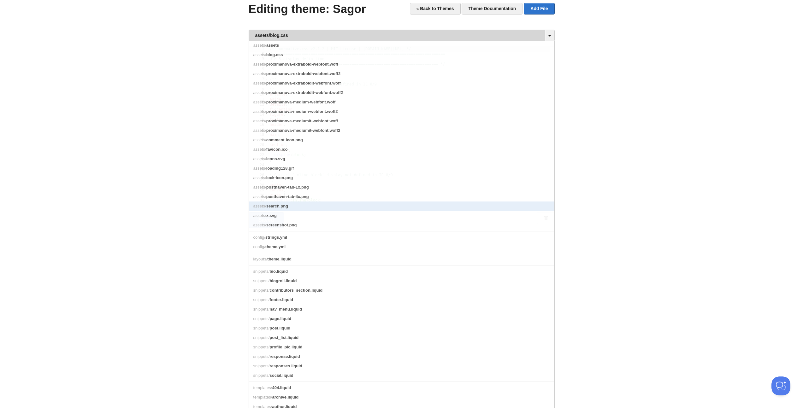
scroll to position [26, 0]
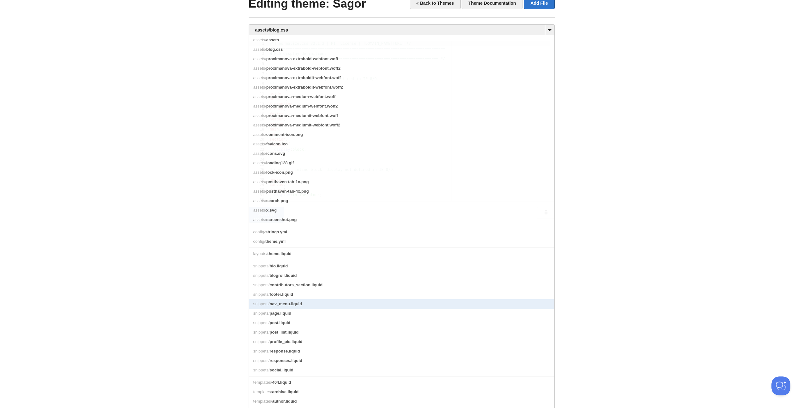
click at [321, 309] on link "snippets/ nav_menu.liquid" at bounding box center [401, 303] width 305 height 9
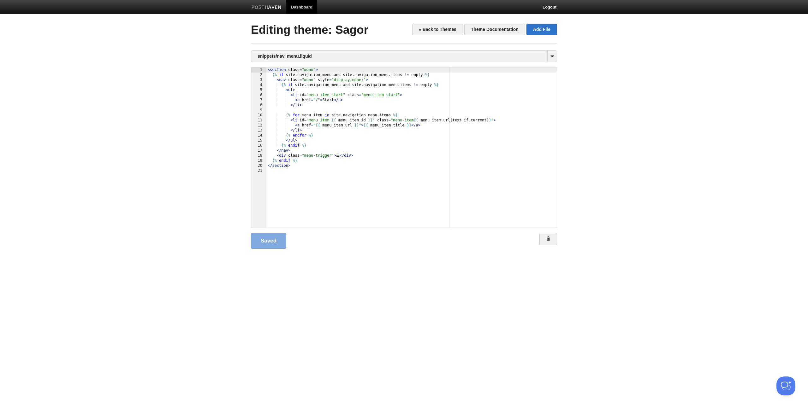
scroll to position [0, 0]
drag, startPoint x: 365, startPoint y: 79, endPoint x: 315, endPoint y: 80, distance: 49.9
click at [315, 80] on div "< section class = "menu" > {% if site . navigation_menu and site . navigation_m…" at bounding box center [411, 153] width 290 height 170
click at [273, 236] on link "Save" at bounding box center [267, 241] width 32 height 16
click at [378, 107] on div "< section class = "menu" > {% if site . navigation_menu and site . navigation_m…" at bounding box center [411, 153] width 290 height 170
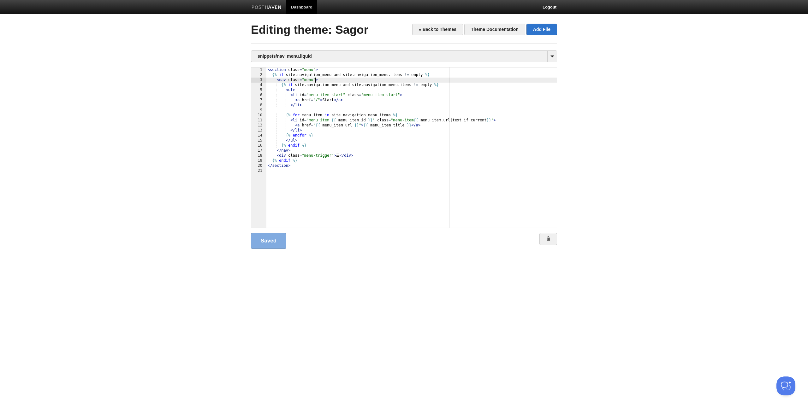
click at [315, 79] on div "< section class = "menu" > {% if site . navigation_menu and site . navigation_m…" at bounding box center [411, 153] width 290 height 170
type textarea ""
click at [265, 244] on link "Save" at bounding box center [267, 241] width 32 height 16
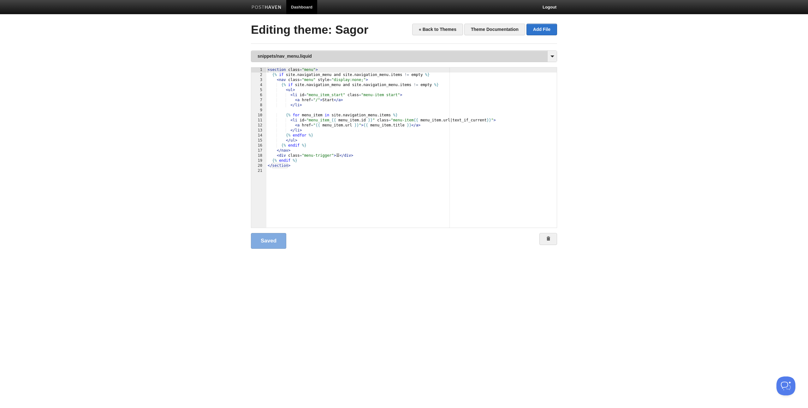
click at [314, 57] on link "snippets/nav_menu.liquid" at bounding box center [403, 56] width 305 height 11
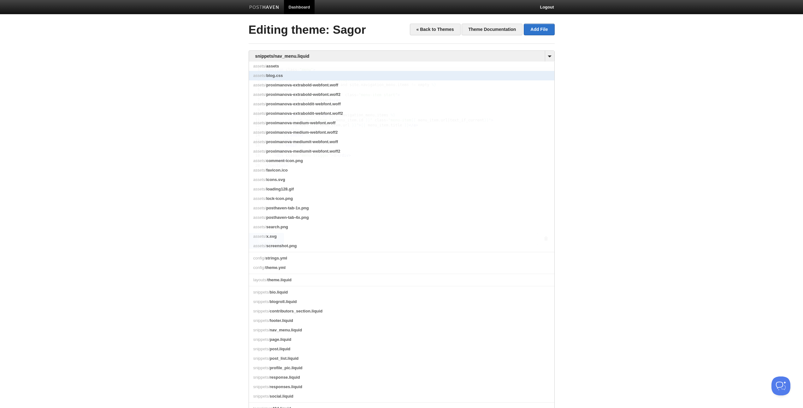
click at [305, 73] on link "assets/ blog.css" at bounding box center [401, 75] width 305 height 9
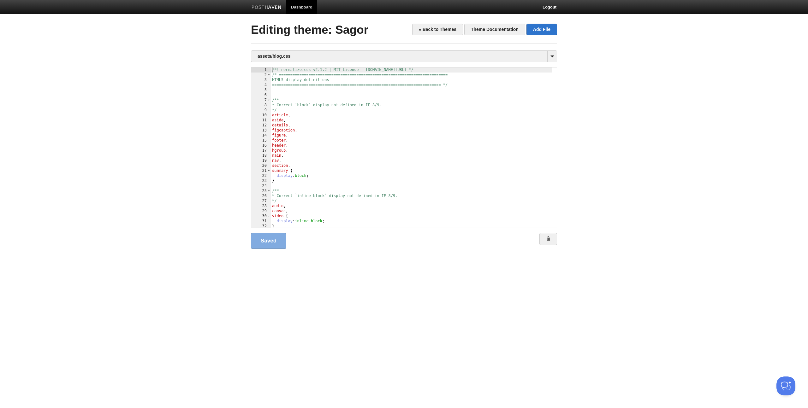
click at [298, 98] on div "/*! normalize.css v2.1.2 | MIT License | git.io/normalize */ /* ===============…" at bounding box center [411, 153] width 281 height 170
click at [296, 93] on div "/*! normalize.css v2.1.2 | MIT License | git.io/normalize */ /* ===============…" at bounding box center [411, 153] width 281 height 170
click at [297, 91] on div "/*! normalize.css v2.1.2 | MIT License | git.io/normalize */ /* ===============…" at bounding box center [411, 153] width 281 height 170
type textarea ""
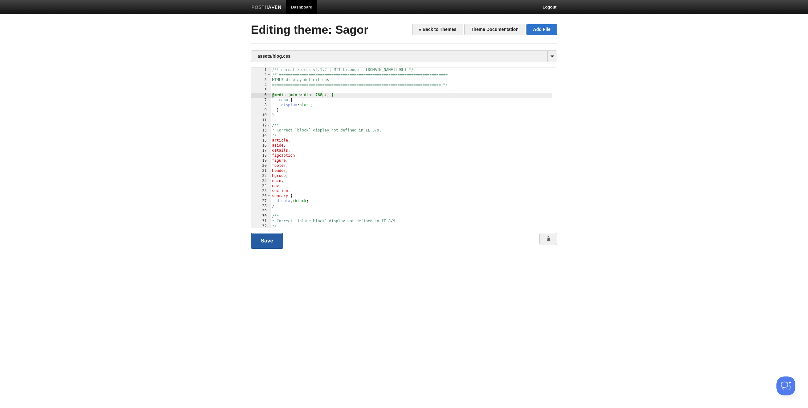
click at [264, 241] on link "Save" at bounding box center [267, 241] width 32 height 16
drag, startPoint x: 318, startPoint y: 95, endPoint x: 322, endPoint y: 94, distance: 4.1
click at [322, 94] on div "/*! normalize.css v2.1.2 | MIT License | git.io/normalize */ /* ===============…" at bounding box center [411, 153] width 281 height 170
type textarea ""
click at [280, 234] on link "Save" at bounding box center [267, 241] width 32 height 16
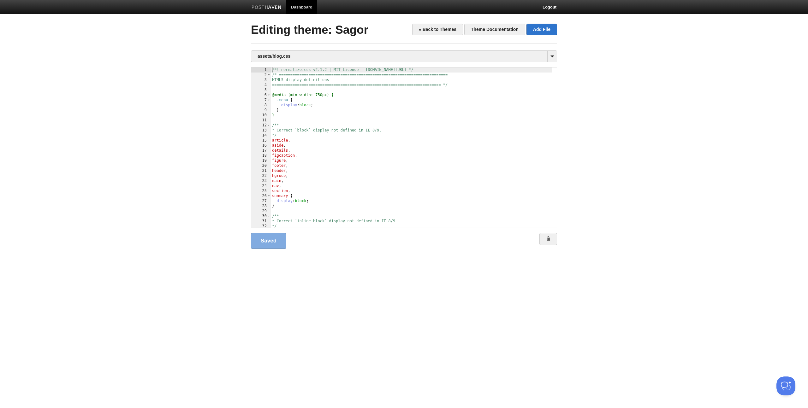
click at [341, 162] on div "/*! normalize.css v2.1.2 | MIT License | git.io/normalize */ /* ===============…" at bounding box center [411, 153] width 281 height 170
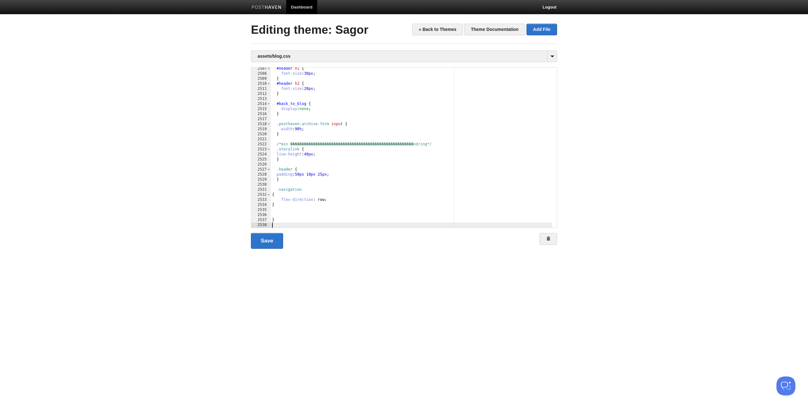
scroll to position [12750, 0]
click at [264, 244] on link "Save" at bounding box center [267, 241] width 32 height 16
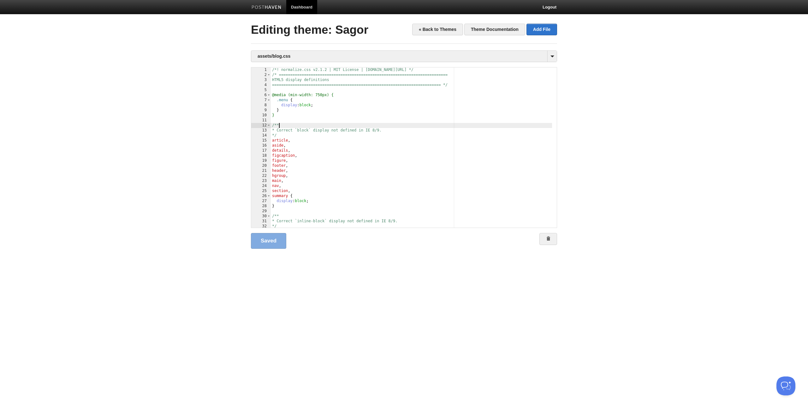
click at [360, 126] on div "/*! normalize.css v2.1.2 | MIT License | git.io/normalize */ /* ===============…" at bounding box center [411, 153] width 281 height 170
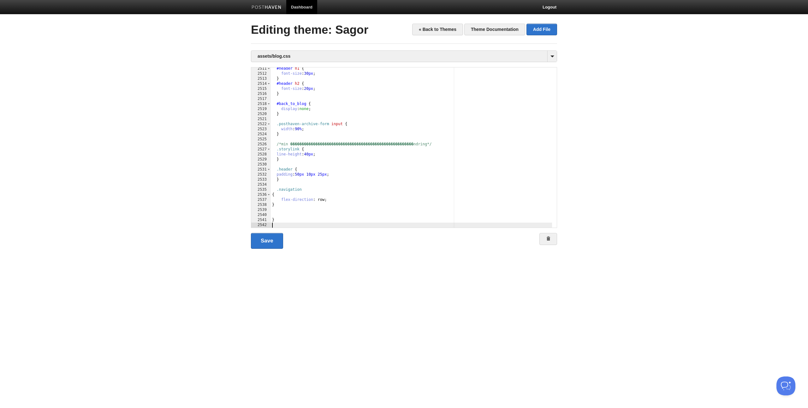
scroll to position [12771, 0]
click at [323, 144] on div "#header h1 { font-size : 30 px ; } #header h2 { font-size : 20 px ; } #back_to_…" at bounding box center [411, 151] width 281 height 170
type textarea ""
click at [267, 241] on link "Save" at bounding box center [267, 241] width 32 height 16
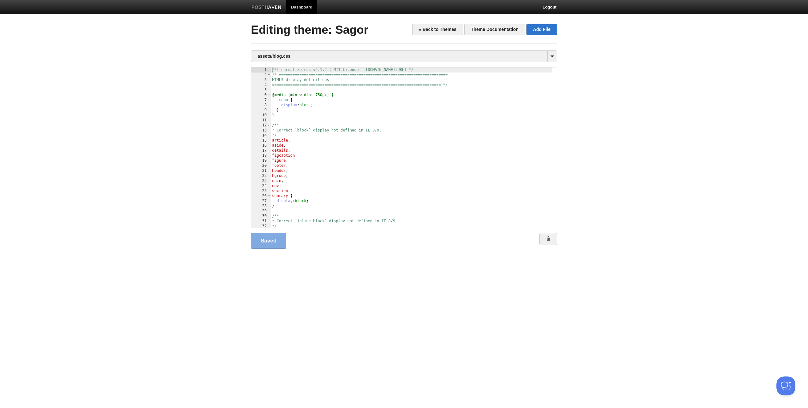
click at [328, 154] on div "/*! normalize.css v2.1.2 | MIT License | git.io/normalize */ /* ===============…" at bounding box center [411, 153] width 281 height 170
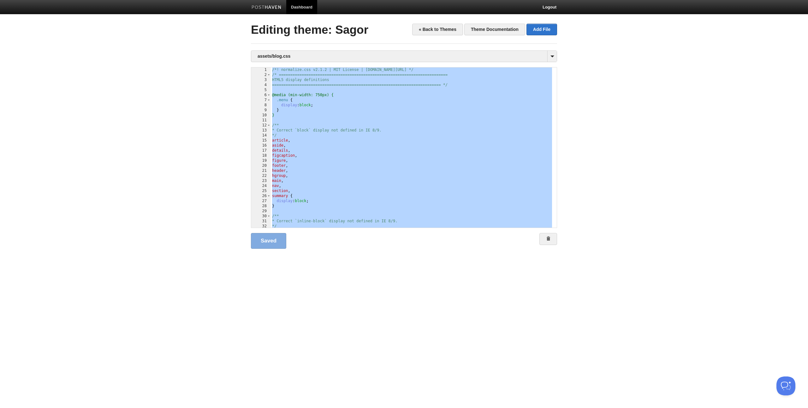
click at [369, 168] on div "/*! normalize.css v2.1.2 | MIT License | git.io/normalize */ /* ===============…" at bounding box center [411, 153] width 281 height 170
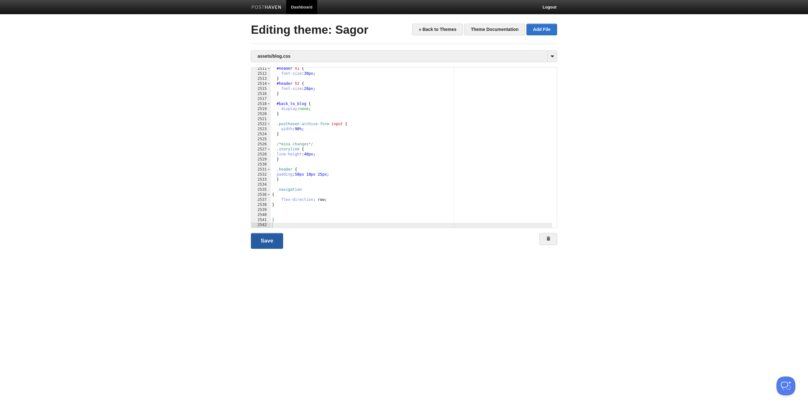
click at [261, 247] on link "Save" at bounding box center [267, 241] width 32 height 16
